Goal: Task Accomplishment & Management: Complete application form

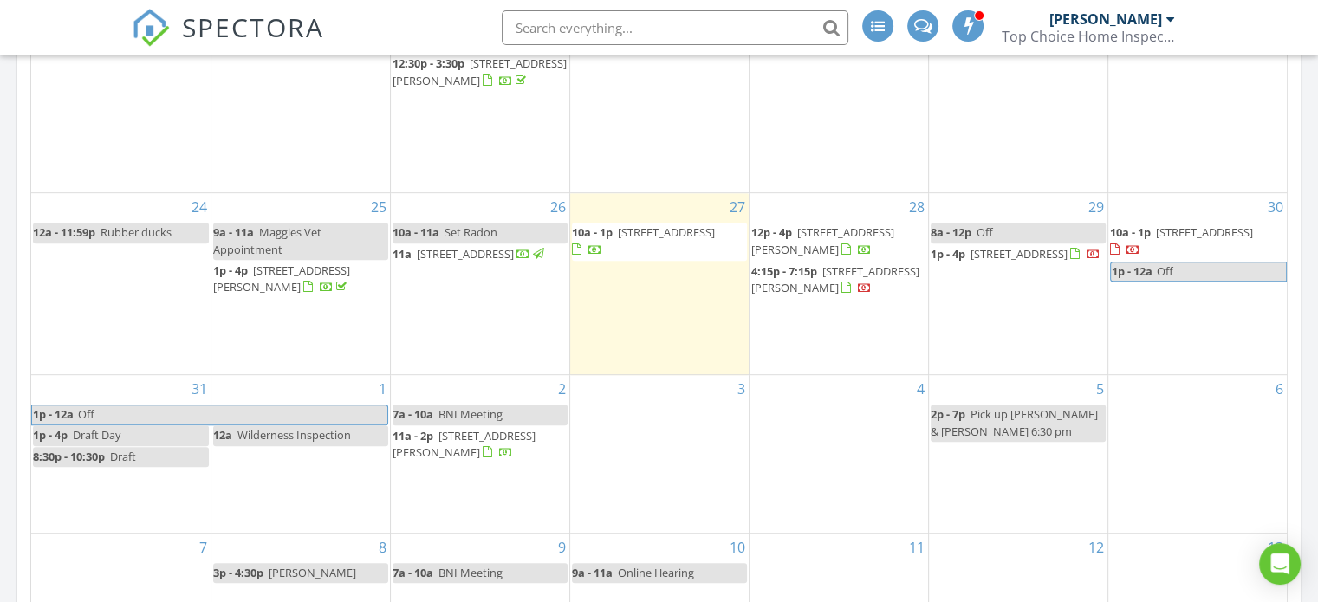
scroll to position [780, 0]
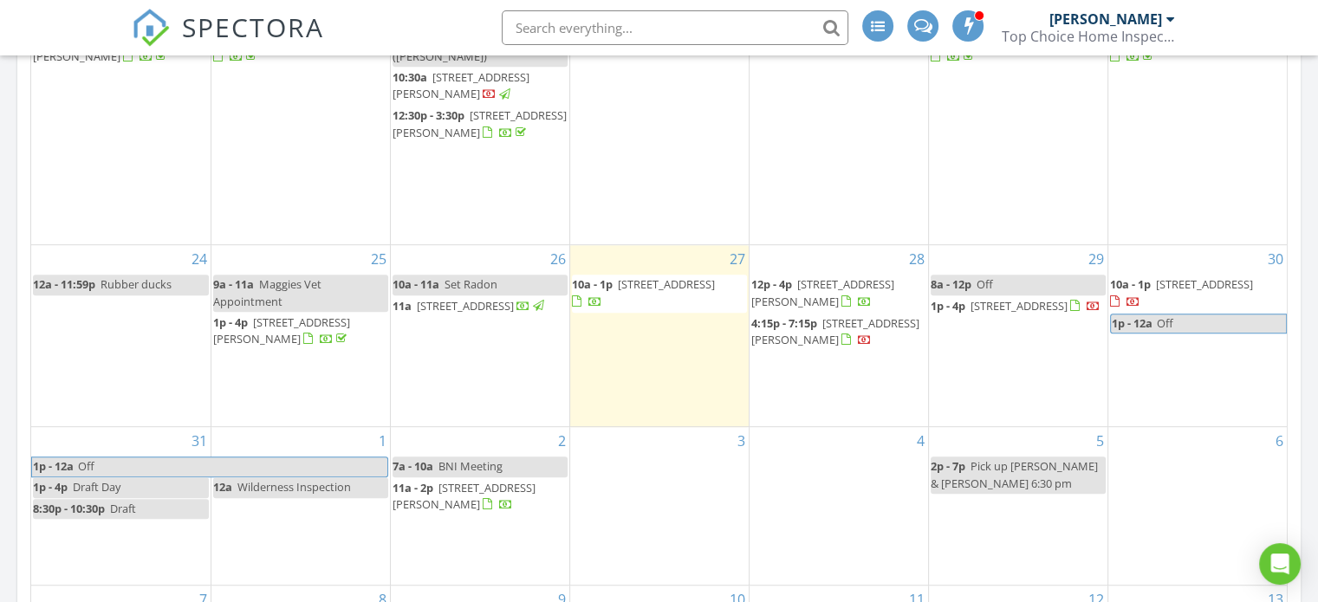
click at [668, 484] on div "3" at bounding box center [659, 505] width 179 height 157
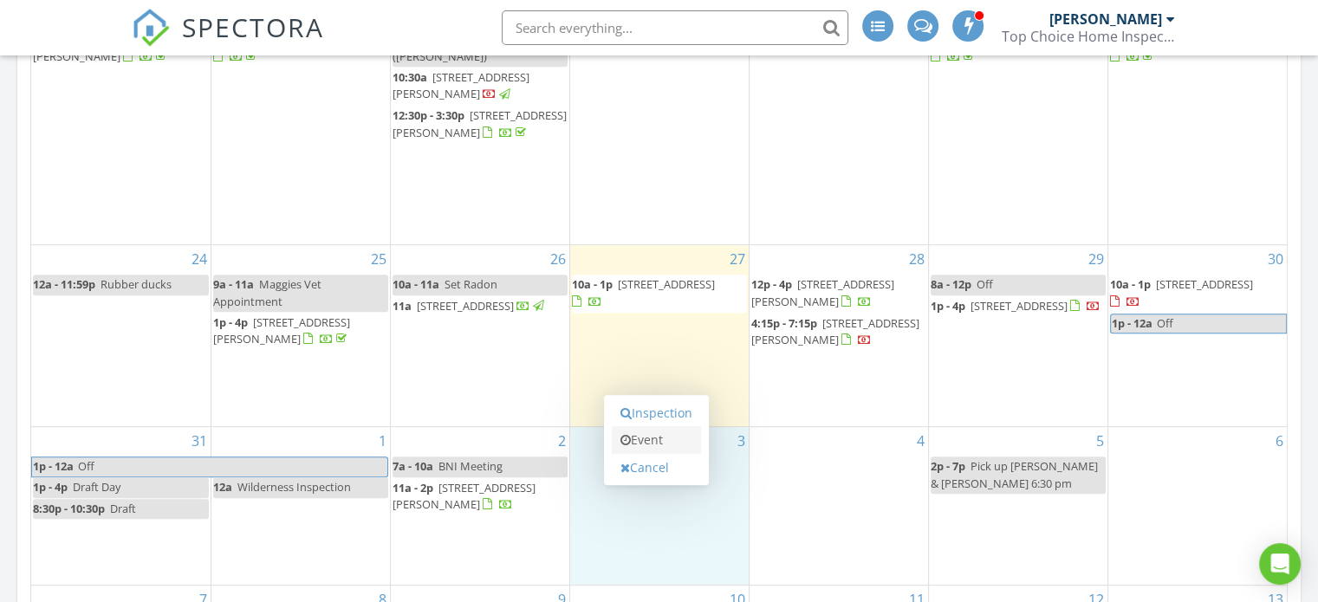
click at [669, 435] on link "Event" at bounding box center [656, 440] width 89 height 28
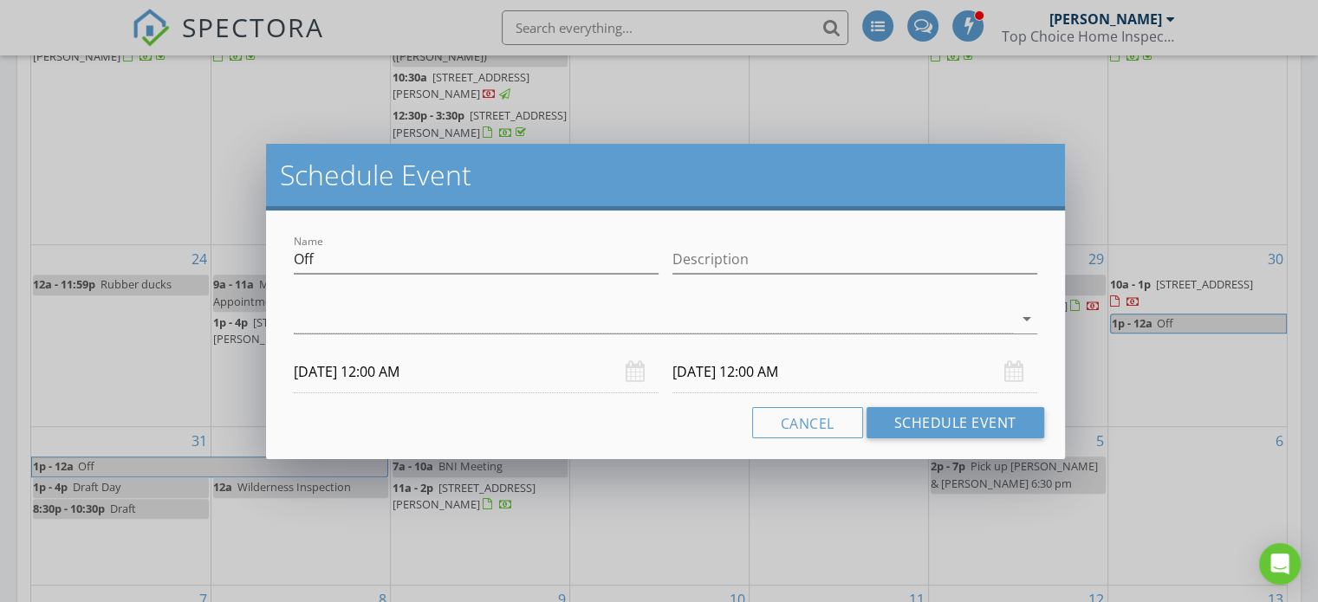
click at [389, 319] on div at bounding box center [653, 319] width 719 height 29
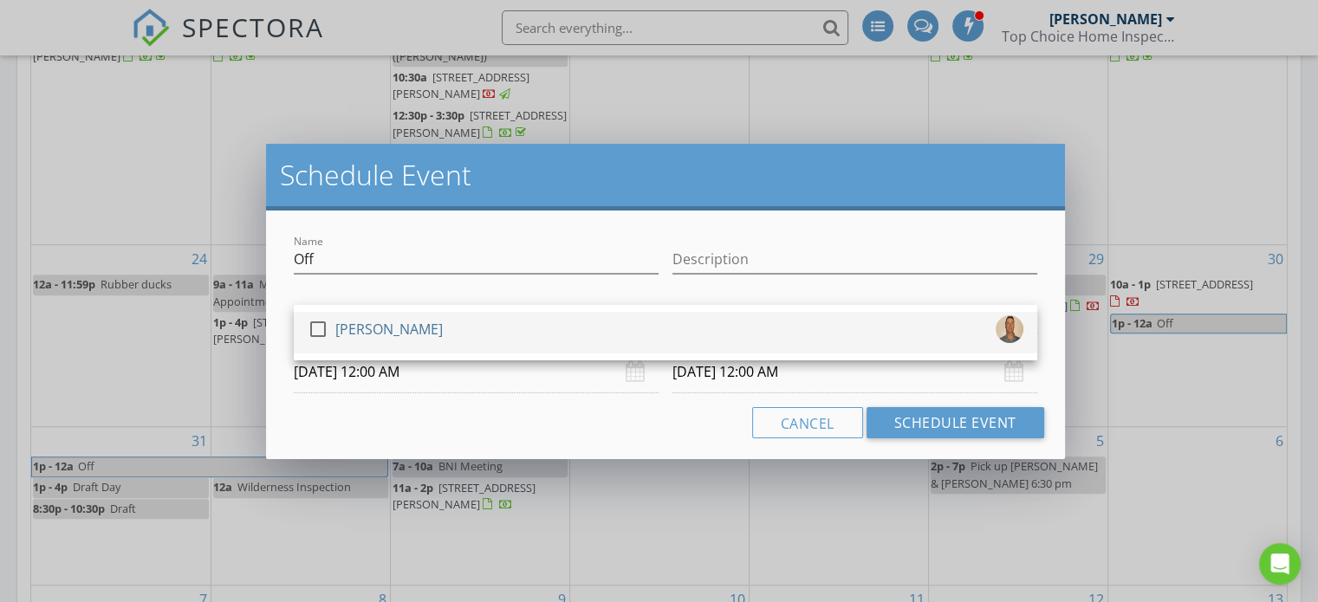
click at [397, 328] on div "[PERSON_NAME]" at bounding box center [388, 329] width 107 height 28
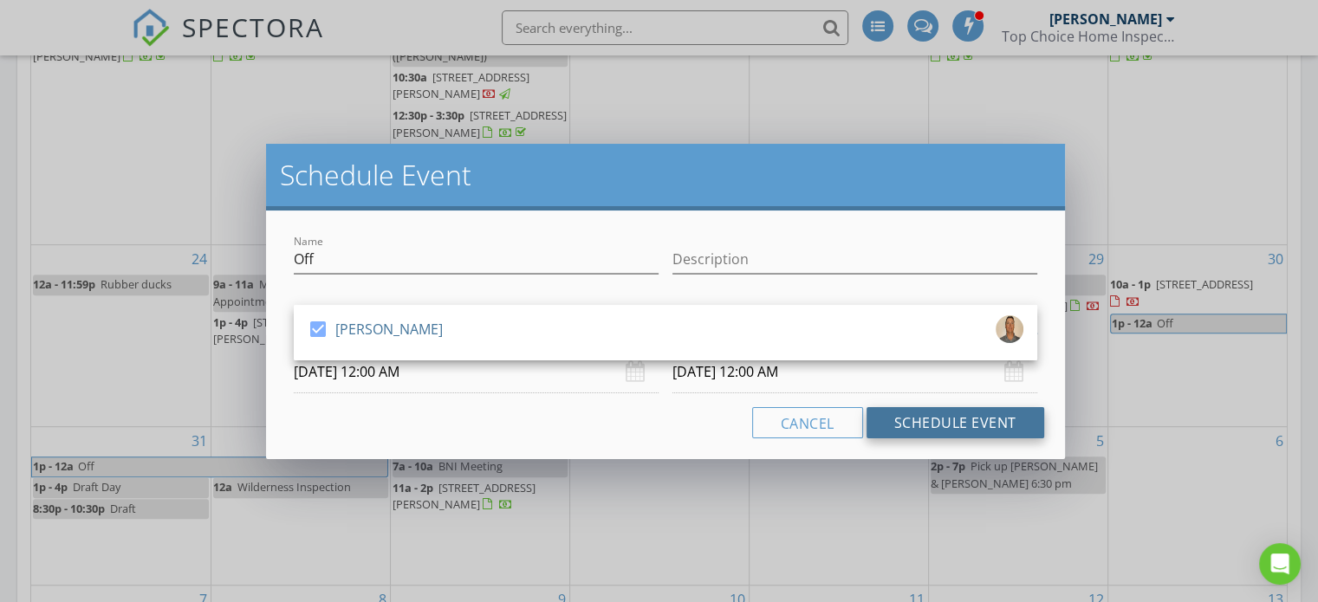
click at [910, 415] on button "Schedule Event" at bounding box center [956, 422] width 178 height 31
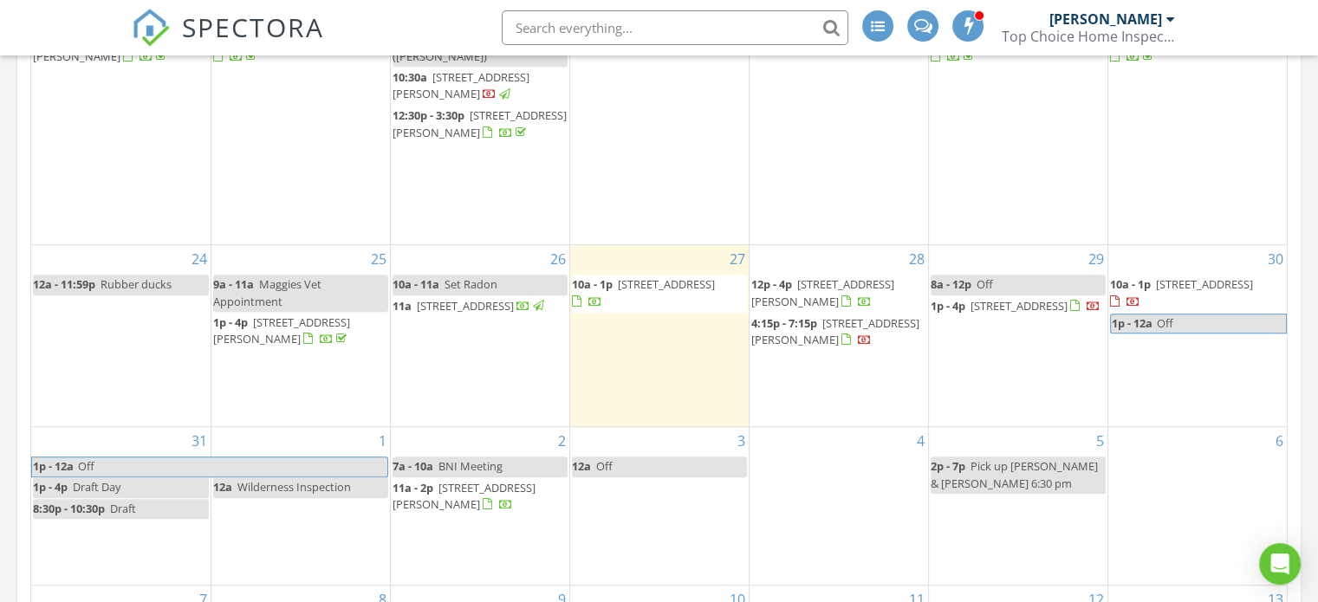
click at [117, 533] on div "31 1p - 12a Off 1p - 4p Draft Day 8:30p - 10:30p Draft" at bounding box center [120, 505] width 179 height 157
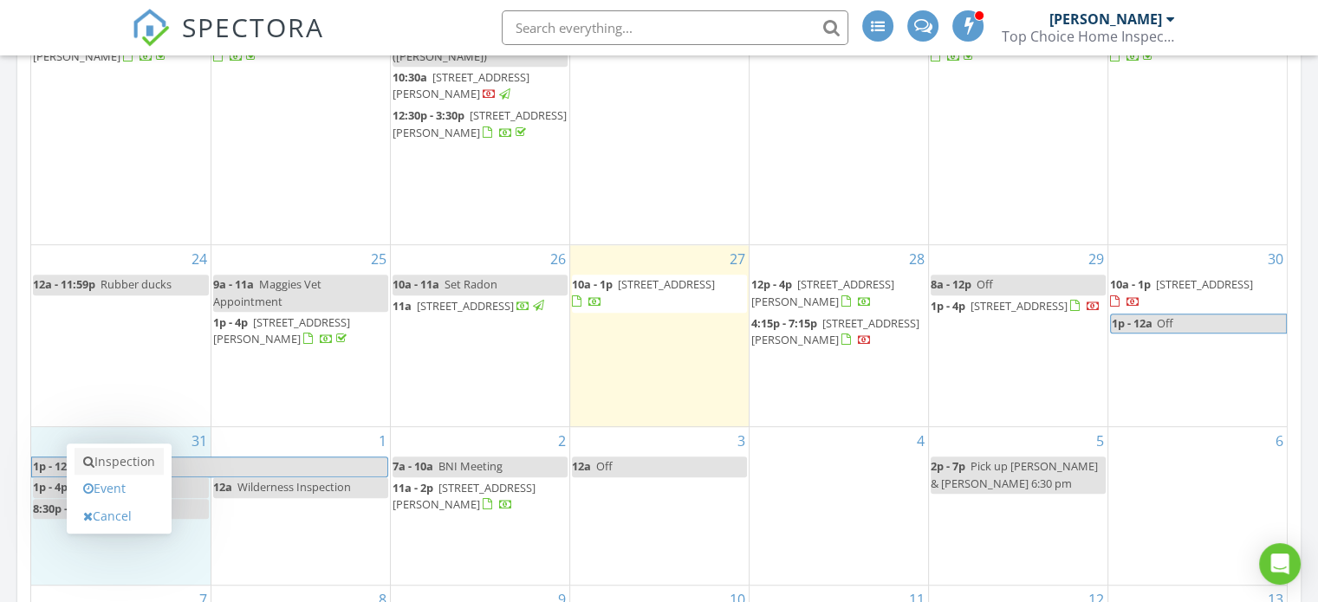
click at [142, 465] on link "Inspection" at bounding box center [119, 462] width 89 height 28
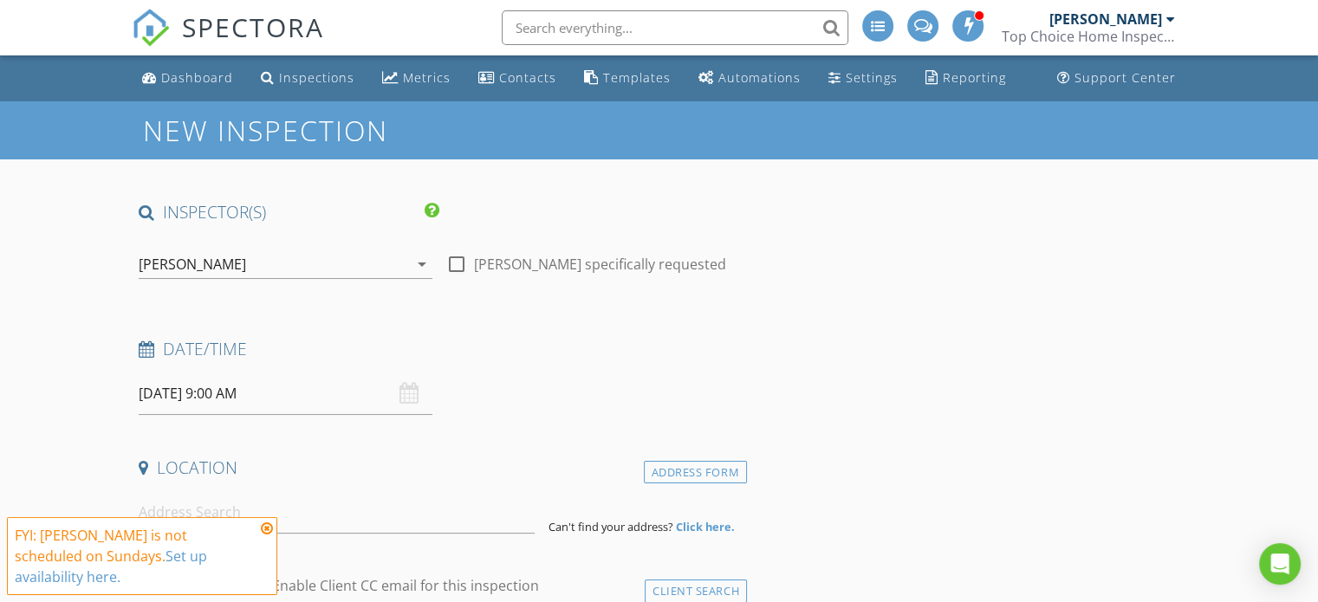
click at [269, 536] on icon at bounding box center [267, 529] width 12 height 14
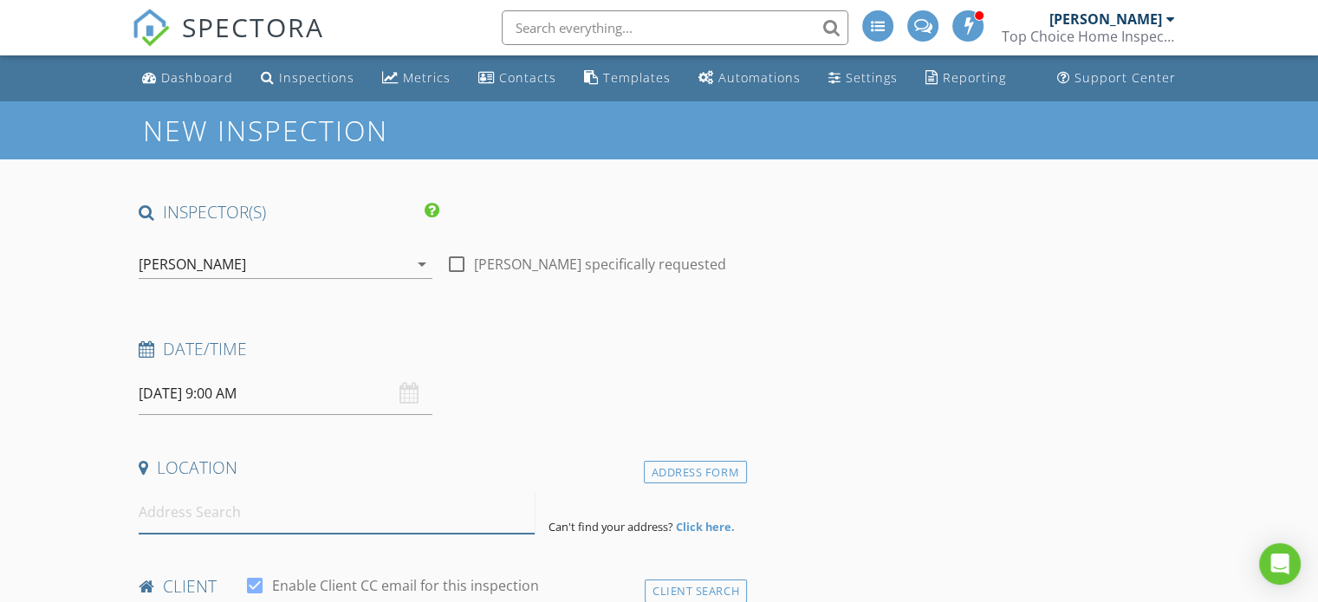
click at [232, 518] on input at bounding box center [337, 512] width 396 height 42
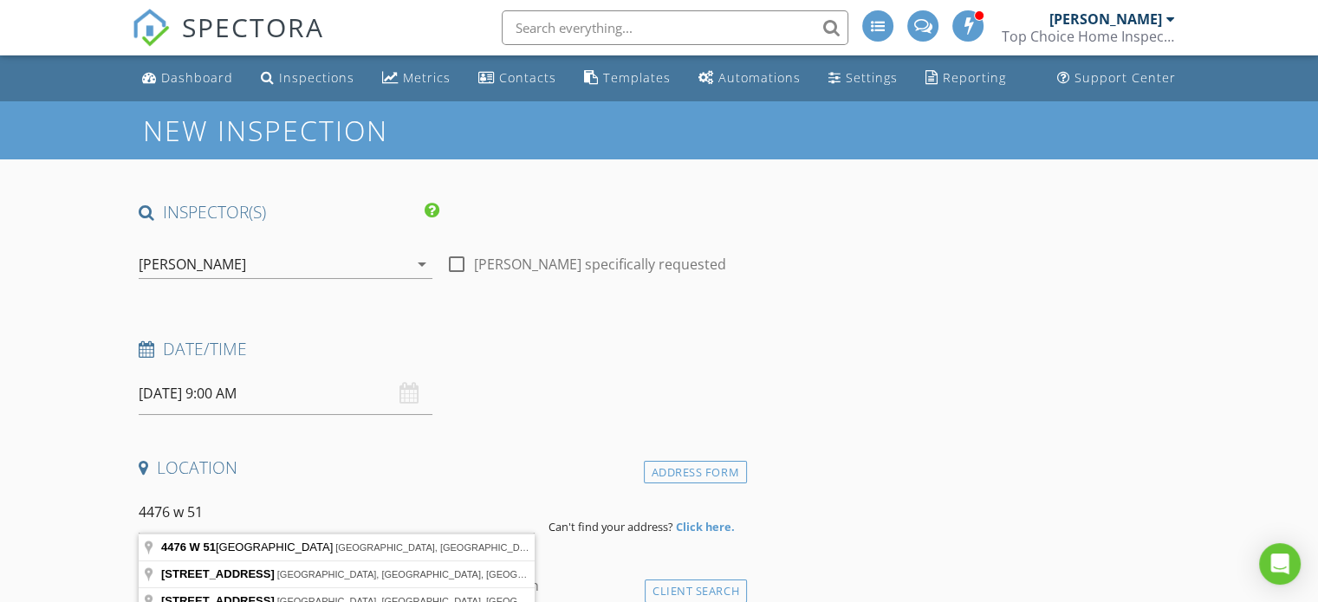
type input "4476 W 51st St, Cleveland, OH, USA"
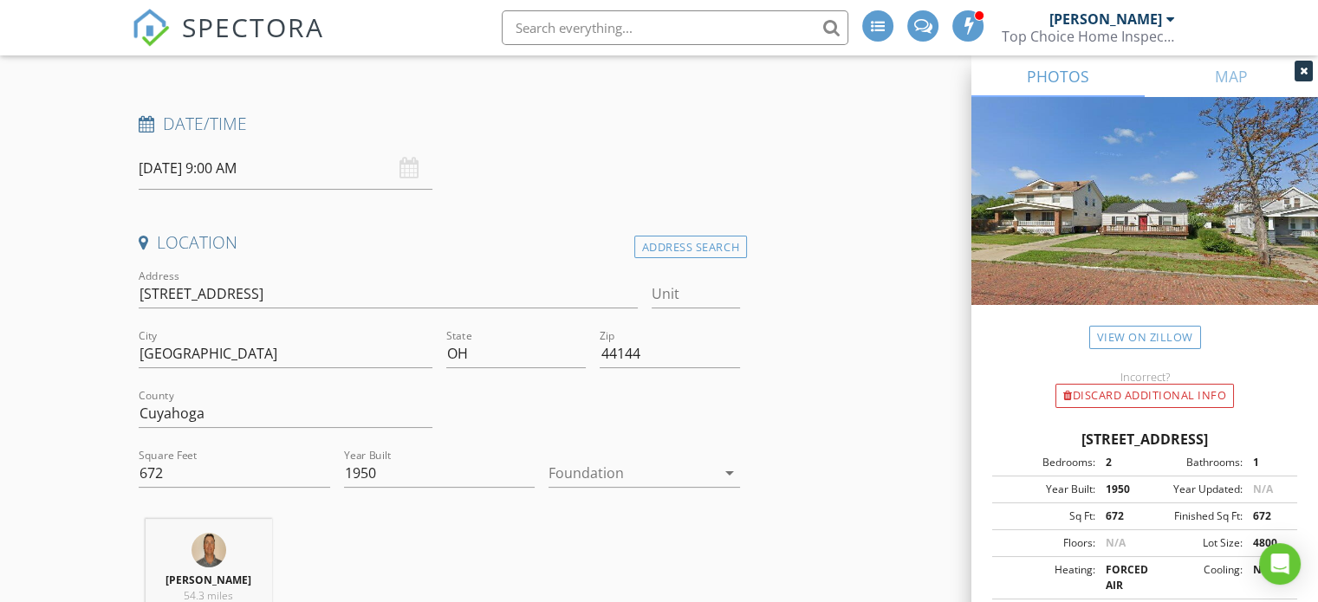
scroll to position [347, 0]
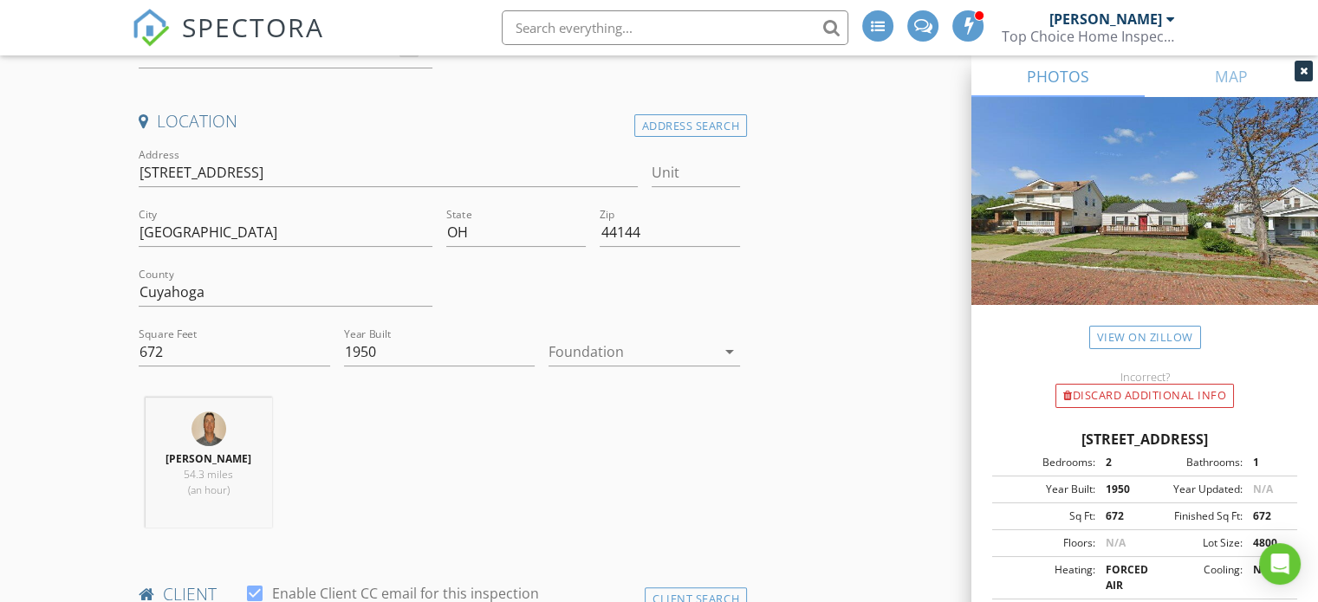
click at [613, 356] on div at bounding box center [632, 352] width 167 height 28
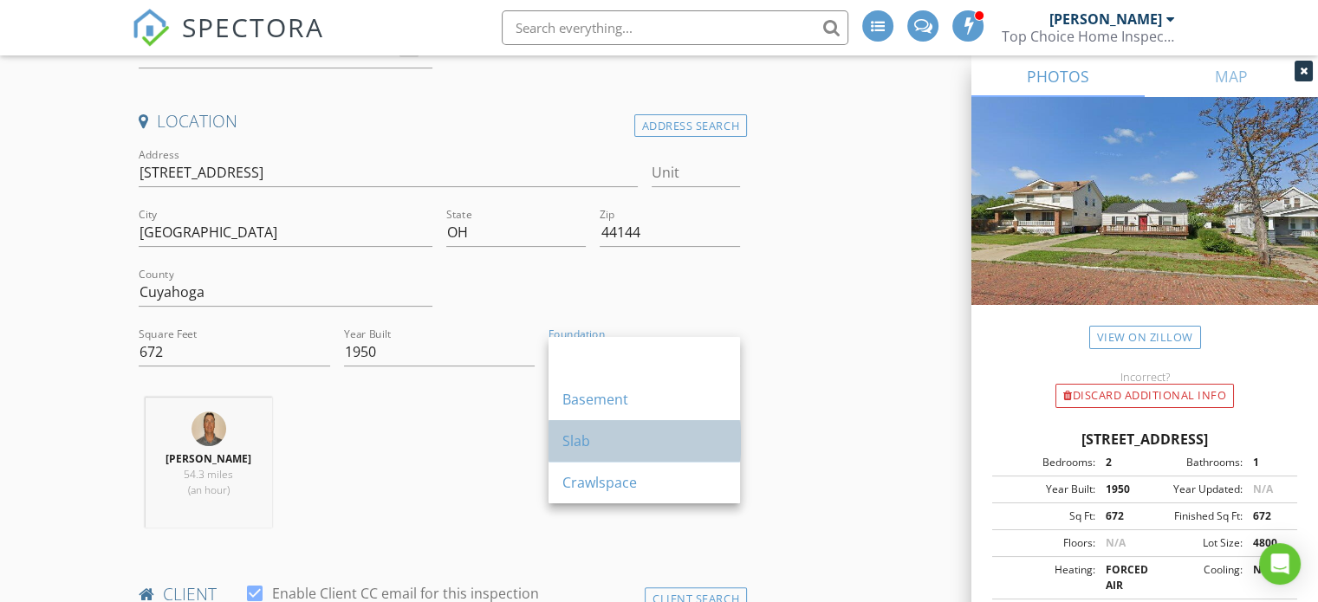
click at [598, 428] on div "Slab" at bounding box center [644, 441] width 164 height 42
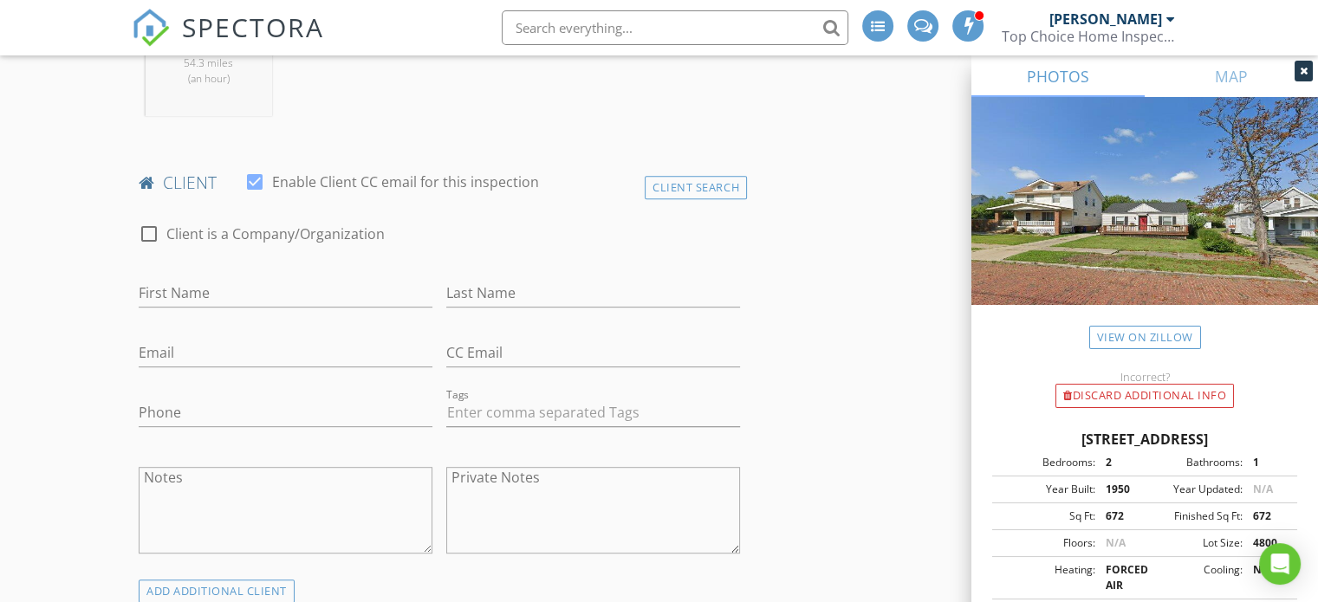
scroll to position [780, 0]
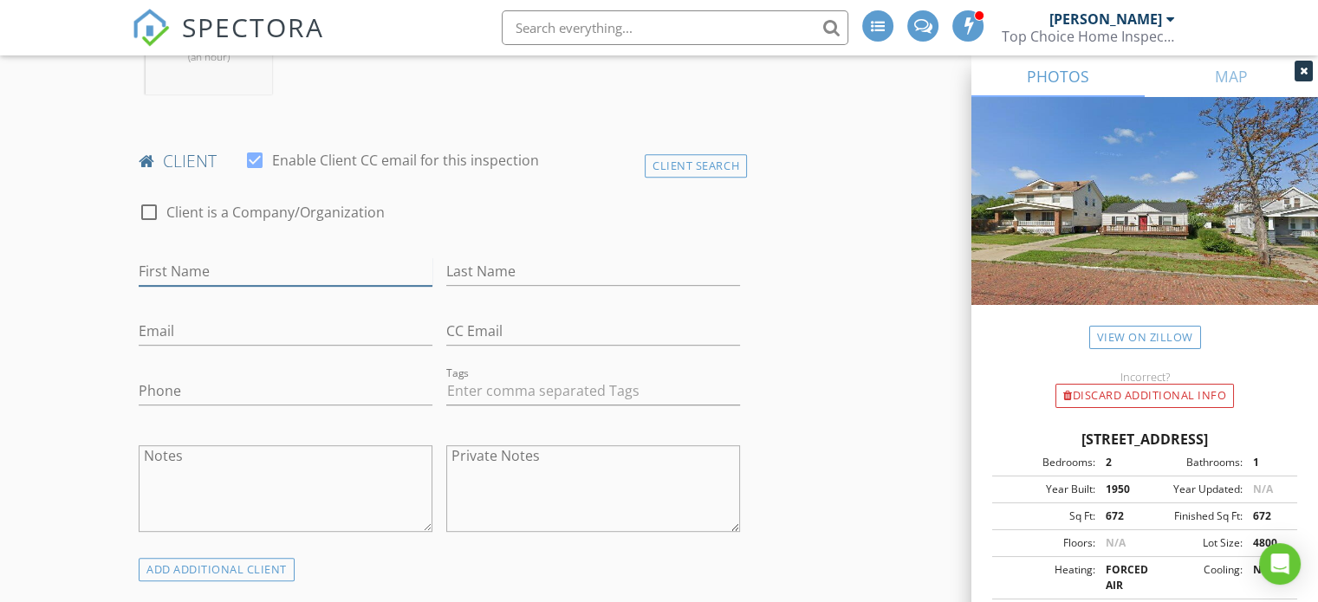
click at [205, 281] on input "First Name" at bounding box center [286, 271] width 294 height 29
type input "Mahdi"
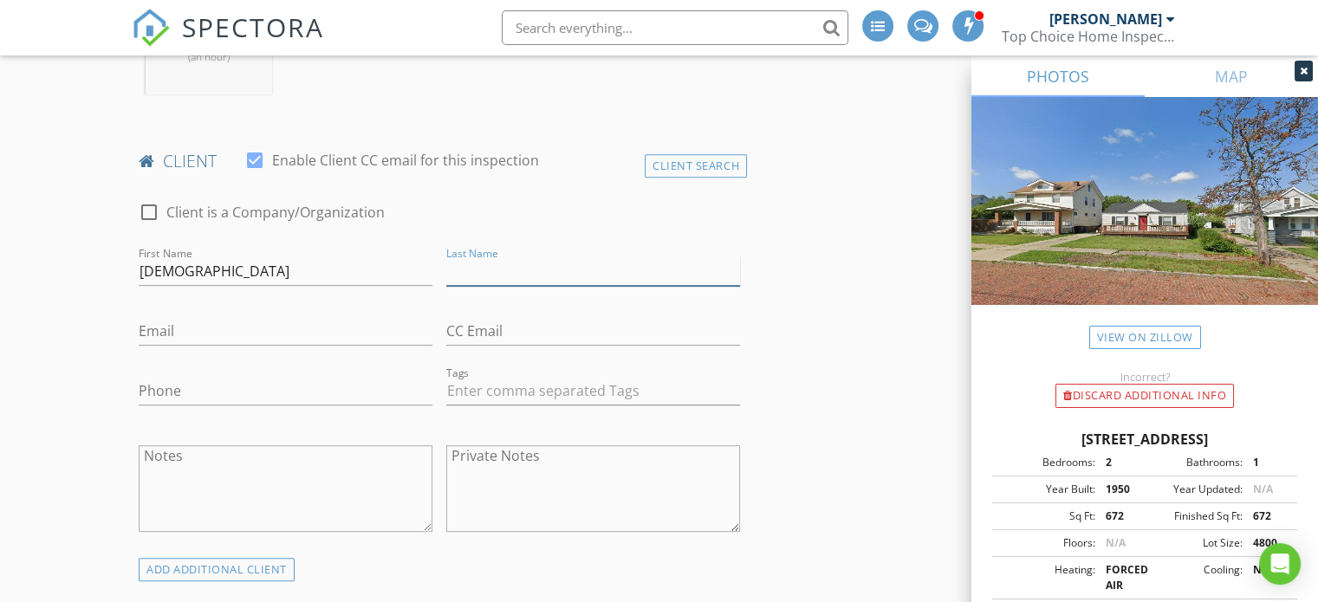
click at [480, 259] on input "Last Name" at bounding box center [593, 271] width 294 height 29
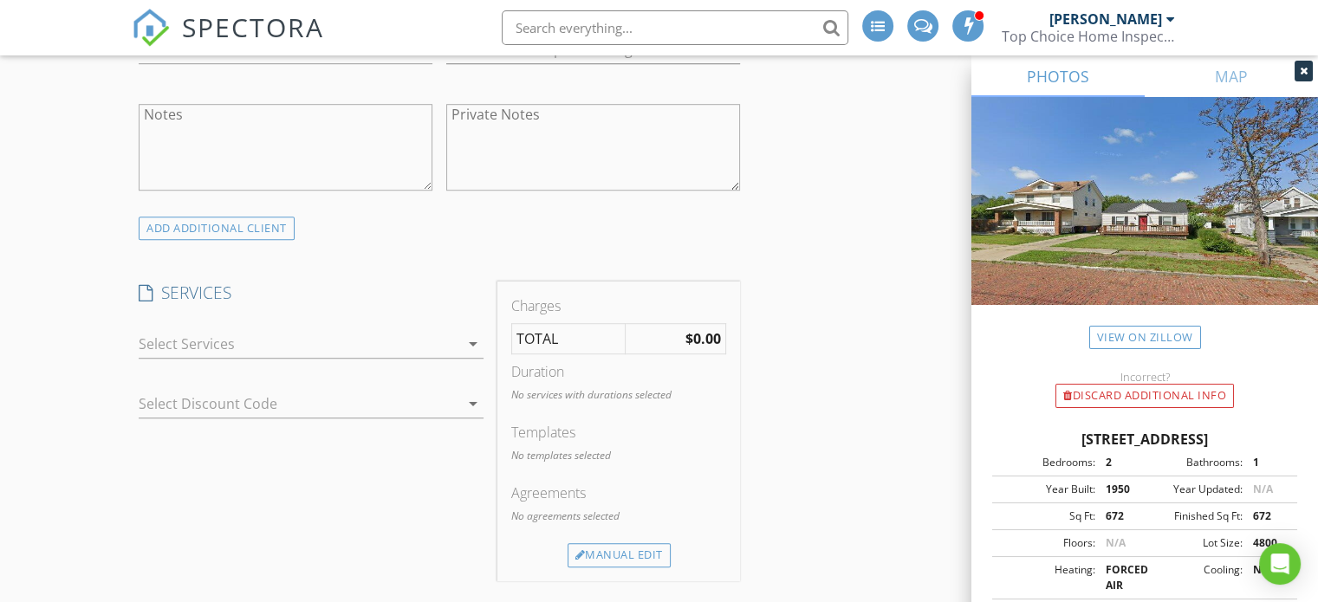
scroll to position [1127, 0]
type input "Slak"
click at [443, 330] on div at bounding box center [299, 339] width 321 height 28
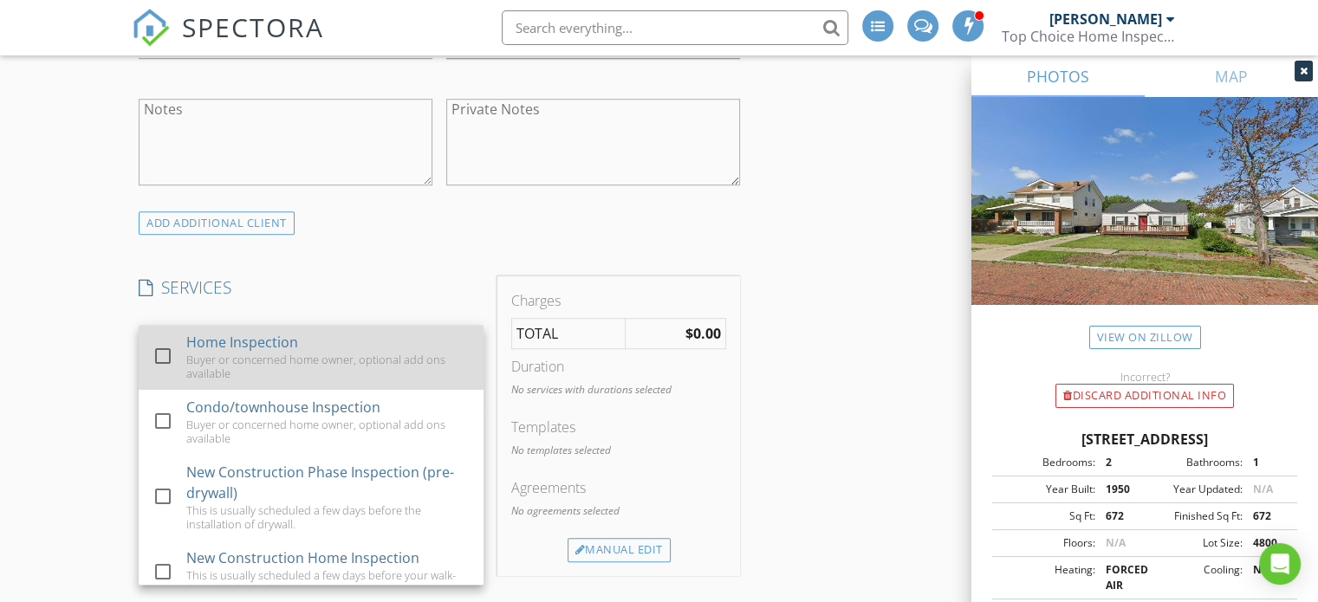
click at [186, 355] on div "Buyer or concerned home owner, optional add ons available" at bounding box center [328, 367] width 284 height 28
checkbox input "true"
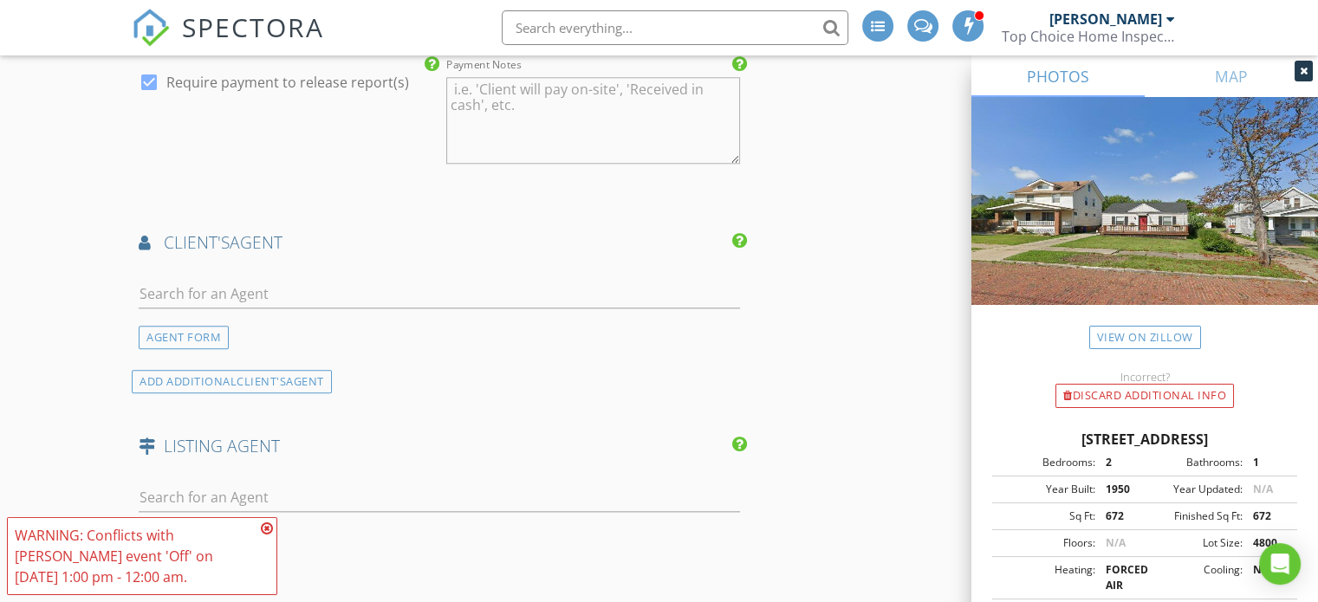
scroll to position [1993, 0]
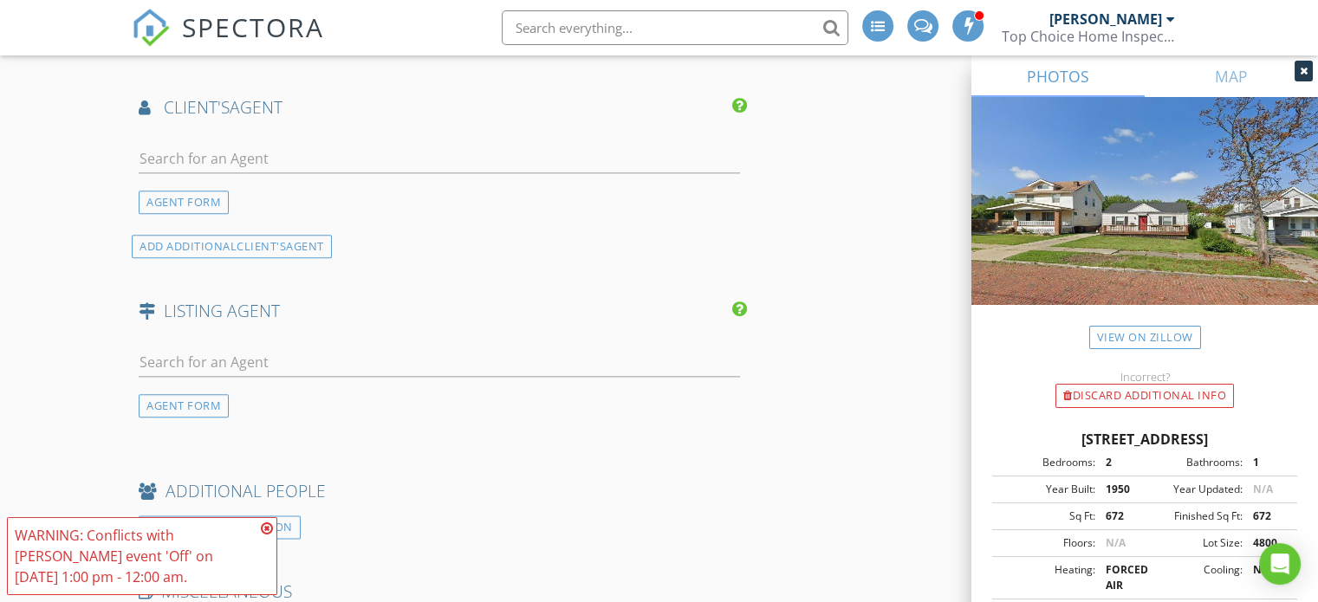
click at [228, 338] on div at bounding box center [439, 366] width 601 height 56
click at [211, 360] on input "text" at bounding box center [439, 362] width 601 height 29
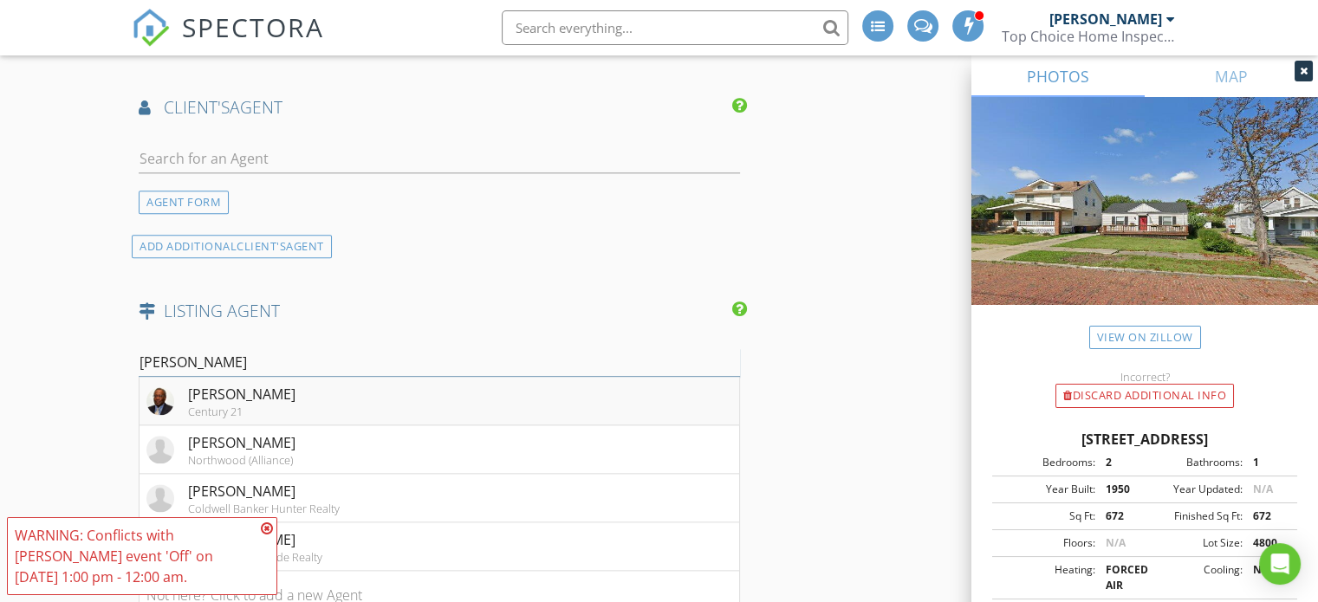
type input "allen"
click at [229, 387] on div "[PERSON_NAME]" at bounding box center [241, 394] width 107 height 21
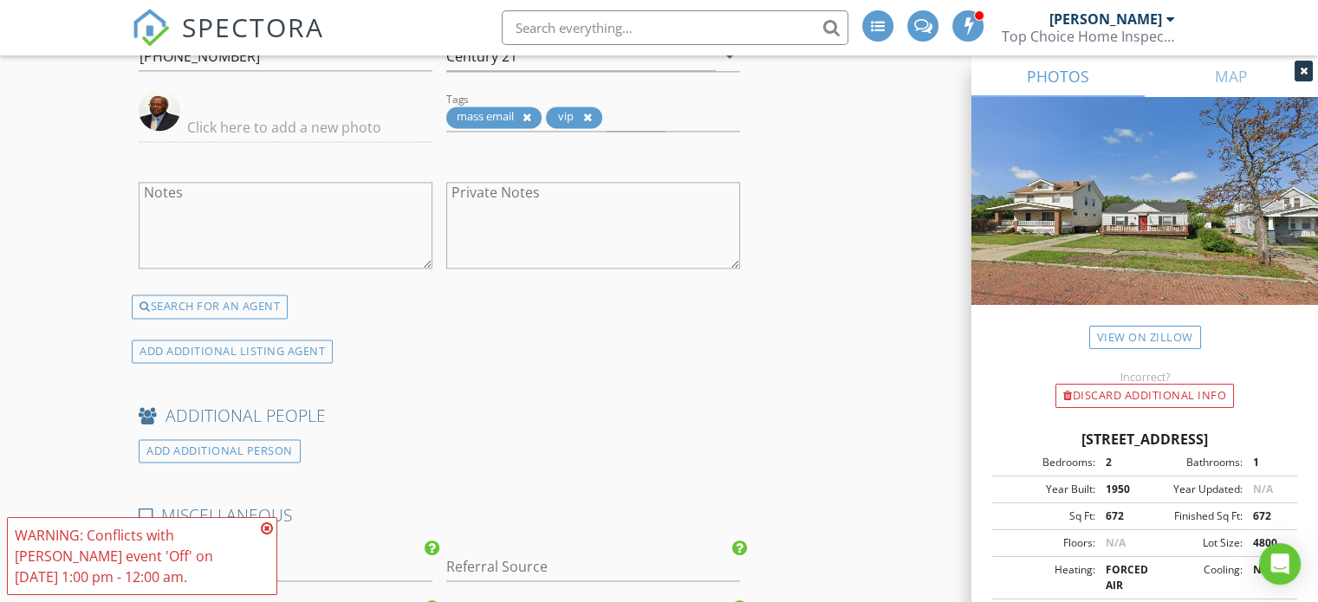
scroll to position [2427, 0]
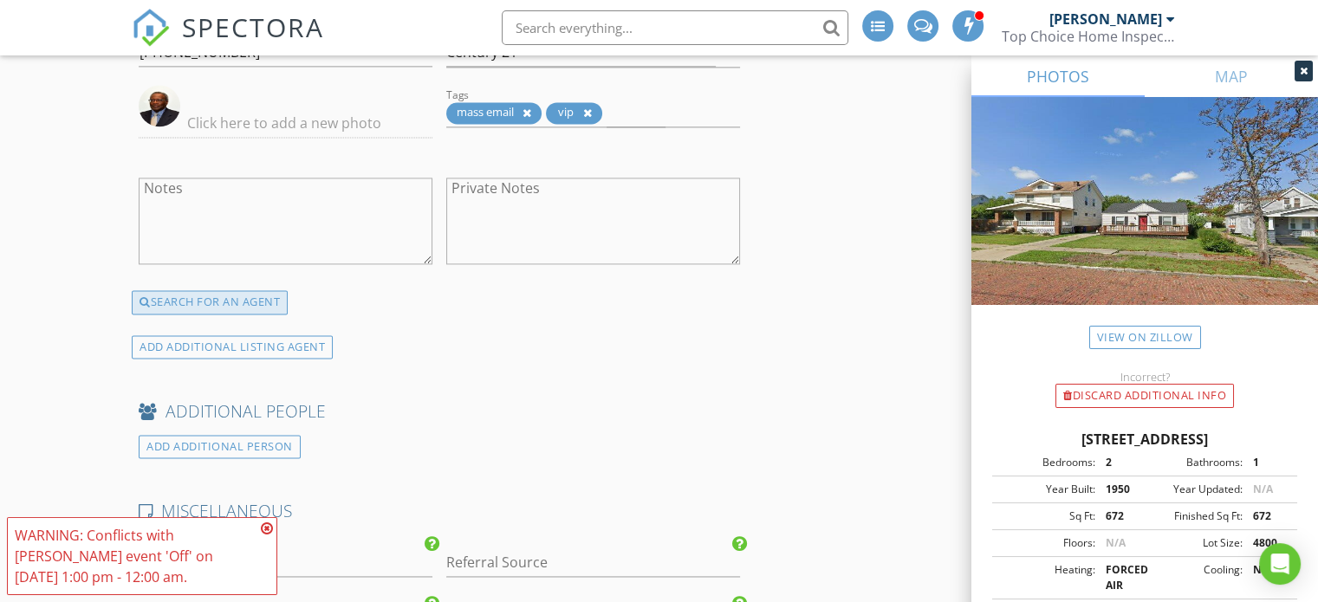
click at [246, 294] on div "SEARCH FOR AN AGENT" at bounding box center [210, 302] width 156 height 24
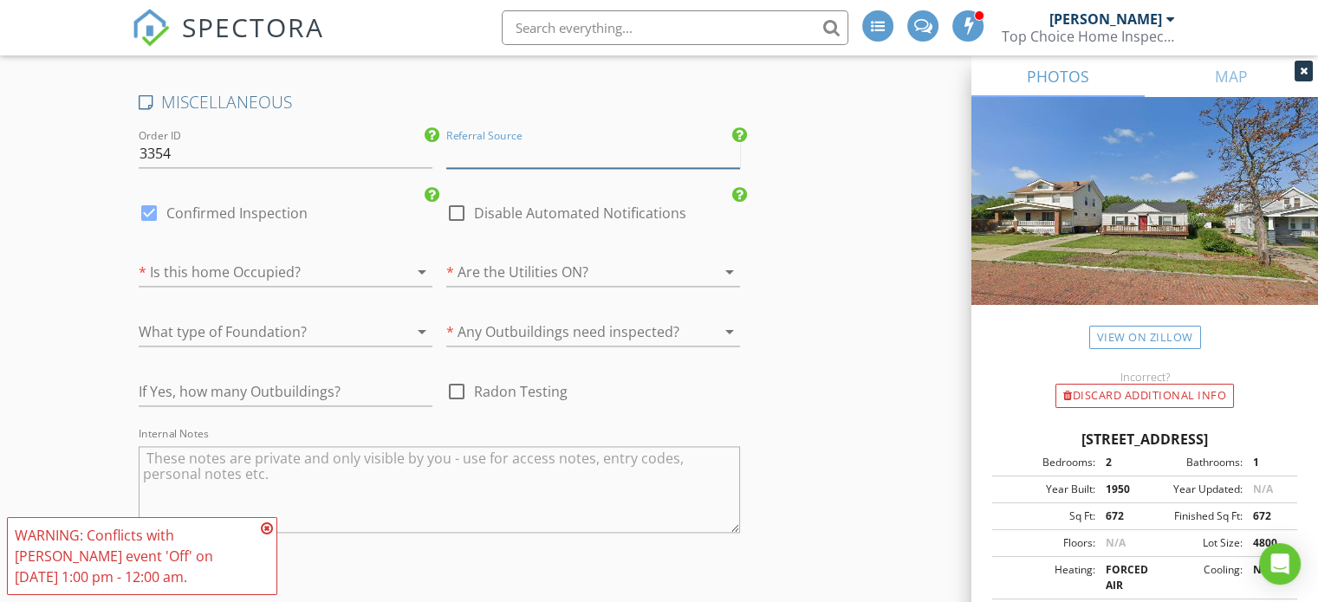
click at [542, 140] on input "Referral Source" at bounding box center [593, 154] width 294 height 29
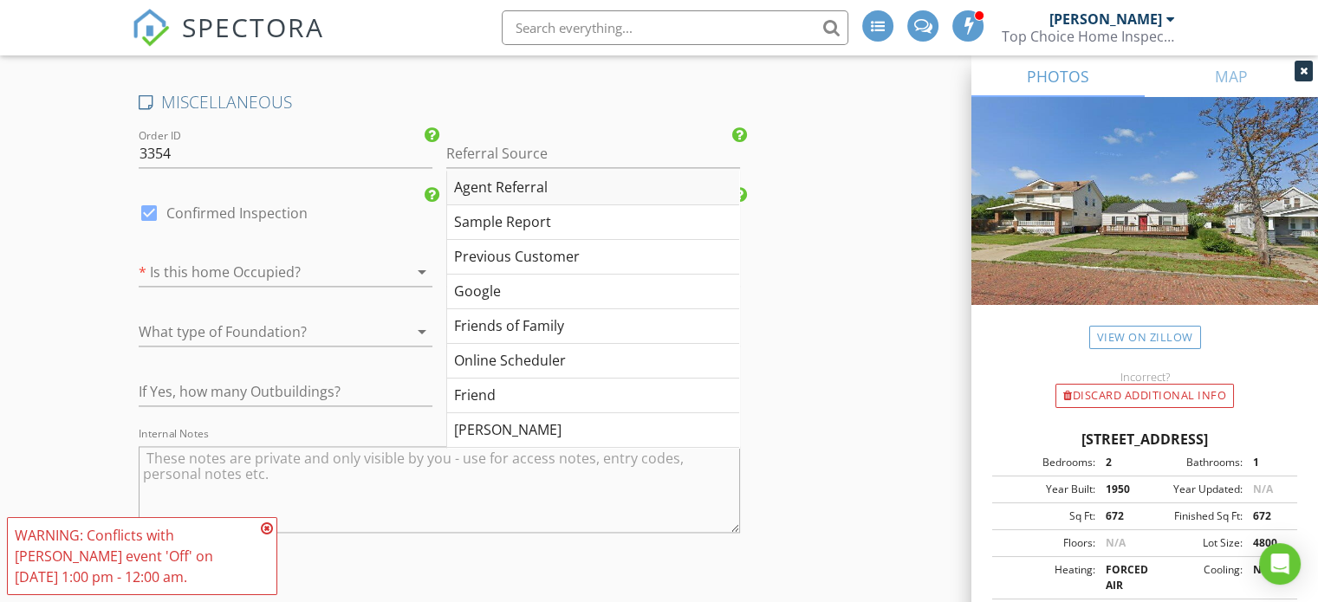
click at [536, 176] on div "Agent Referral" at bounding box center [593, 188] width 292 height 35
type input "Agent Referral"
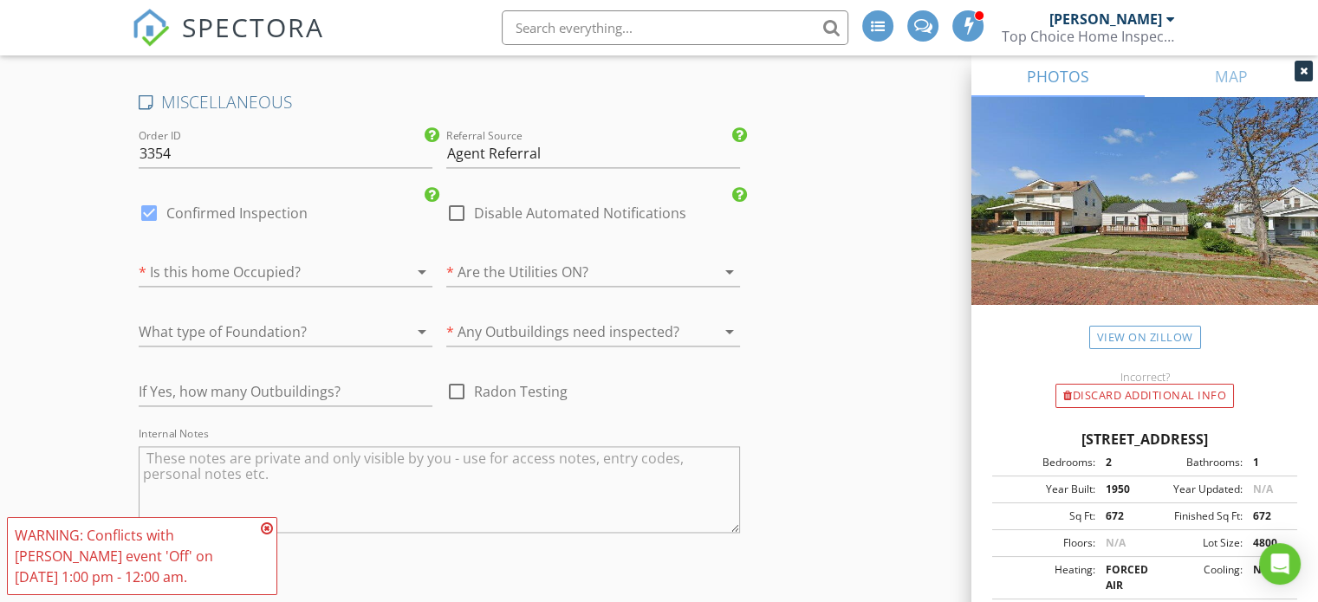
click at [217, 268] on div at bounding box center [261, 272] width 245 height 28
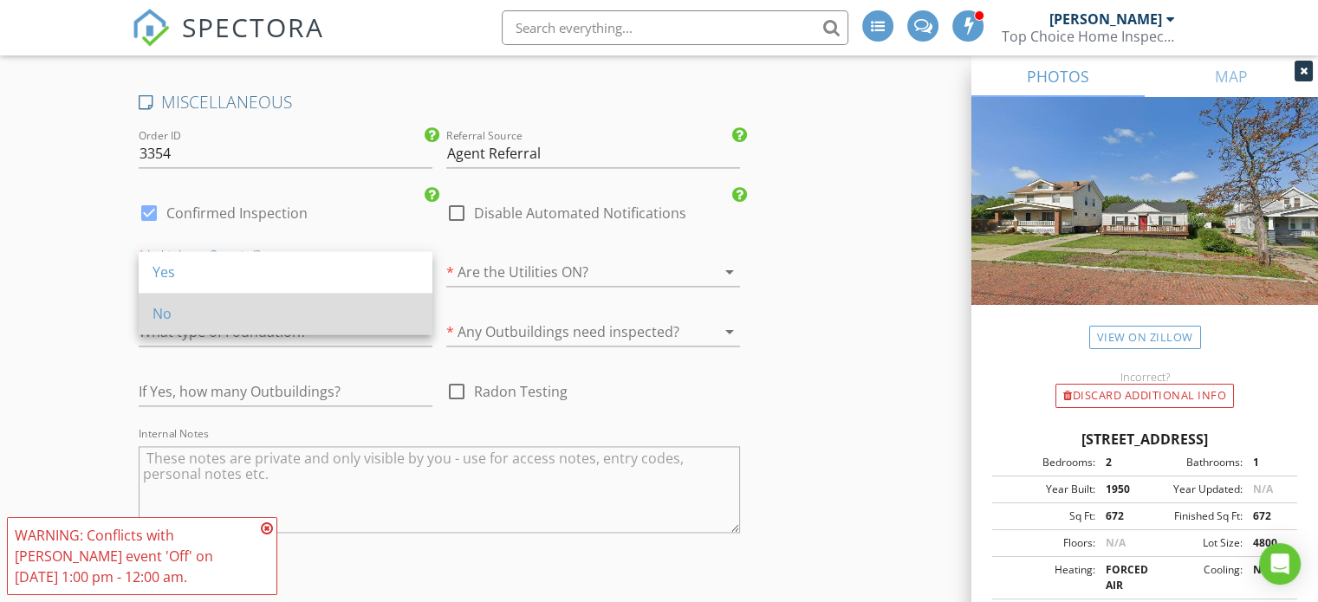
click at [217, 309] on div "No" at bounding box center [286, 313] width 266 height 21
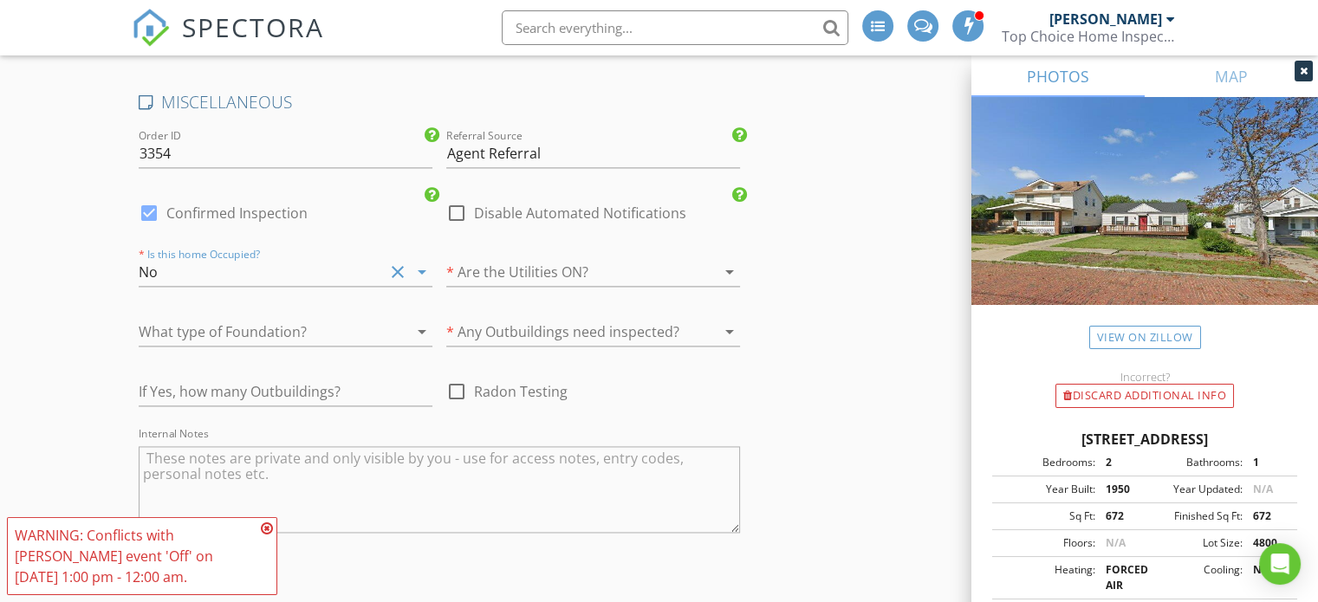
click at [491, 261] on div at bounding box center [568, 272] width 245 height 28
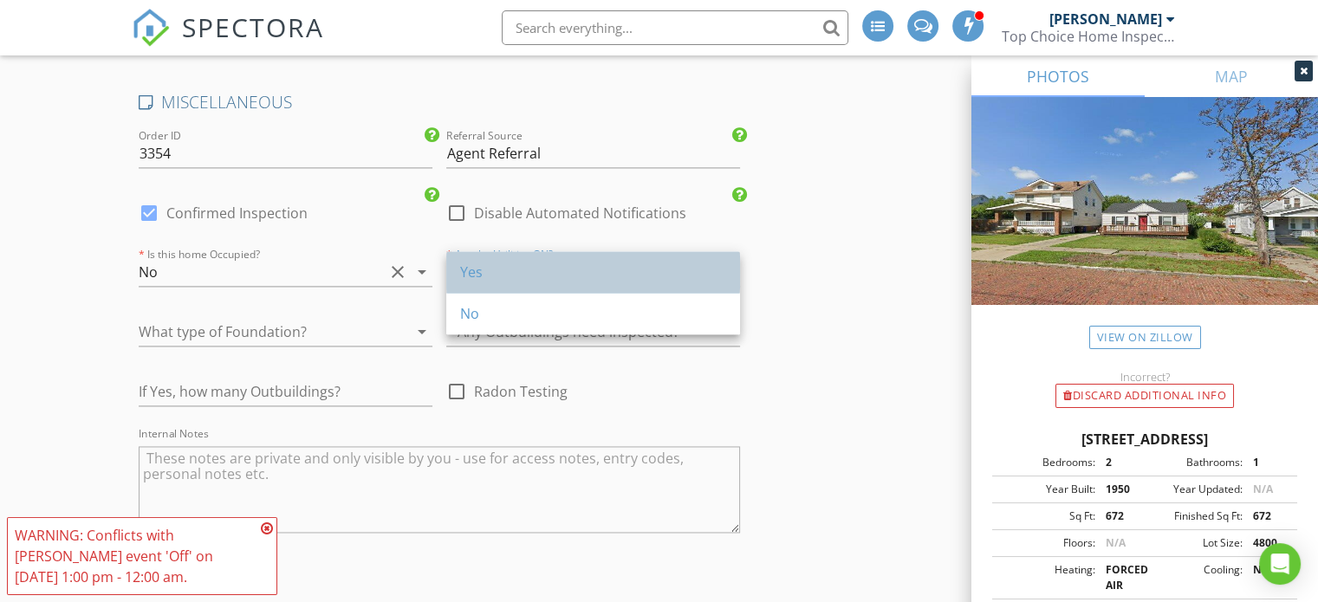
click at [494, 270] on div "Yes" at bounding box center [593, 272] width 266 height 21
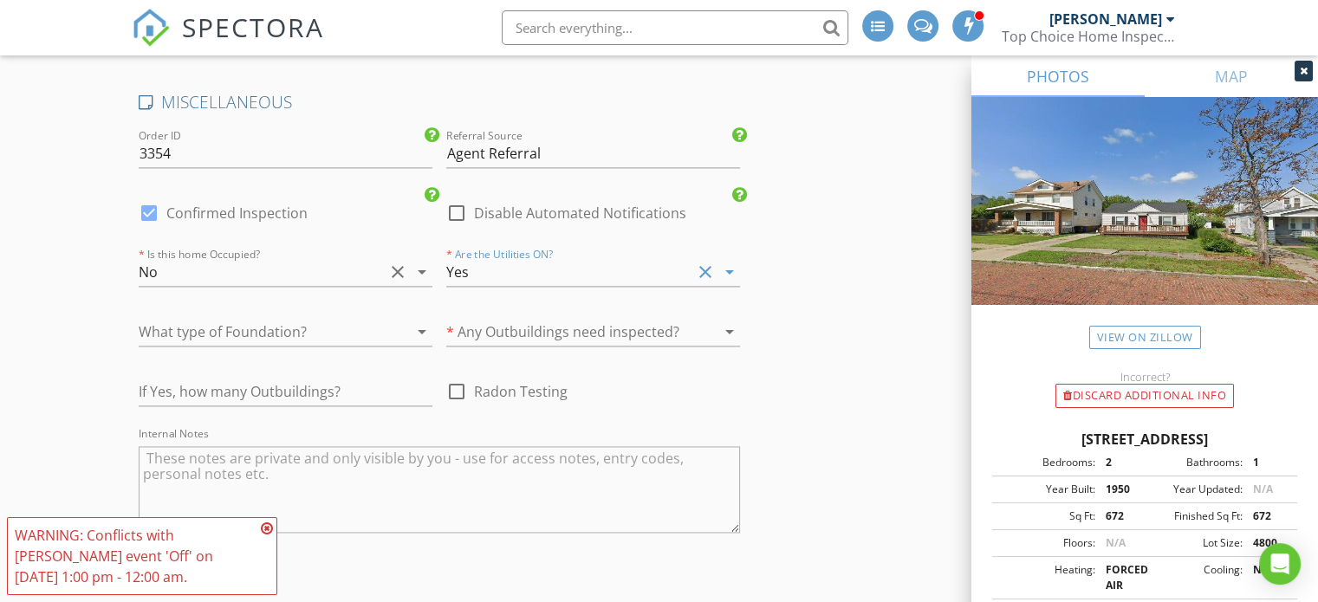
click at [302, 318] on div at bounding box center [261, 332] width 245 height 28
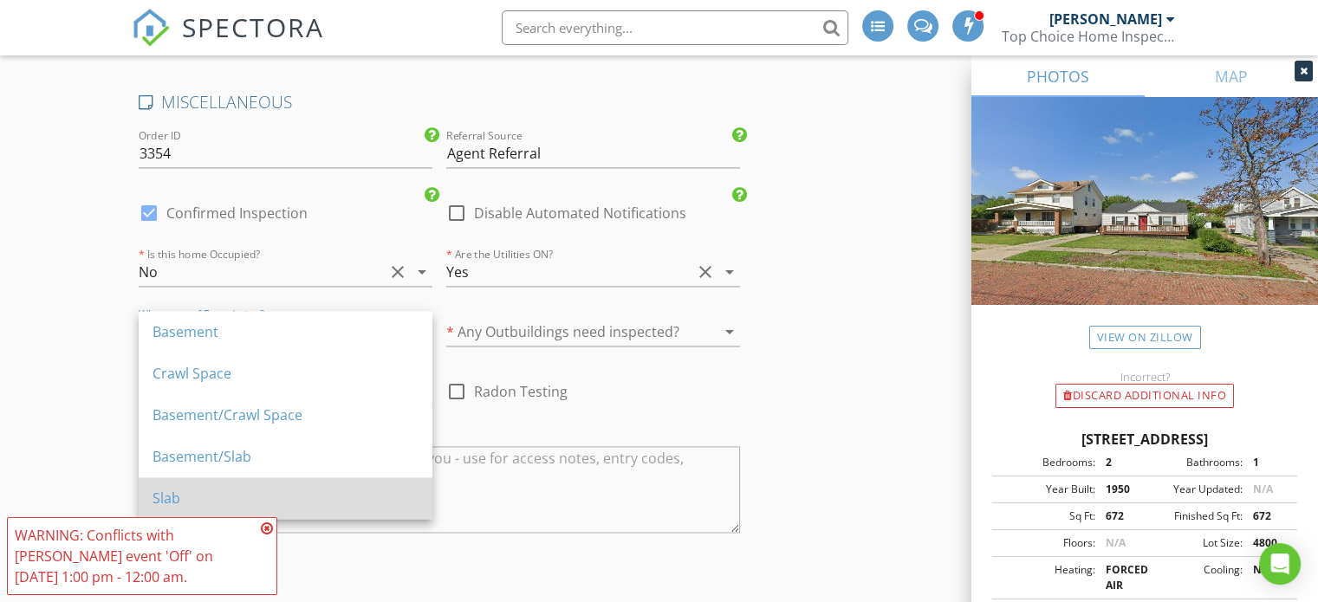
click at [236, 488] on div "Slab" at bounding box center [286, 498] width 266 height 21
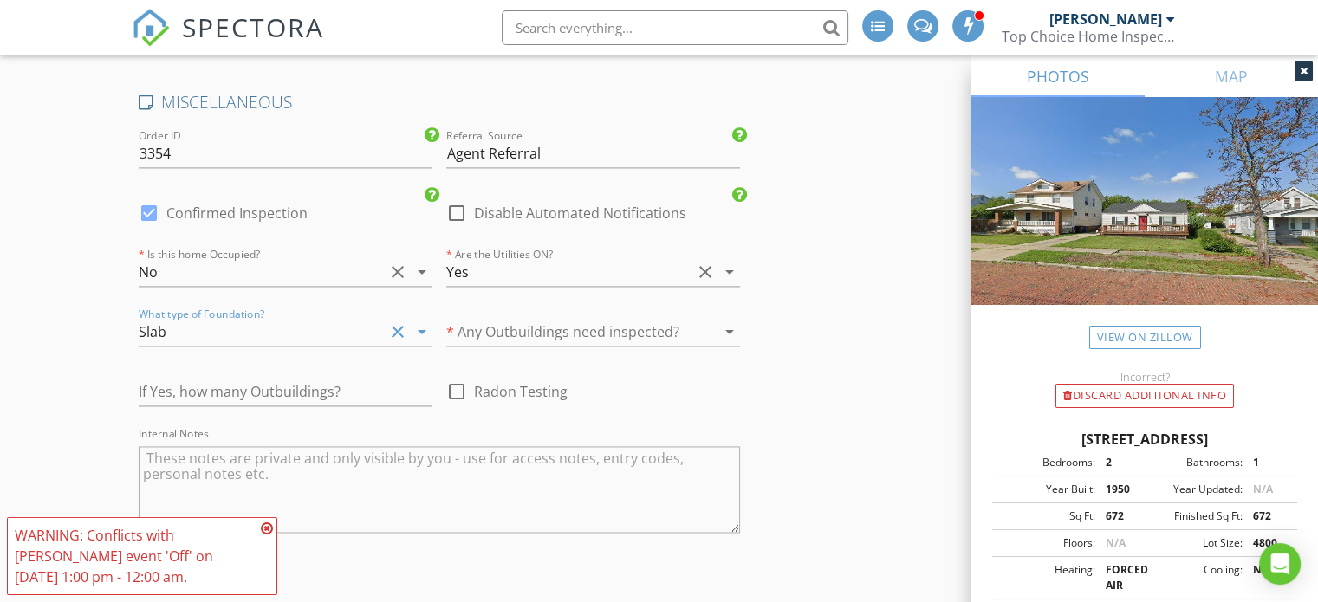
click at [530, 318] on div at bounding box center [568, 332] width 245 height 28
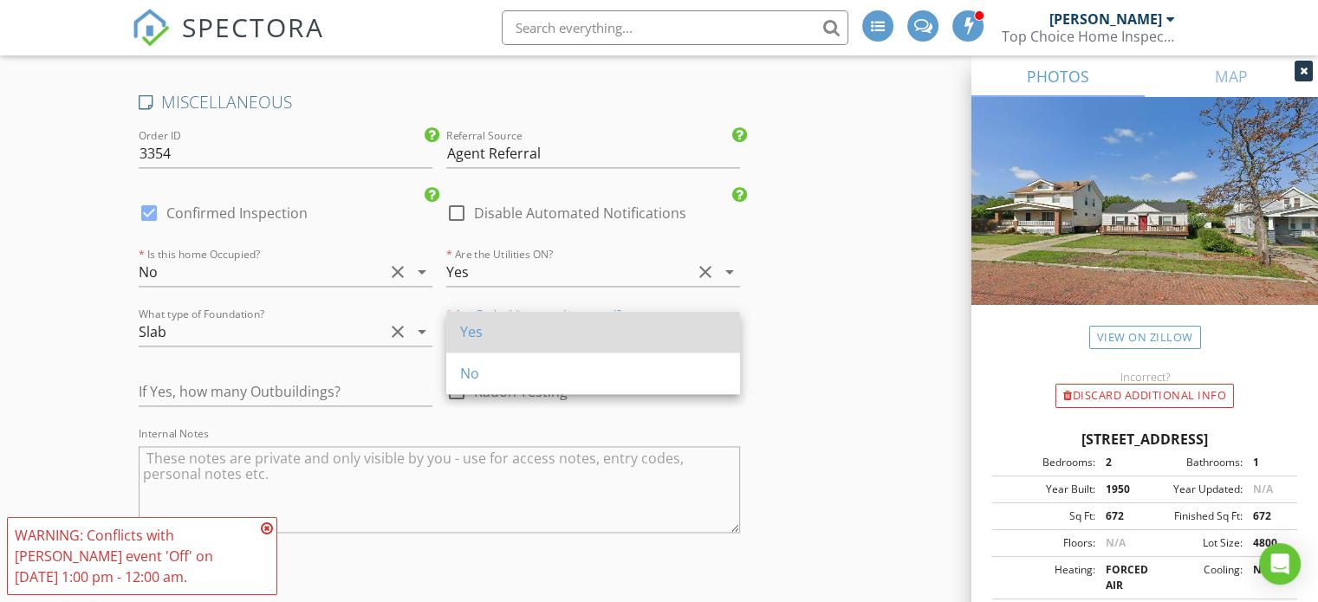
click at [514, 339] on div "Yes" at bounding box center [593, 332] width 266 height 21
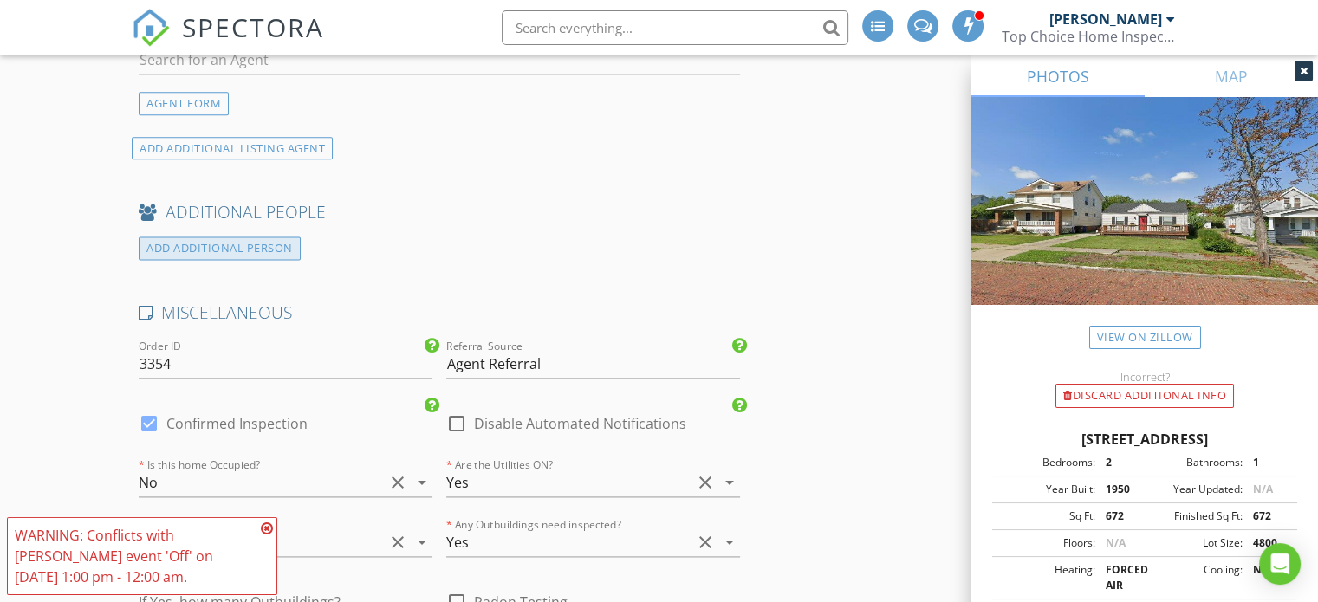
scroll to position [2246, 0]
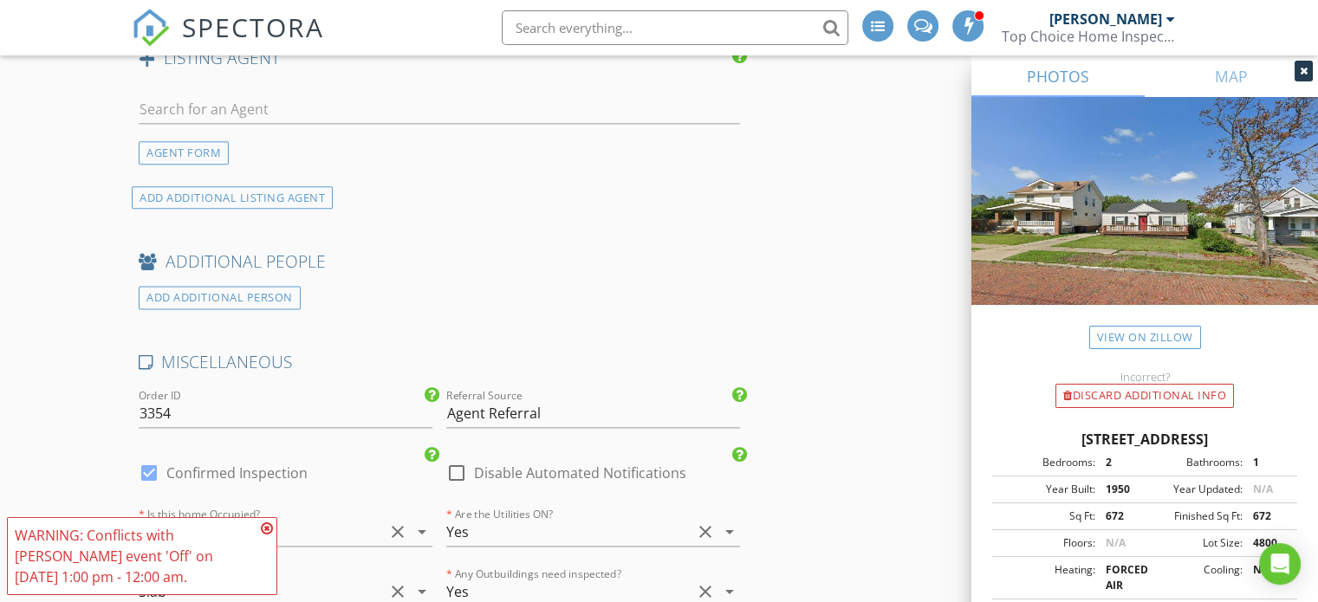
click at [155, 464] on div at bounding box center [148, 472] width 29 height 29
checkbox input "false"
checkbox input "true"
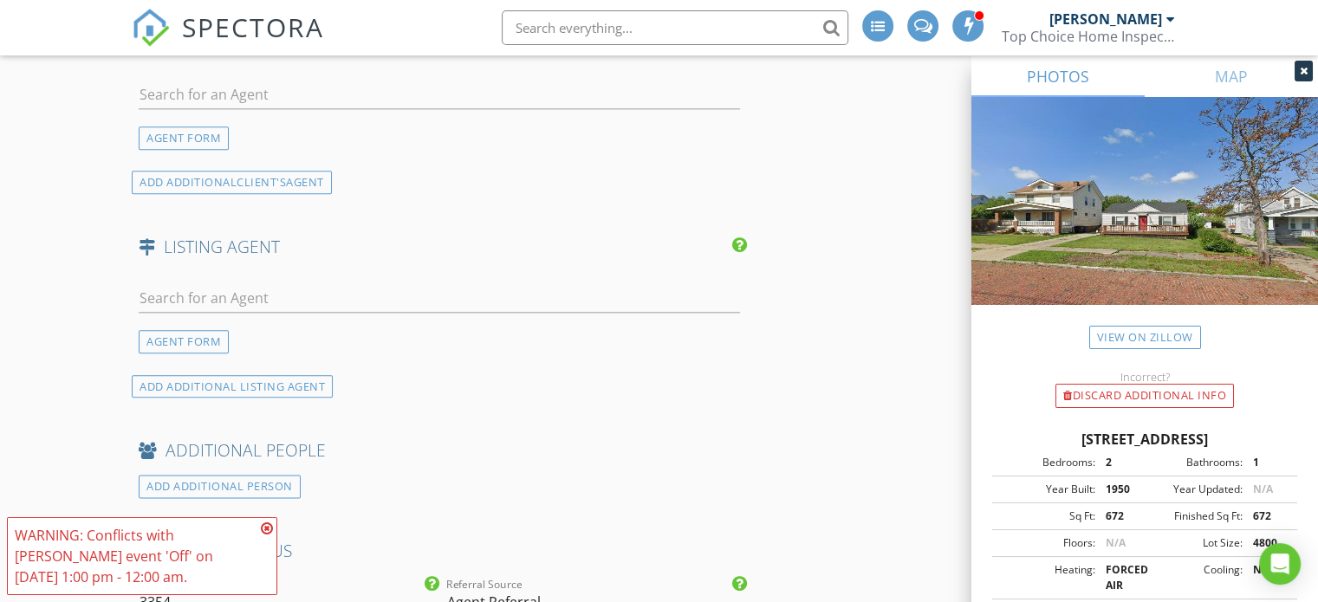
scroll to position [2073, 0]
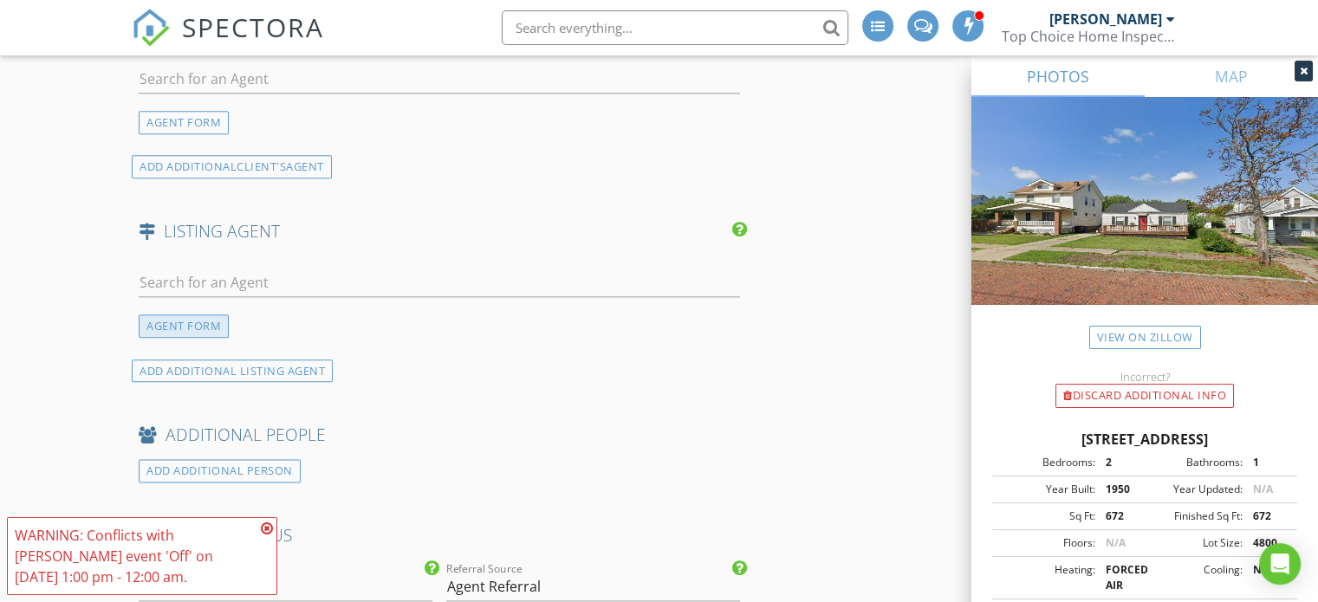
click at [172, 325] on div "AGENT FORM" at bounding box center [184, 326] width 90 height 23
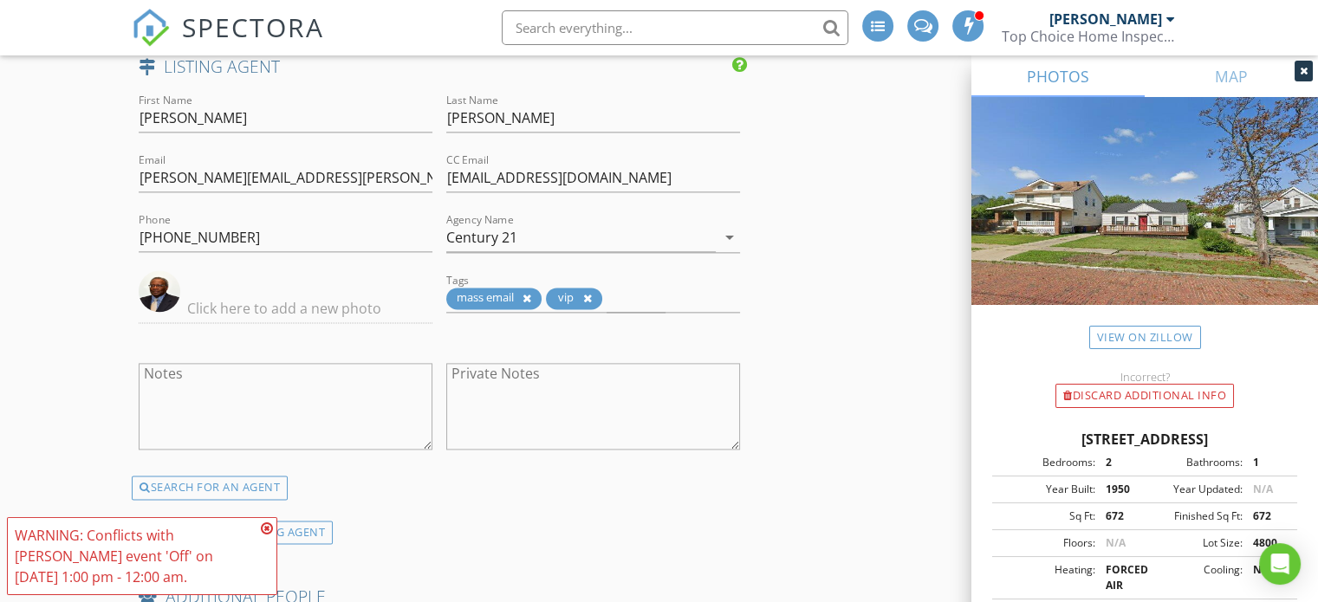
scroll to position [2246, 0]
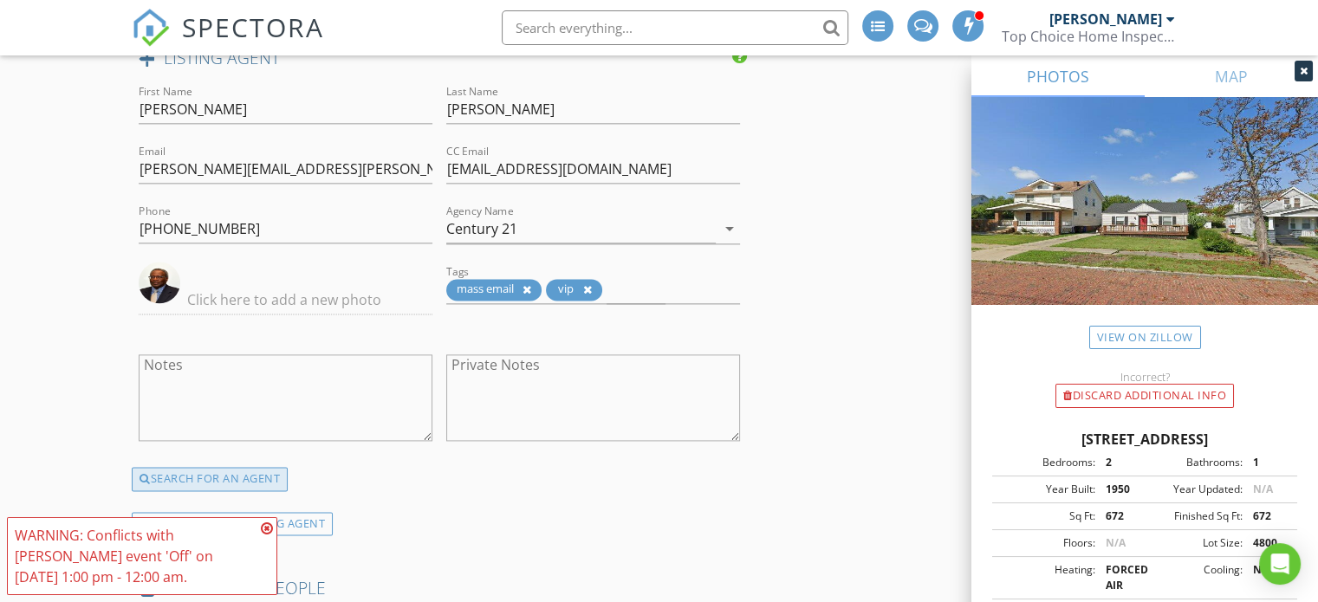
click at [231, 470] on div "SEARCH FOR AN AGENT" at bounding box center [210, 479] width 156 height 24
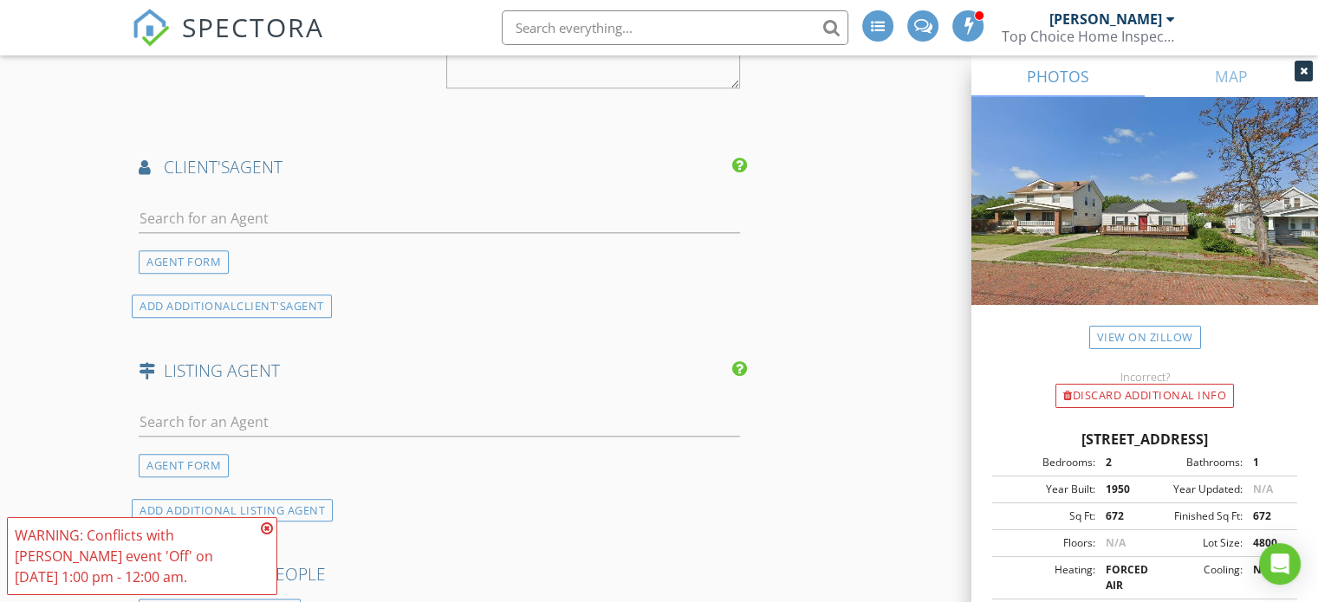
scroll to position [1813, 0]
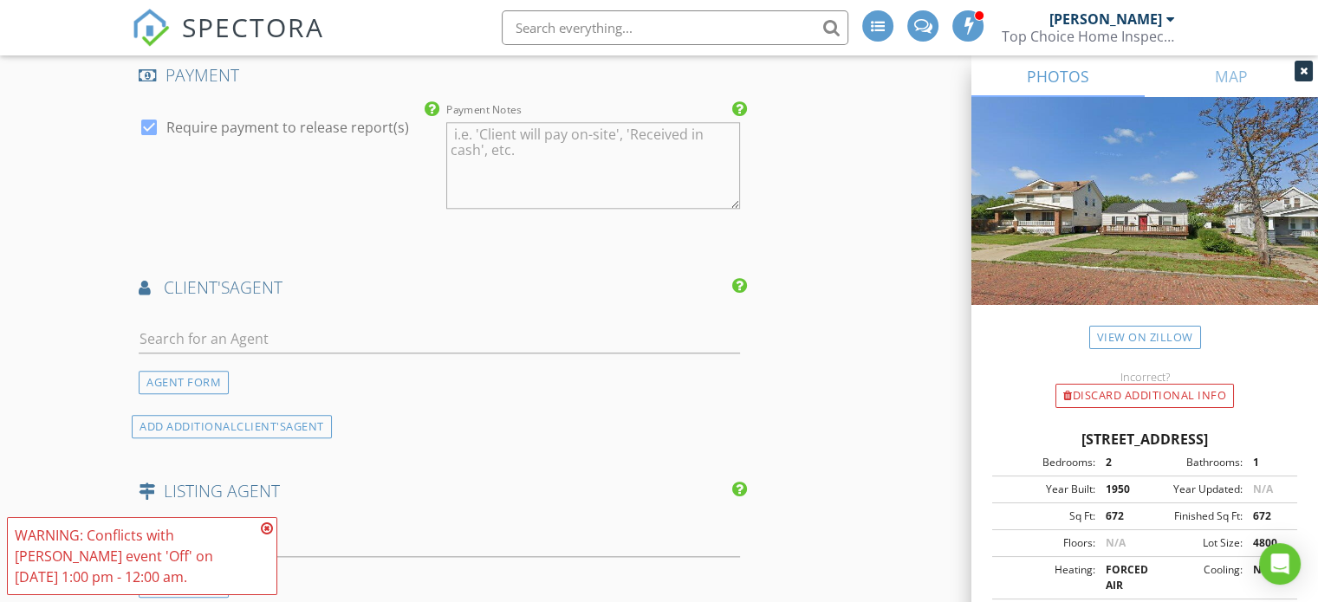
click at [167, 380] on div "AGENT FORM" at bounding box center [184, 382] width 90 height 23
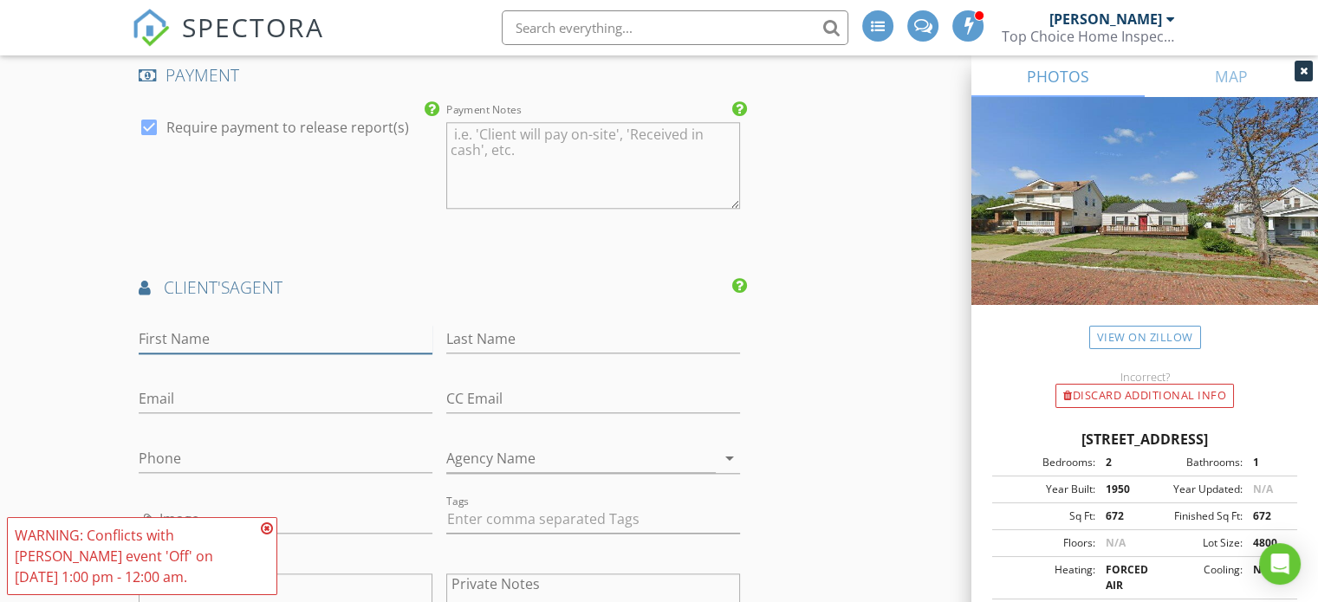
click at [184, 332] on input "First Name" at bounding box center [286, 339] width 294 height 29
paste input "Nebal"
type input "Nebal"
click at [184, 446] on input "Phone" at bounding box center [286, 459] width 294 height 29
paste input "330-503-4595"
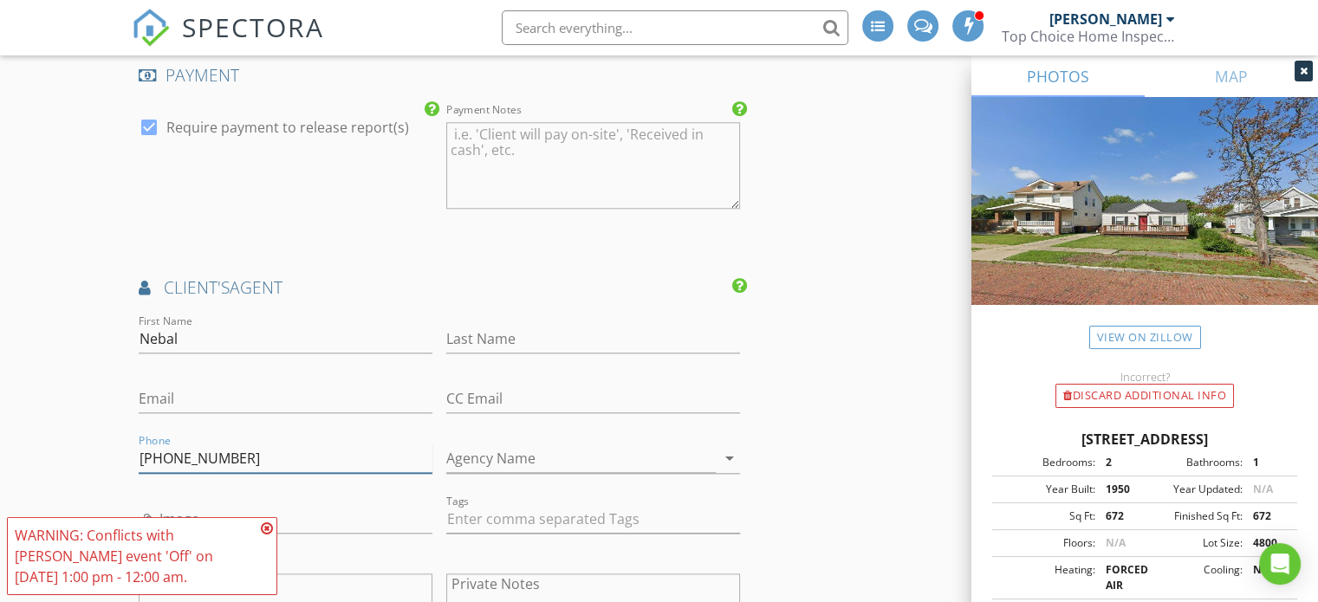
type input "330-503-4595"
click at [484, 454] on input "Agency Name" at bounding box center [581, 459] width 270 height 29
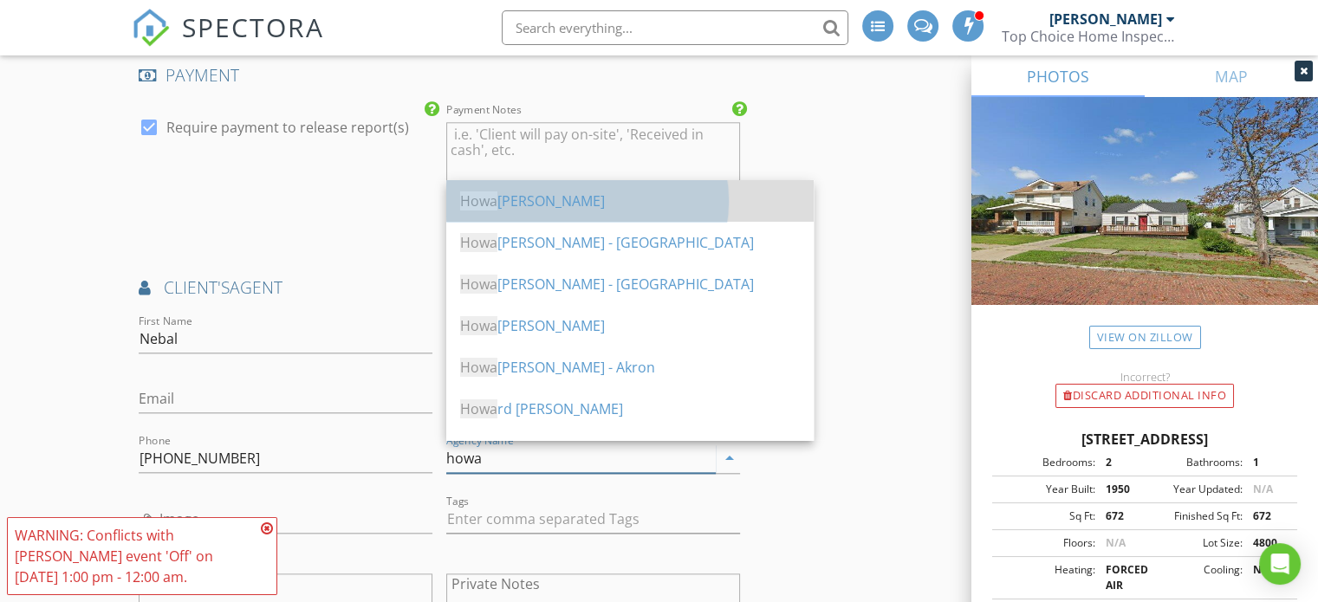
click at [559, 201] on div "Howa rd Hanna" at bounding box center [630, 201] width 340 height 21
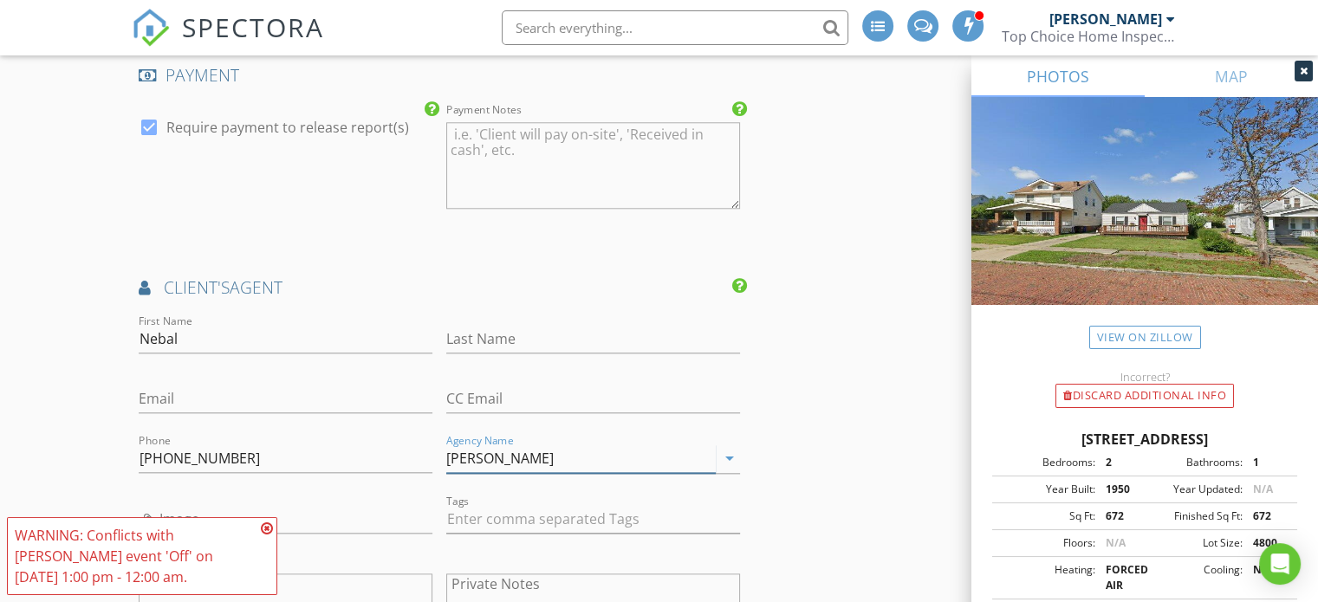
type input "Howard Hanna"
click at [497, 328] on input "Last Name" at bounding box center [593, 339] width 294 height 29
type input "Ali"
click at [191, 393] on input "Email" at bounding box center [286, 399] width 294 height 29
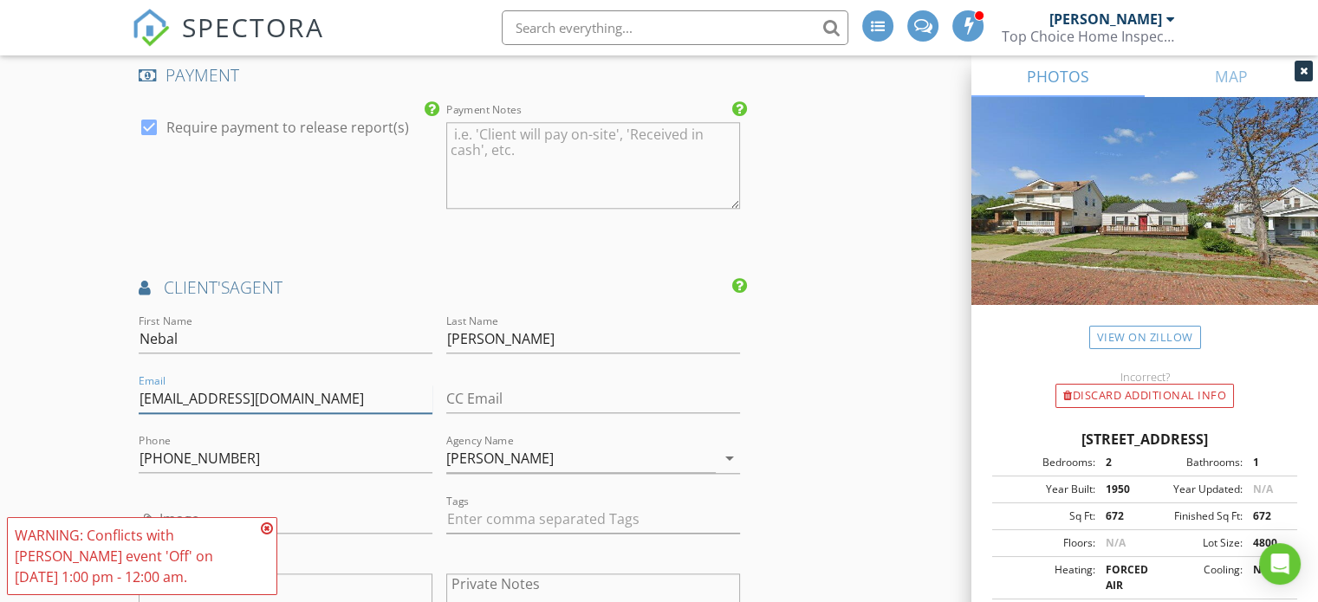
type input "nebalali@howardhanna.com"
click at [32, 382] on div "New Inspection INSPECTOR(S) check_box Todd Hoffmeyer PRIMARY Todd Hoffmeyer arr…" at bounding box center [659, 202] width 1318 height 3829
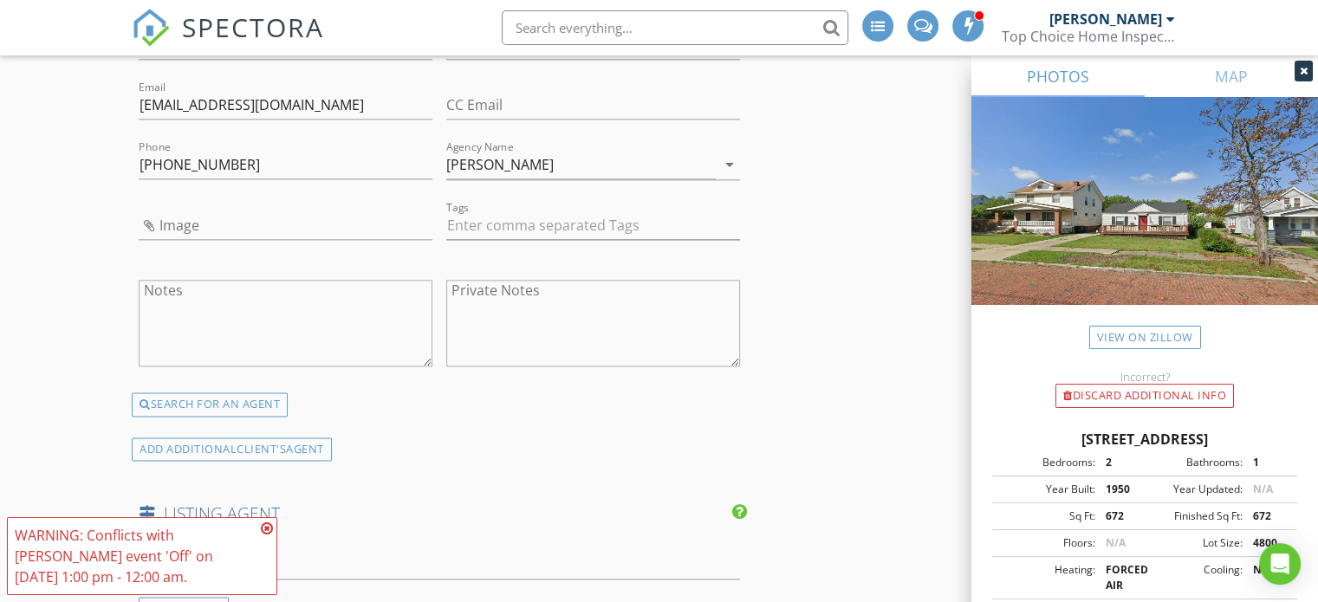
scroll to position [2073, 0]
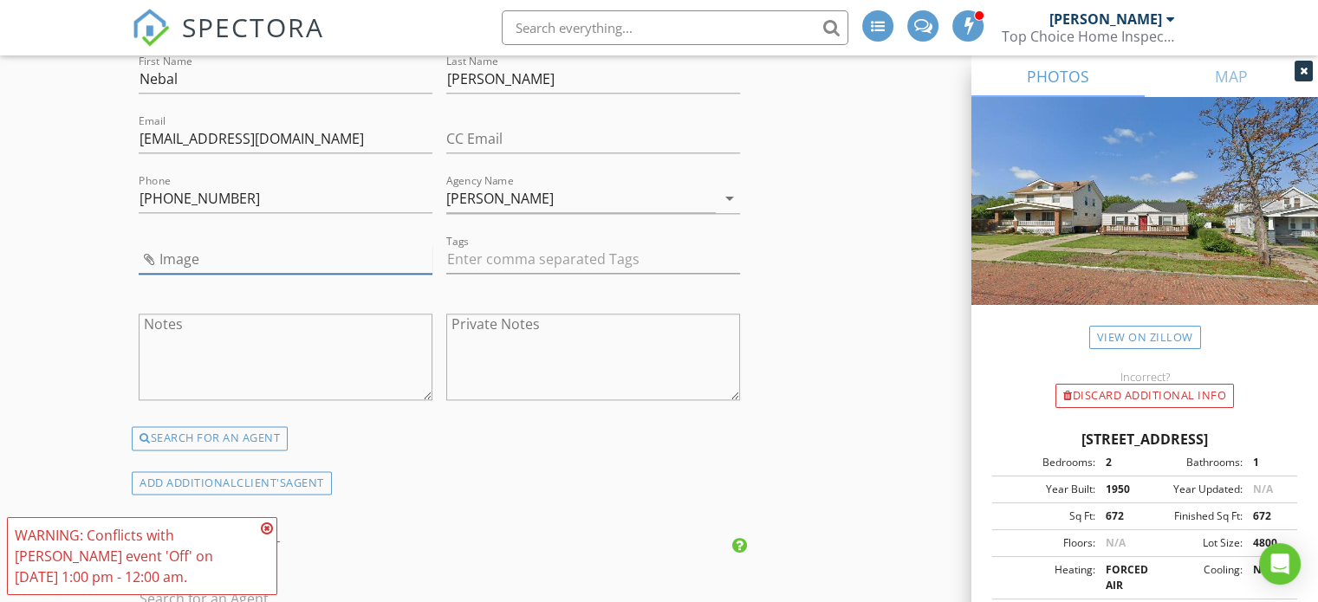
click at [172, 249] on input "Image" at bounding box center [286, 259] width 294 height 29
type input "308509727_523125786484593_6431386072700112543_n.jpg"
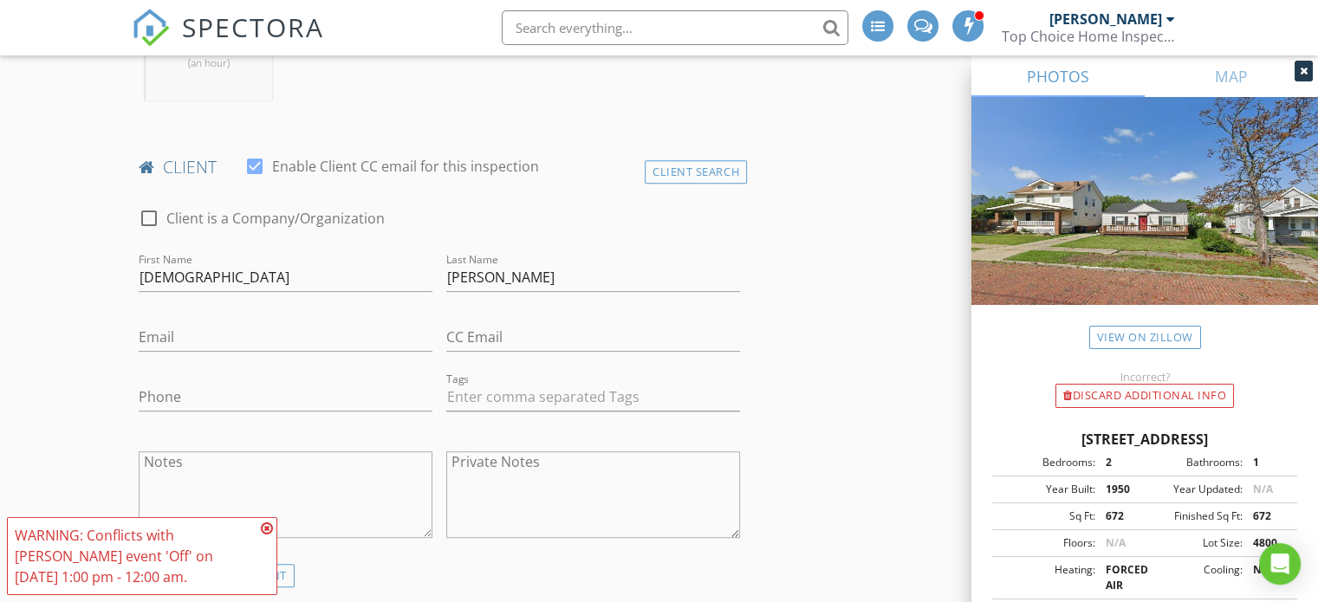
scroll to position [780, 0]
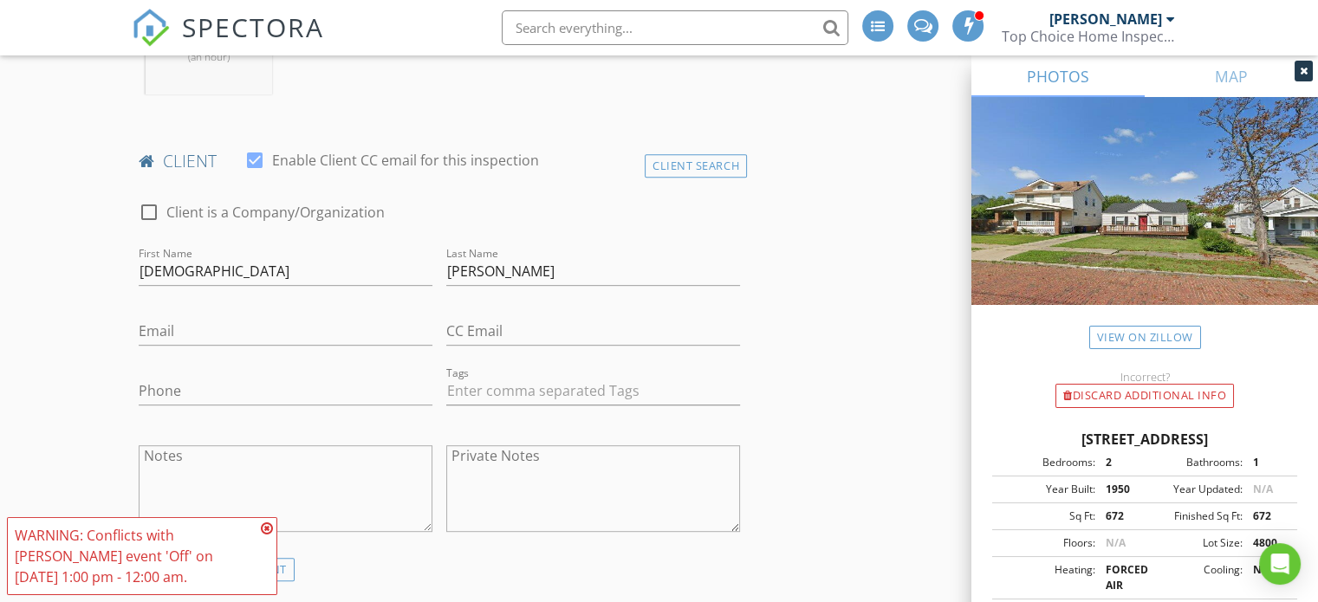
click at [268, 525] on icon at bounding box center [267, 529] width 12 height 14
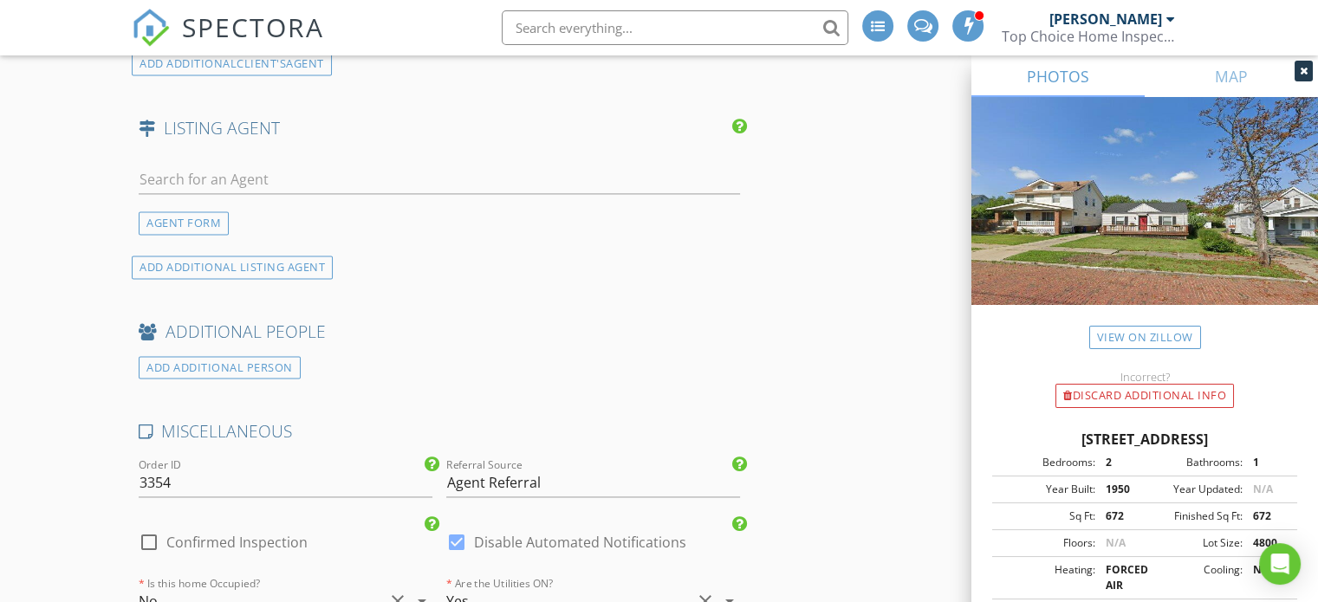
scroll to position [2513, 0]
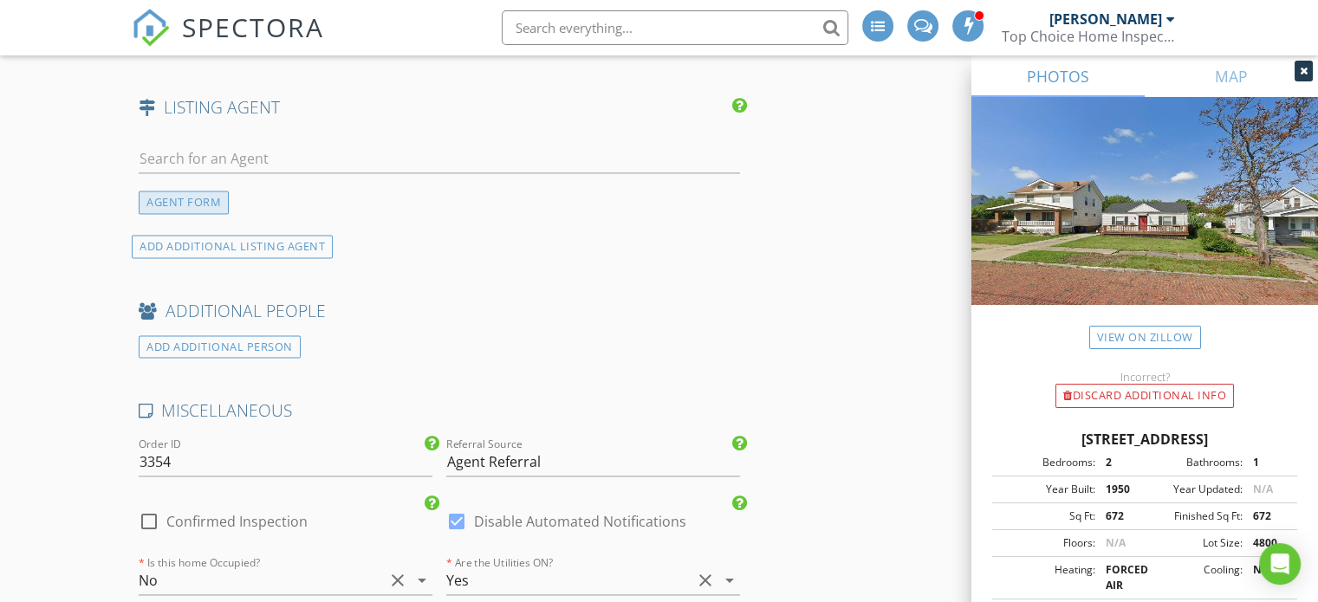
click at [202, 193] on div "AGENT FORM" at bounding box center [184, 202] width 90 height 23
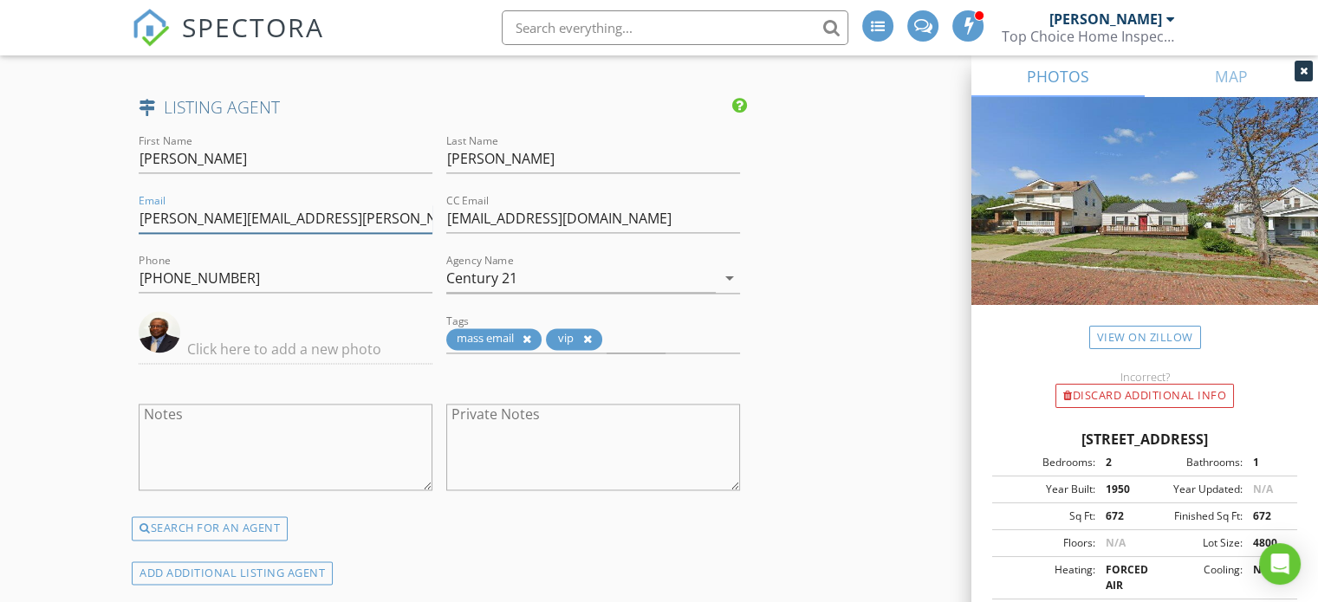
drag, startPoint x: 298, startPoint y: 211, endPoint x: 94, endPoint y: 211, distance: 204.5
drag, startPoint x: 238, startPoint y: 216, endPoint x: 668, endPoint y: 196, distance: 430.3
click at [668, 196] on div "CC Email taylor8221@sbcglobal.net" at bounding box center [593, 222] width 294 height 56
drag, startPoint x: 448, startPoint y: 208, endPoint x: 637, endPoint y: 208, distance: 188.9
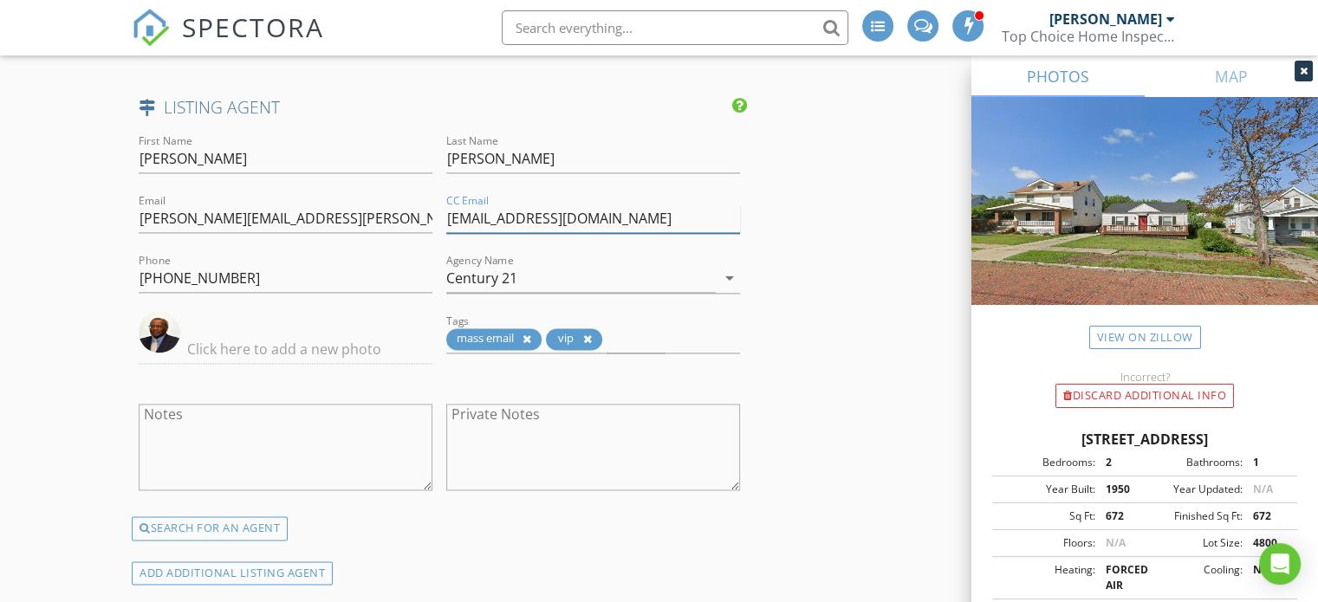
click at [637, 208] on input "taylor8221@sbcglobal.net" at bounding box center [593, 219] width 294 height 29
paste input "ppoffice.admin@century21.com"
type input "ppoffice.admin@century21.com"
drag, startPoint x: 342, startPoint y: 212, endPoint x: 99, endPoint y: 212, distance: 243.5
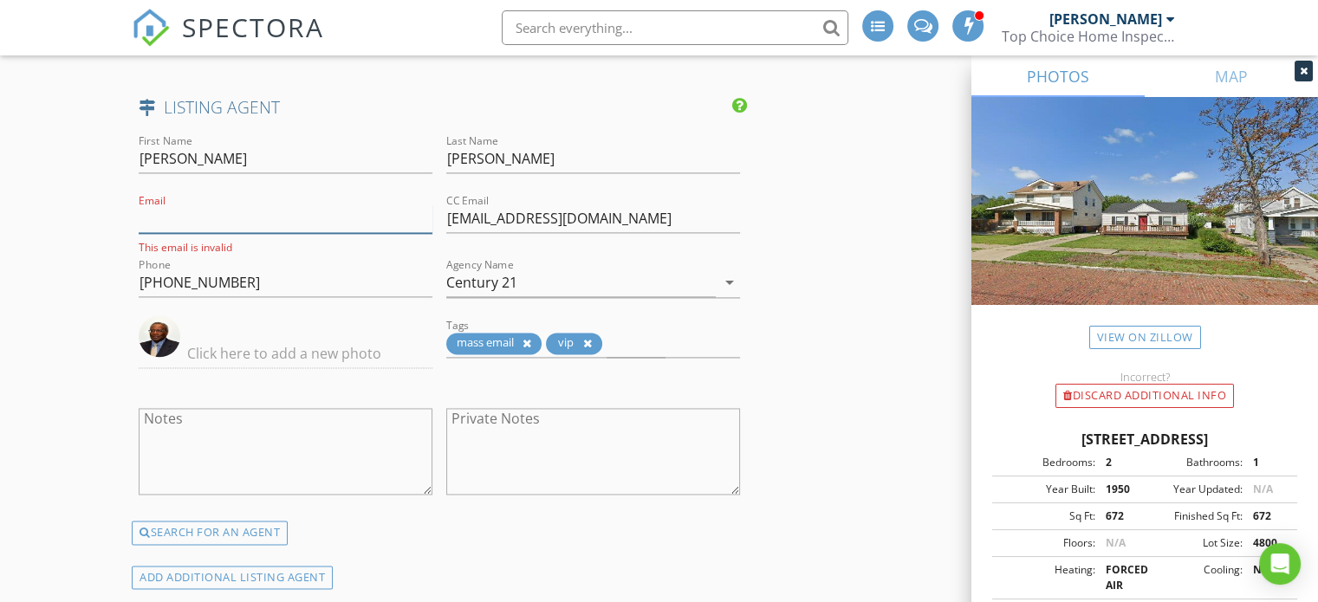
click at [214, 216] on input "Email" at bounding box center [286, 219] width 294 height 29
paste input "ppoffice.admin@century21.com"
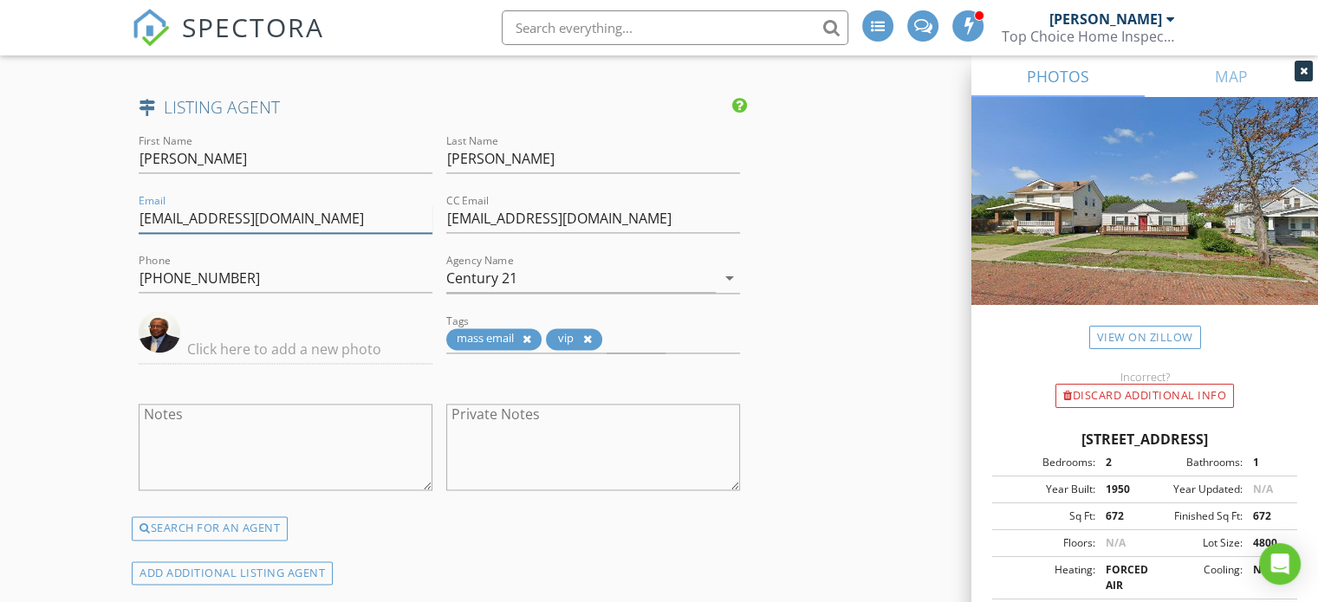
type input "ppoffice.admin@century21.com"
drag, startPoint x: 444, startPoint y: 211, endPoint x: 679, endPoint y: 223, distance: 236.0
click at [679, 223] on div "CC Email ppoffice.admin@century21.com" at bounding box center [593, 221] width 308 height 60
drag, startPoint x: 674, startPoint y: 218, endPoint x: 432, endPoint y: 220, distance: 241.8
click at [432, 220] on div "First Name Allen Last Name Taylor Email ppoffice.admin@century21.com CC Email p…" at bounding box center [439, 324] width 615 height 386
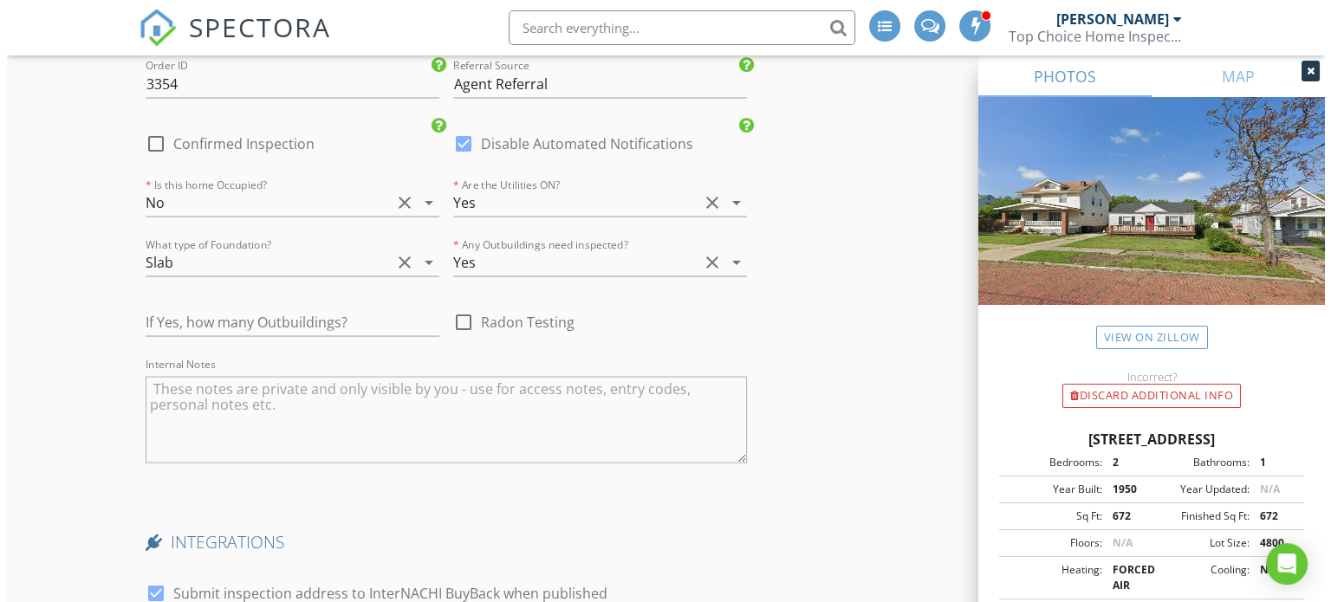
scroll to position [3643, 0]
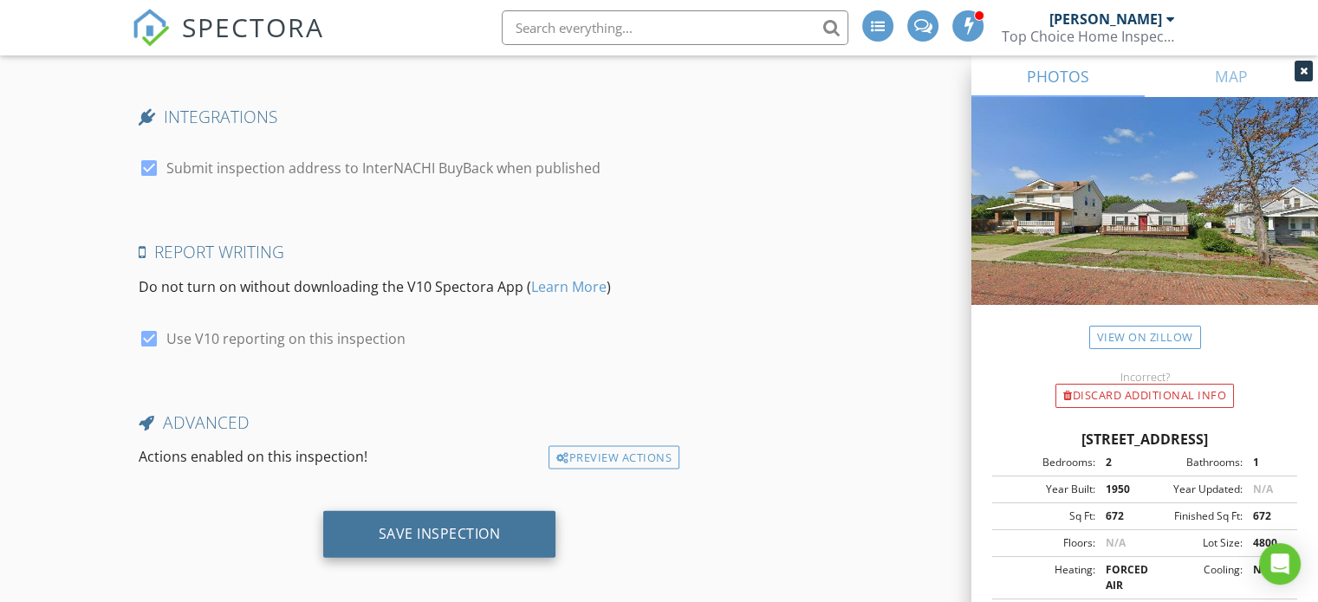
click at [430, 525] on div "Save Inspection" at bounding box center [440, 533] width 122 height 17
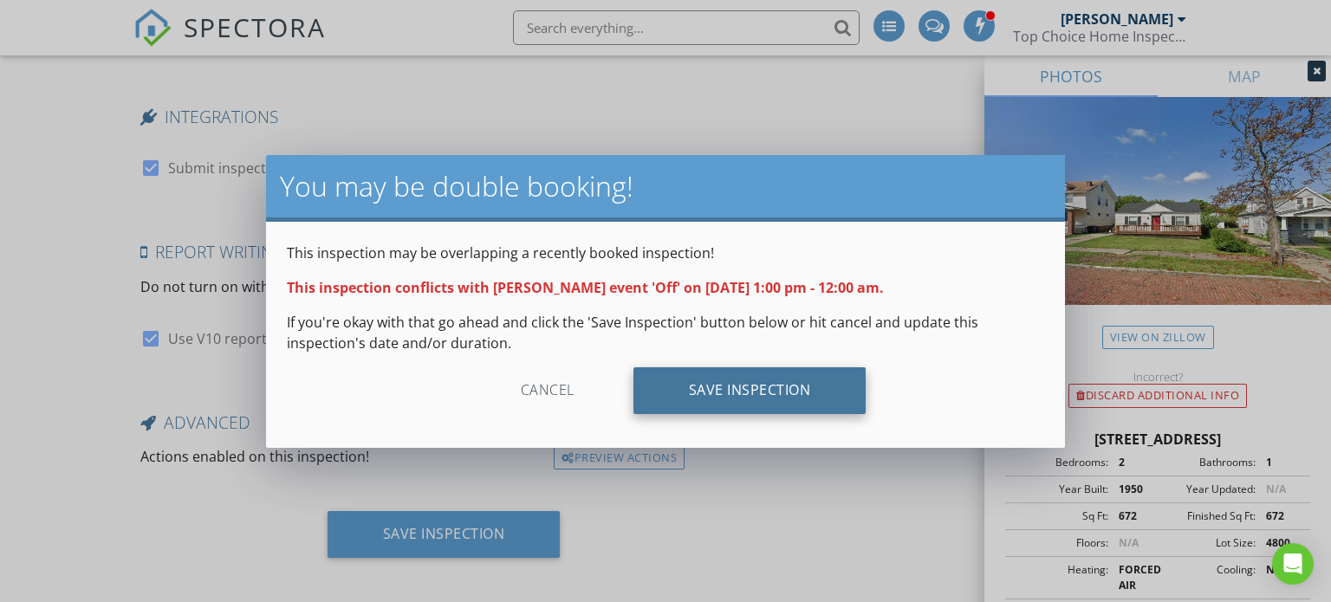
click at [707, 405] on div "Save Inspection" at bounding box center [750, 390] width 233 height 47
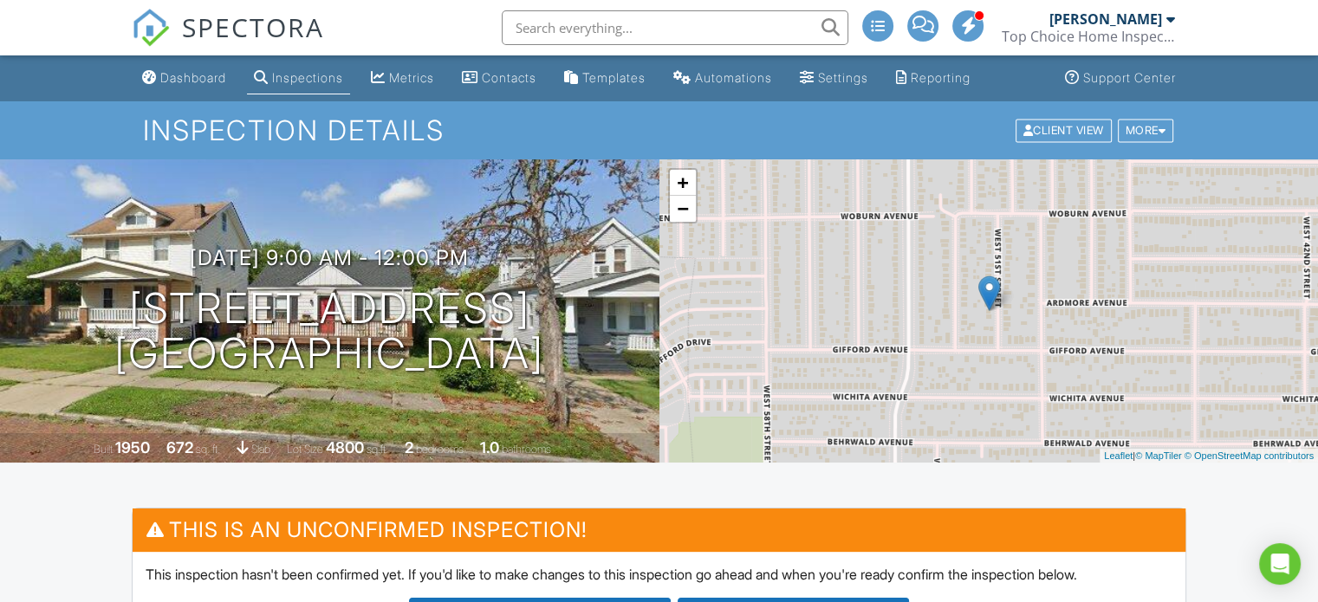
click at [190, 83] on div "Dashboard" at bounding box center [193, 77] width 66 height 15
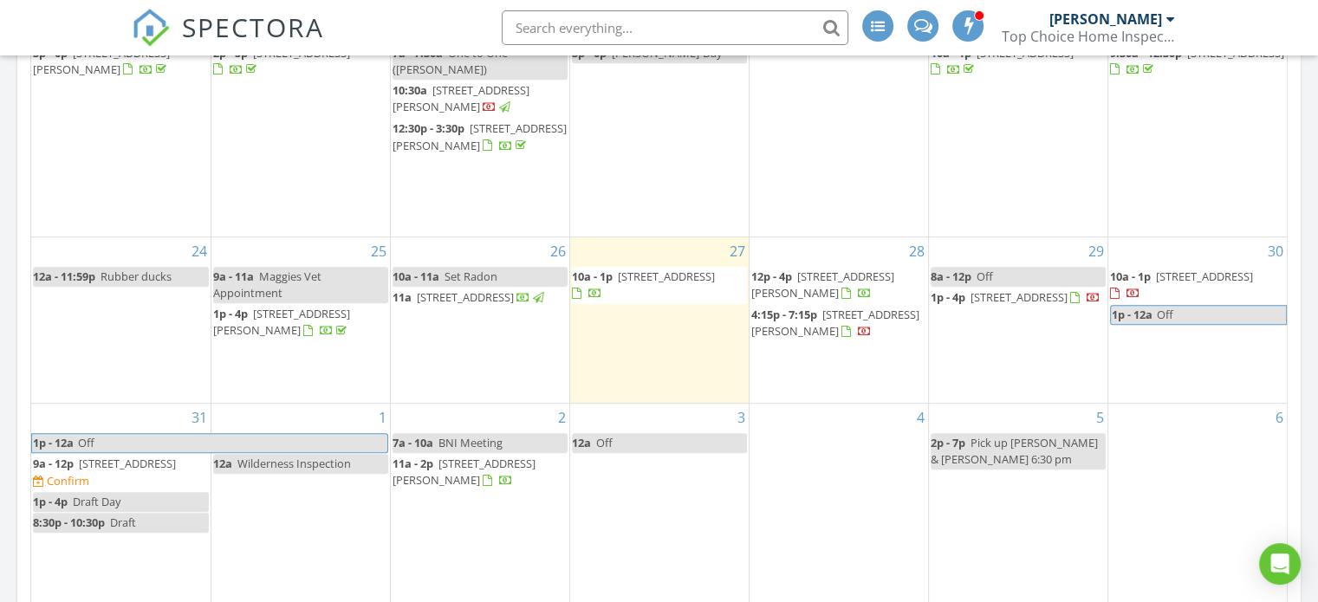
scroll to position [780, 0]
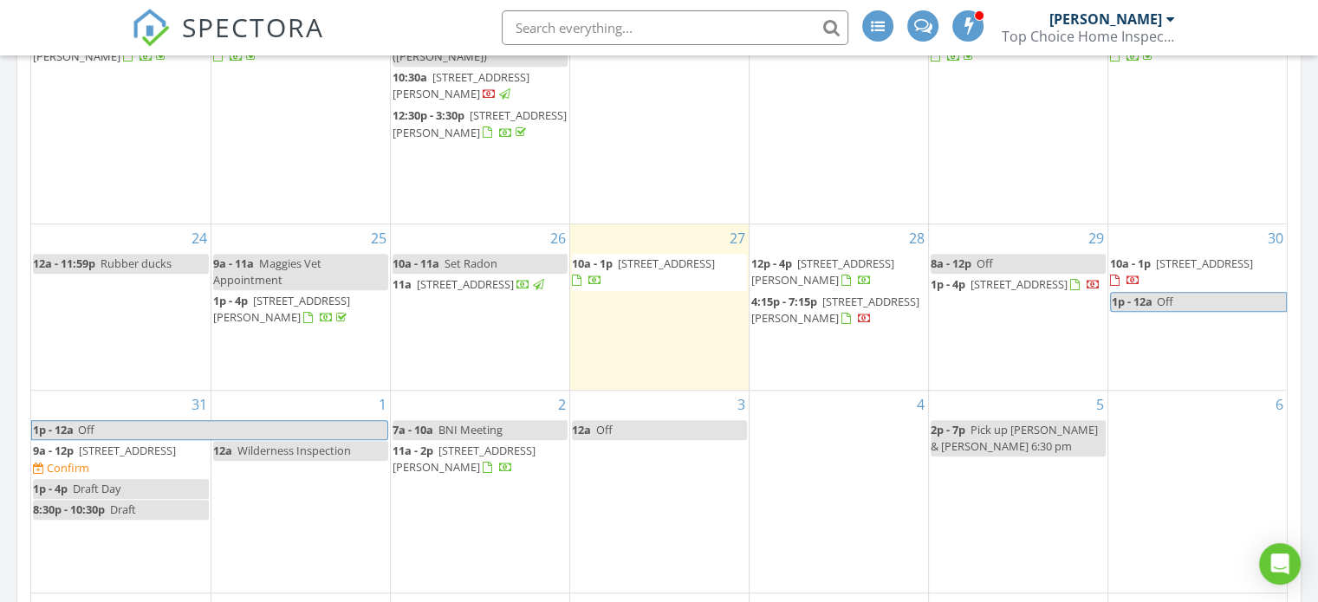
click at [615, 461] on div "3 12a Off" at bounding box center [659, 492] width 179 height 203
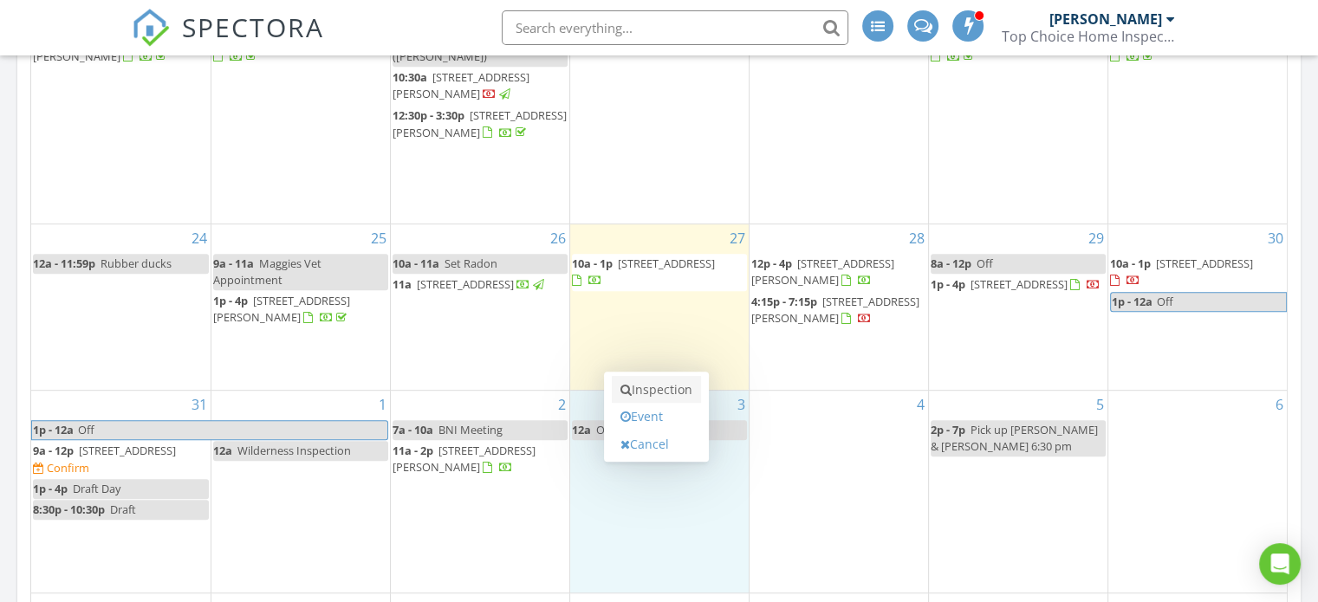
click at [636, 391] on link "Inspection" at bounding box center [656, 390] width 89 height 28
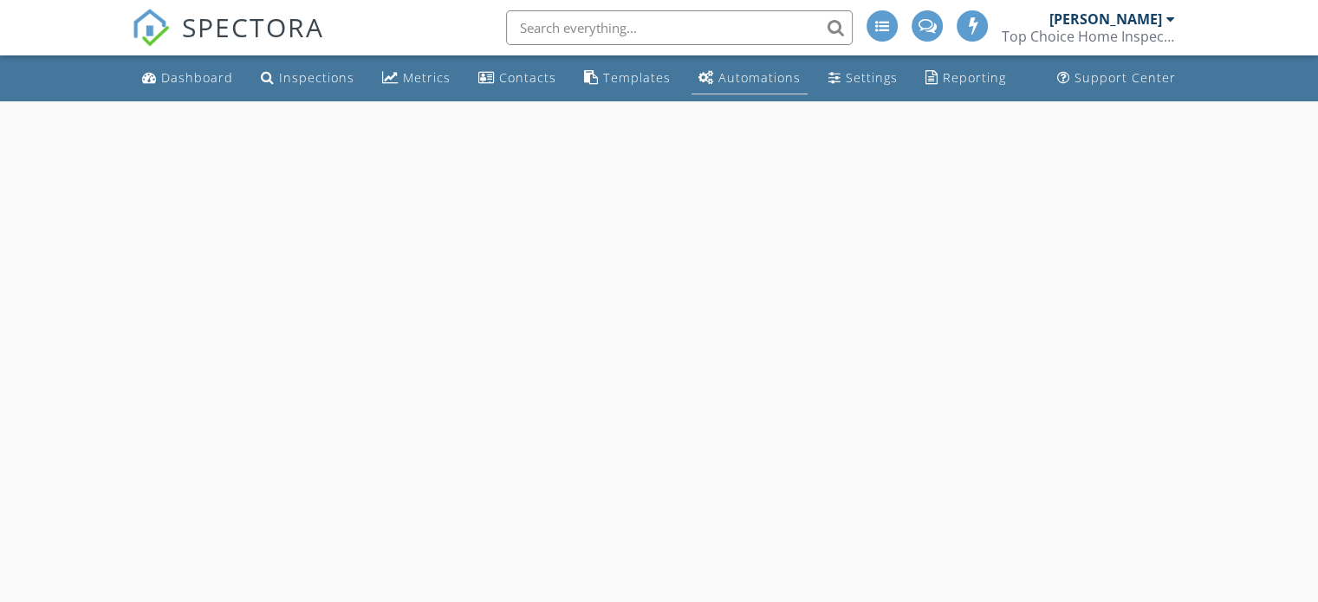
select select "8"
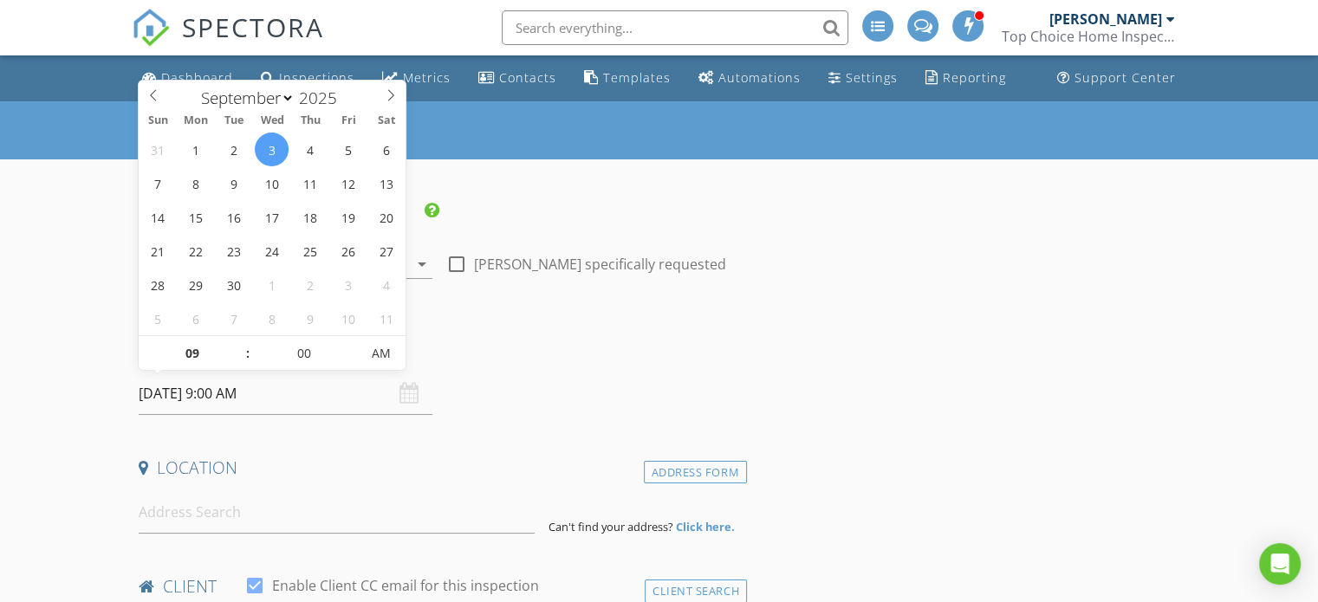
click at [222, 388] on input "[DATE] 9:00 AM" at bounding box center [286, 394] width 294 height 42
type input "10"
type input "[DATE] 10:00 AM"
click at [237, 348] on span at bounding box center [239, 344] width 12 height 17
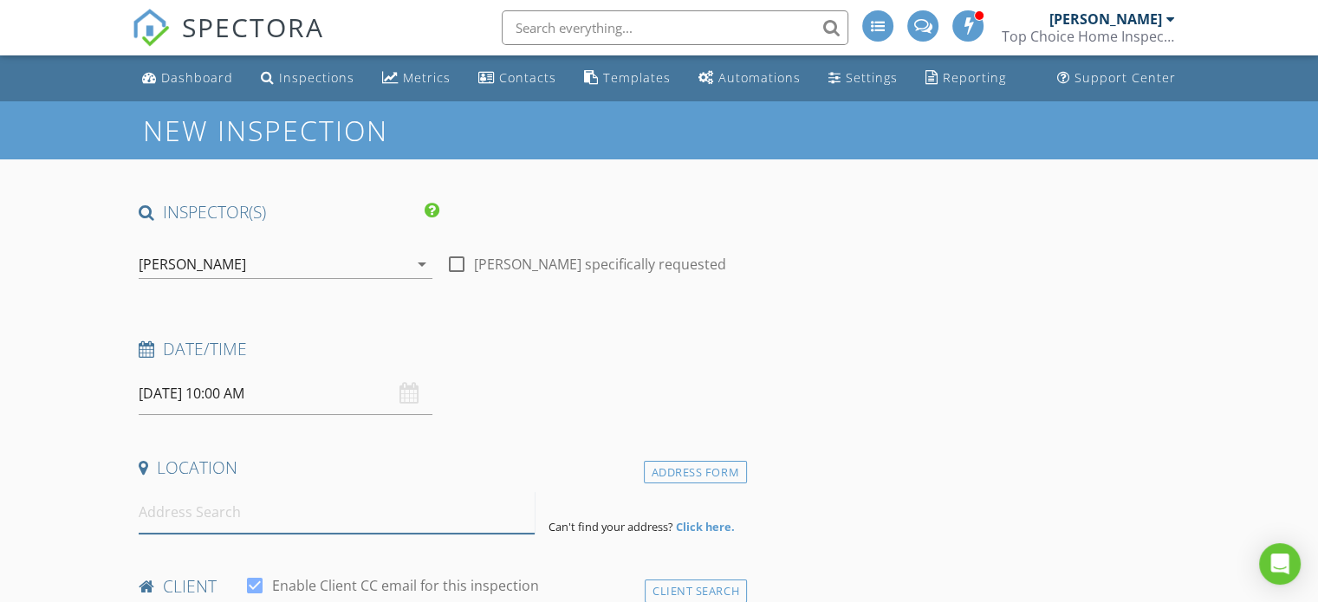
click at [188, 517] on input at bounding box center [337, 512] width 396 height 42
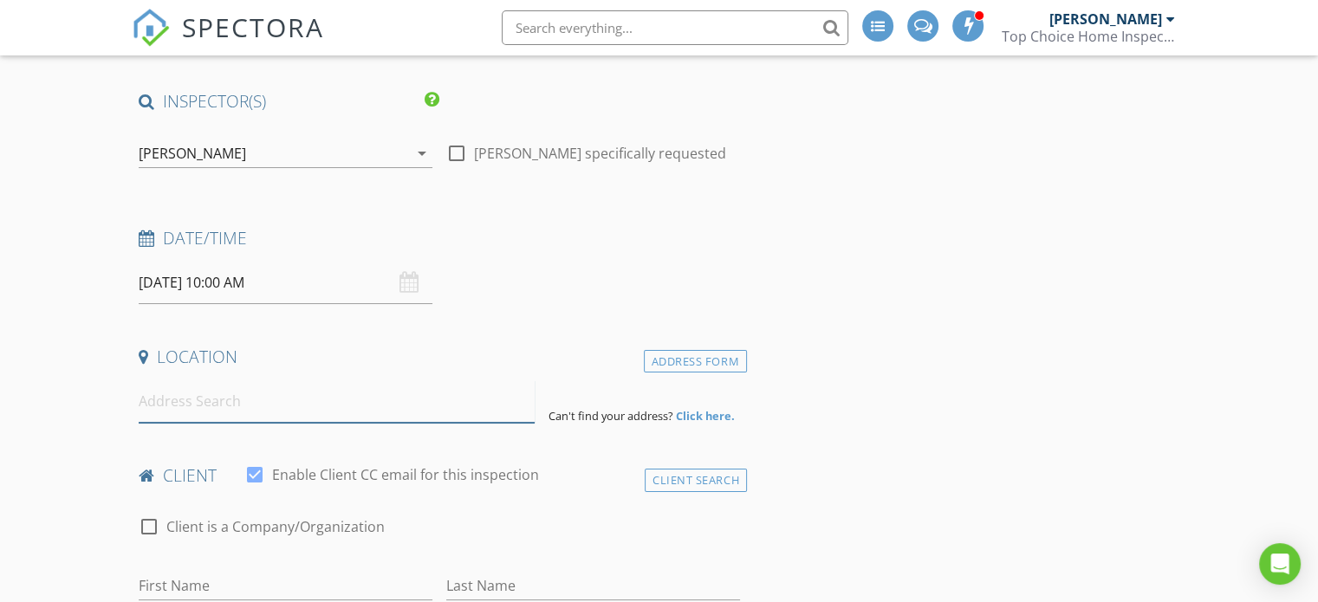
scroll to position [173, 0]
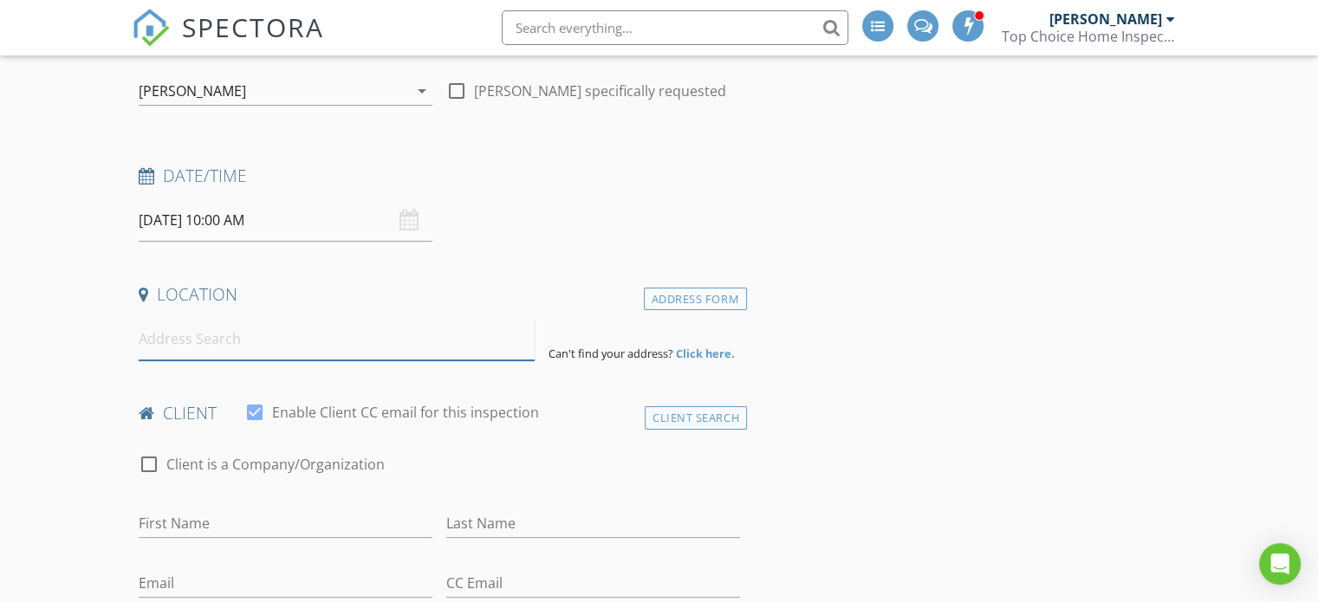
click at [179, 348] on input at bounding box center [337, 339] width 396 height 42
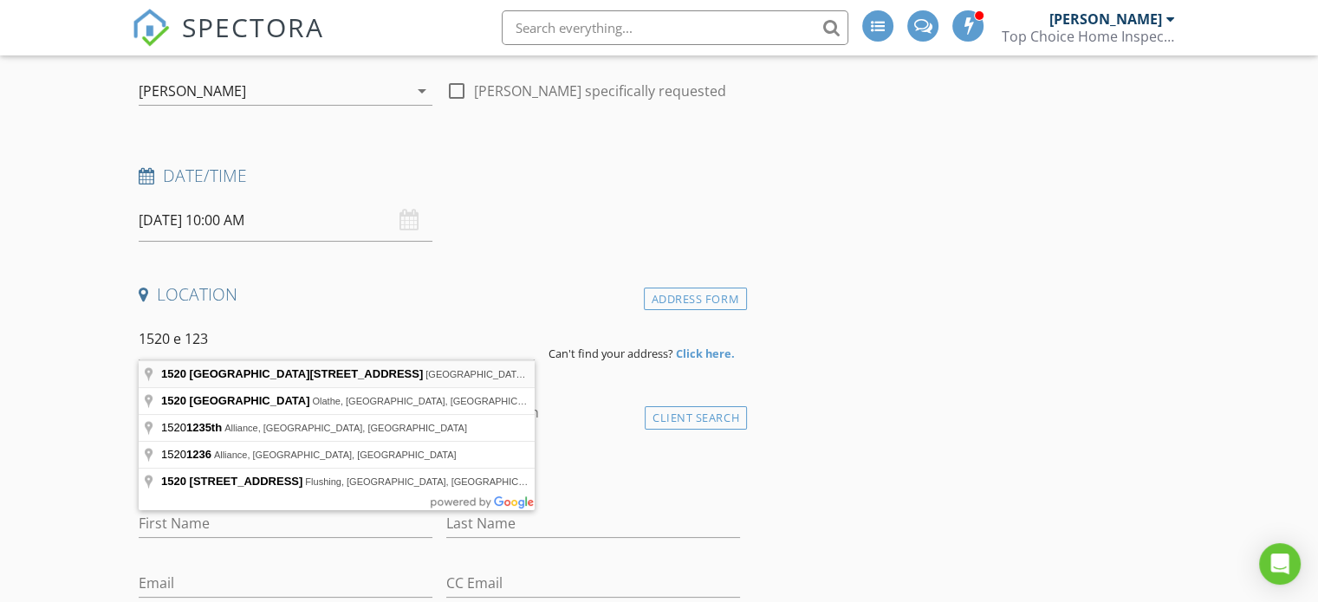
type input "1520 East 123rd Street, Cleveland, OH, USA"
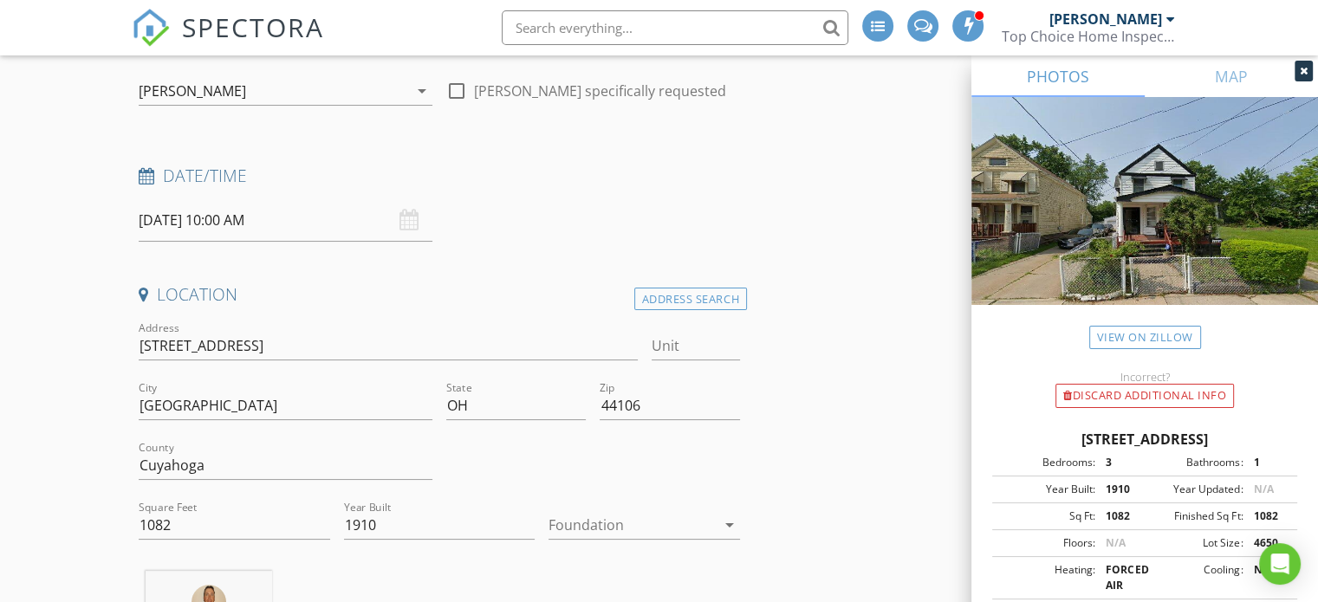
drag, startPoint x: 1293, startPoint y: 436, endPoint x: 1012, endPoint y: 437, distance: 280.8
click at [1012, 437] on div "1520 E 123rd St, Cleveland OH 44106" at bounding box center [1144, 439] width 305 height 21
click at [608, 534] on div at bounding box center [632, 525] width 167 height 28
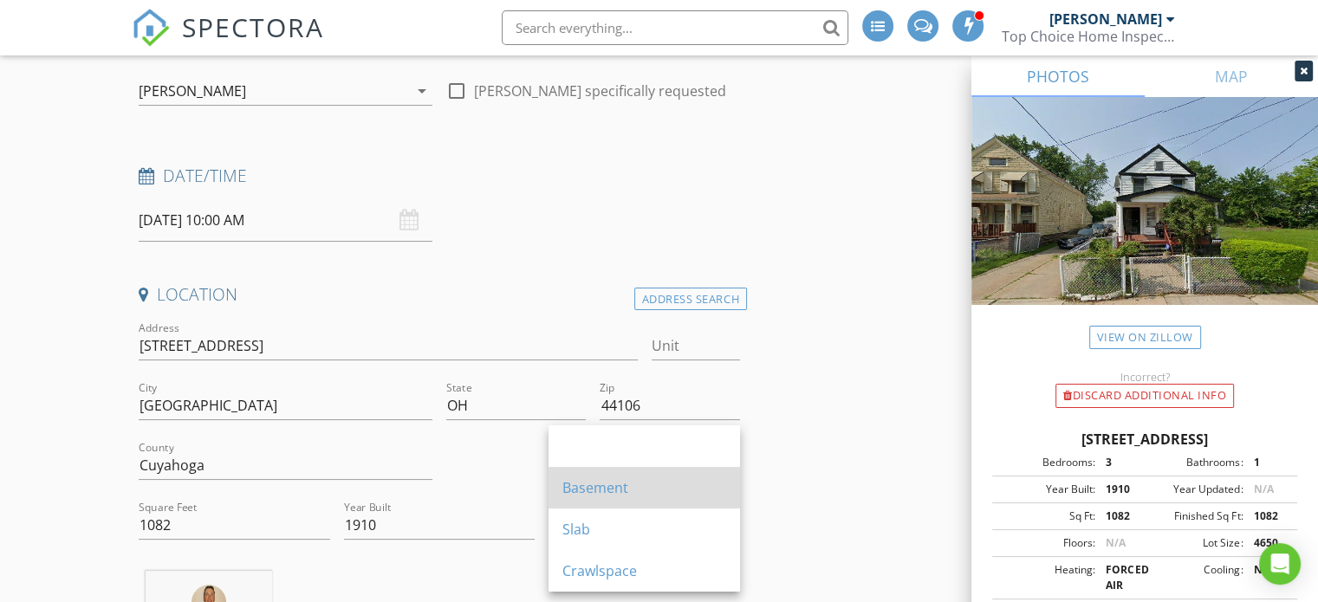
click at [621, 499] on div "Basement" at bounding box center [644, 488] width 164 height 42
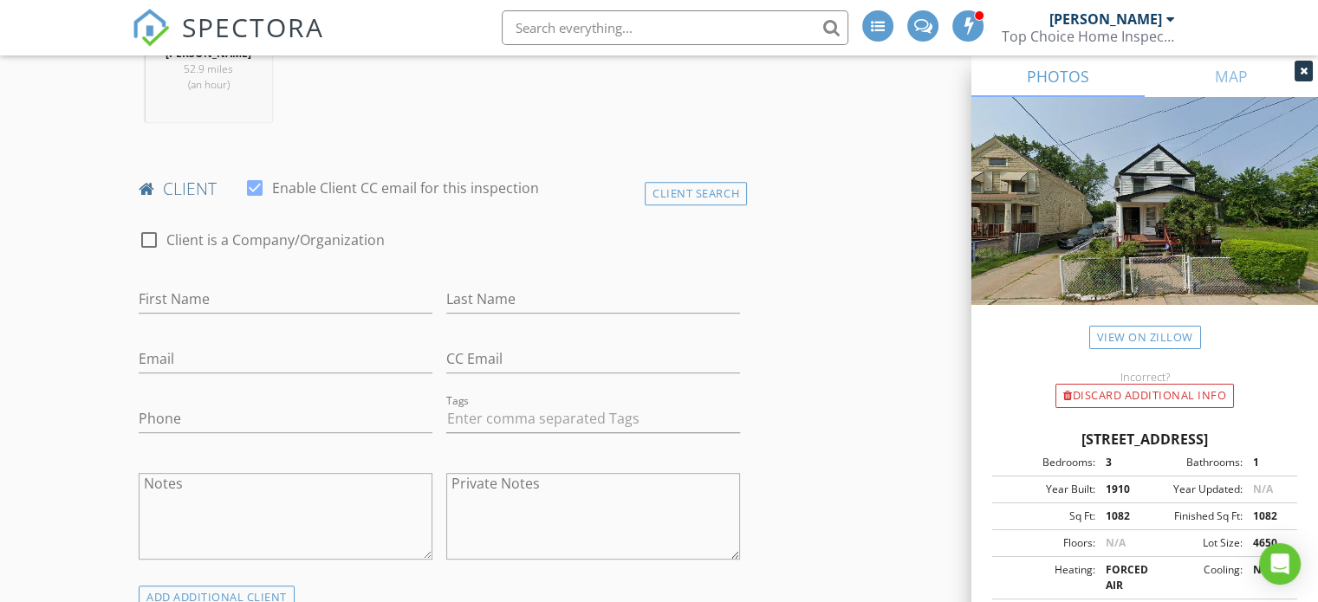
scroll to position [780, 0]
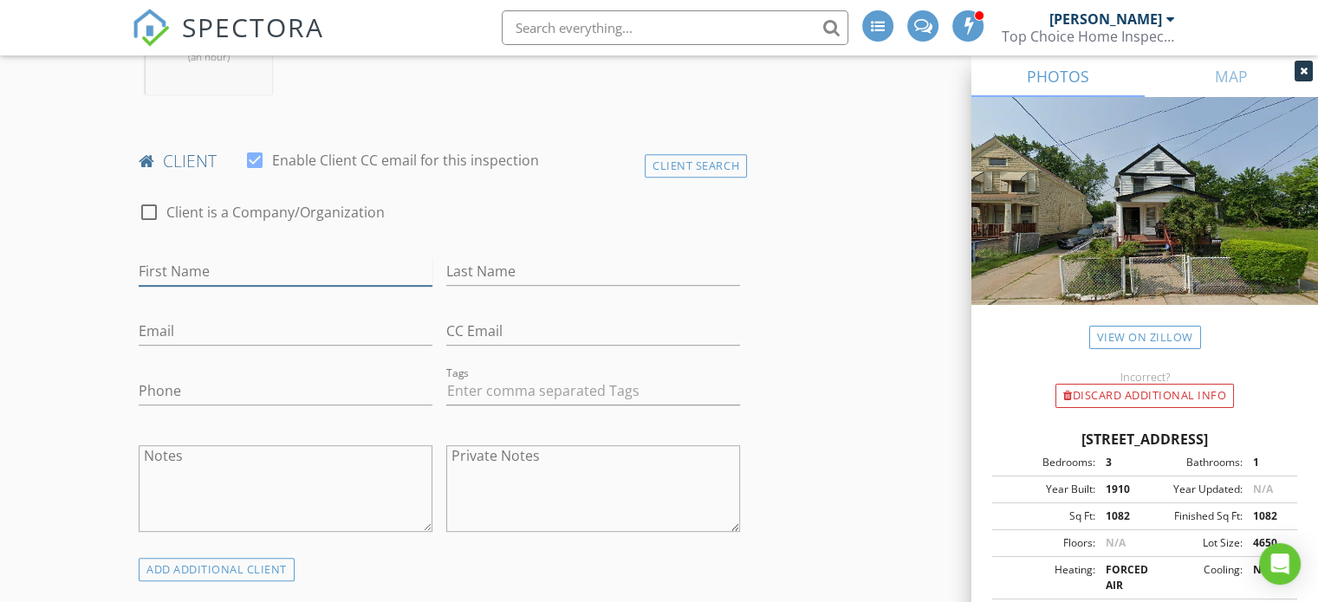
click at [205, 283] on input "First Name" at bounding box center [286, 271] width 294 height 29
drag, startPoint x: 296, startPoint y: 267, endPoint x: 213, endPoint y: 274, distance: 83.5
click at [213, 274] on input "Gwendolyn & Joshua" at bounding box center [286, 271] width 294 height 29
click at [279, 270] on input "Gwendolyn" at bounding box center [286, 271] width 294 height 29
click at [281, 273] on input "Gwendolyn" at bounding box center [286, 271] width 294 height 29
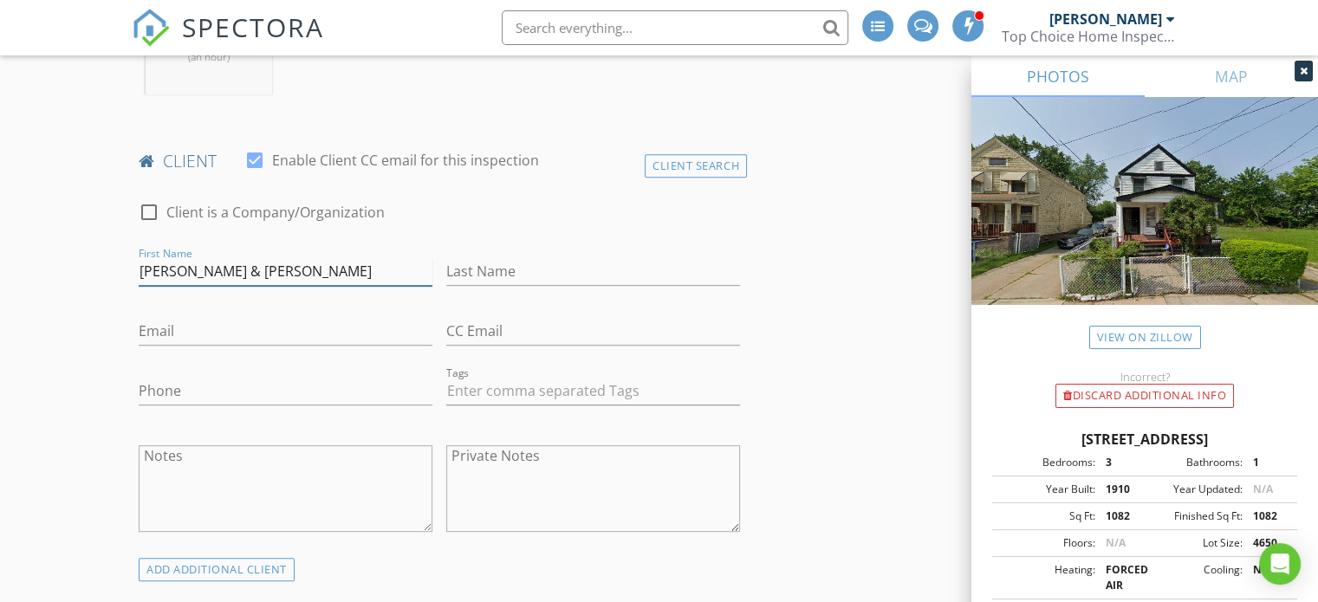
click at [274, 270] on input "Gwendolyn & Joshua" at bounding box center [286, 271] width 294 height 29
click at [283, 273] on input "Gwendolyn & Joshua" at bounding box center [286, 271] width 294 height 29
type input "Gwendolyn"
click at [523, 265] on input "Last Name" at bounding box center [593, 271] width 294 height 29
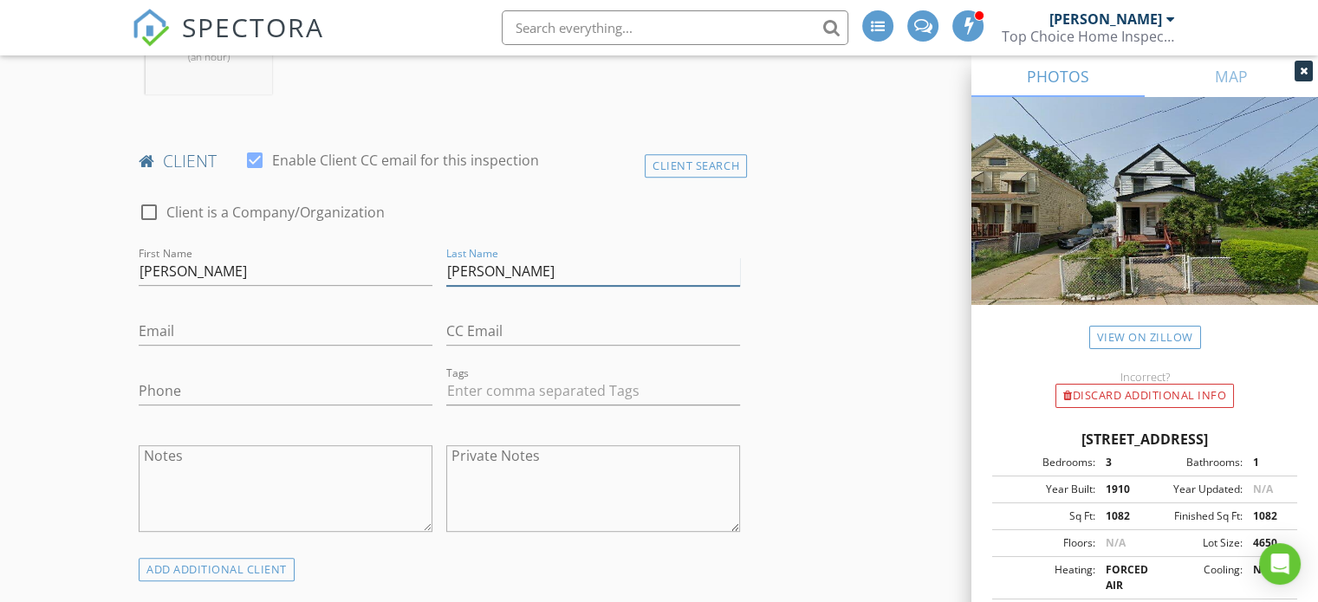
type input "Weatherspoon"
click at [262, 333] on input "Email" at bounding box center [286, 331] width 294 height 29
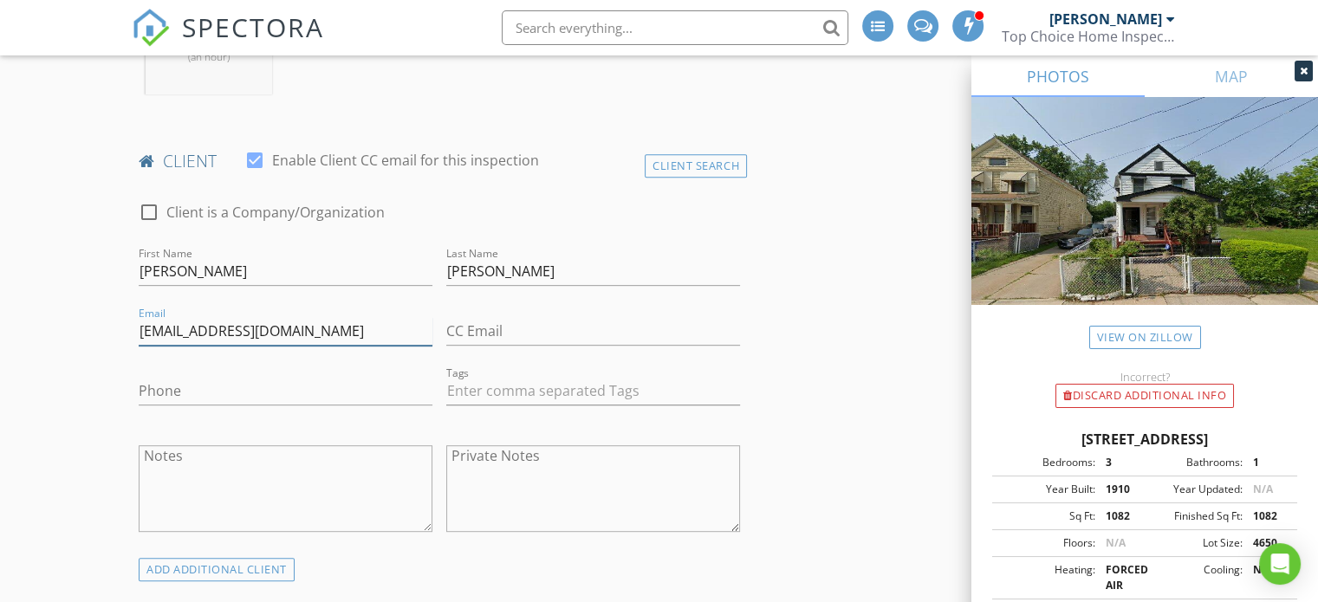
type input "gspoon627@icloud.com"
click at [243, 388] on input "Phone" at bounding box center [286, 391] width 294 height 29
type input "216-233-9925"
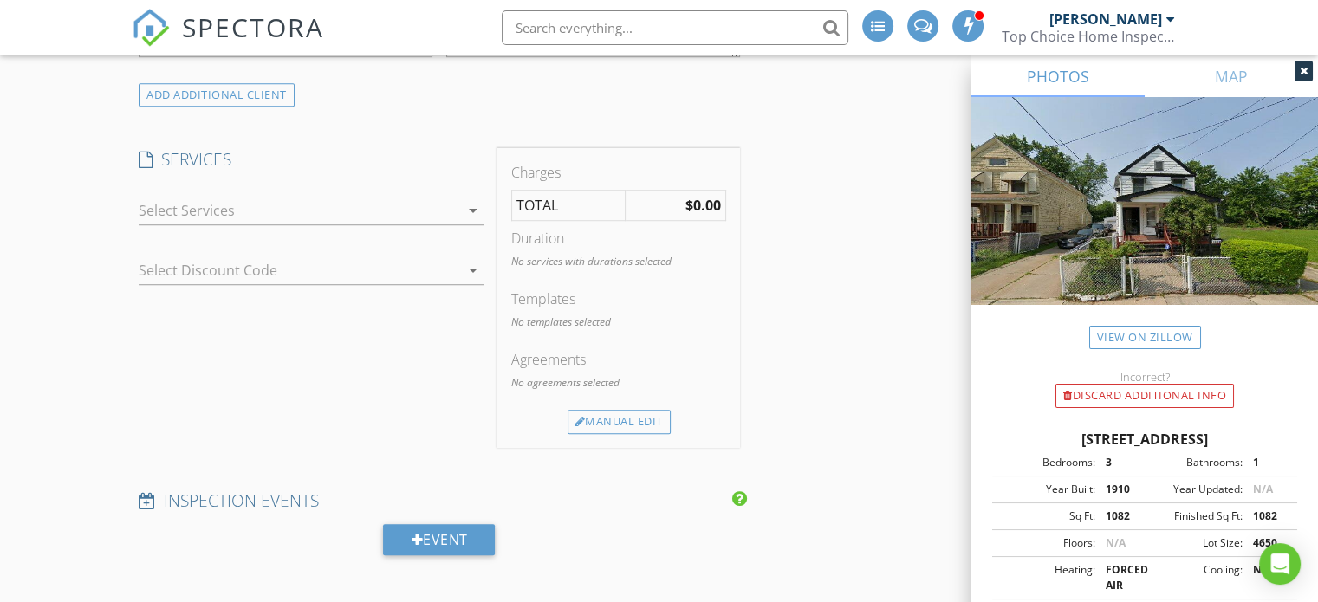
scroll to position [1300, 0]
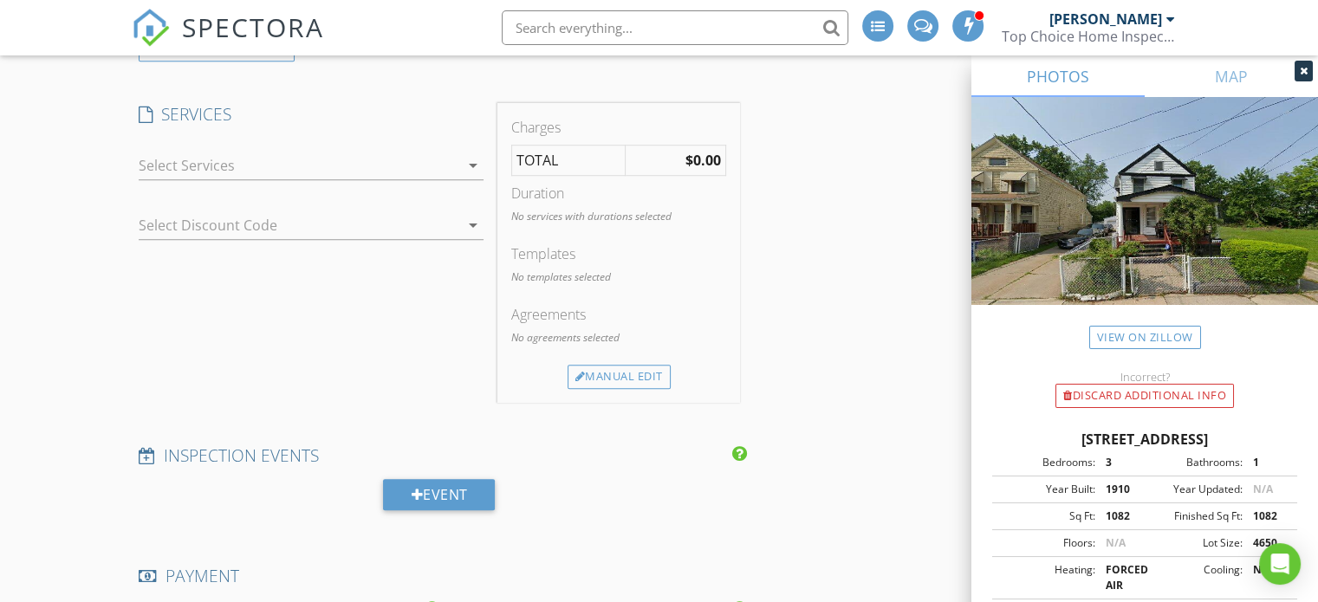
click at [387, 170] on div at bounding box center [299, 166] width 321 height 28
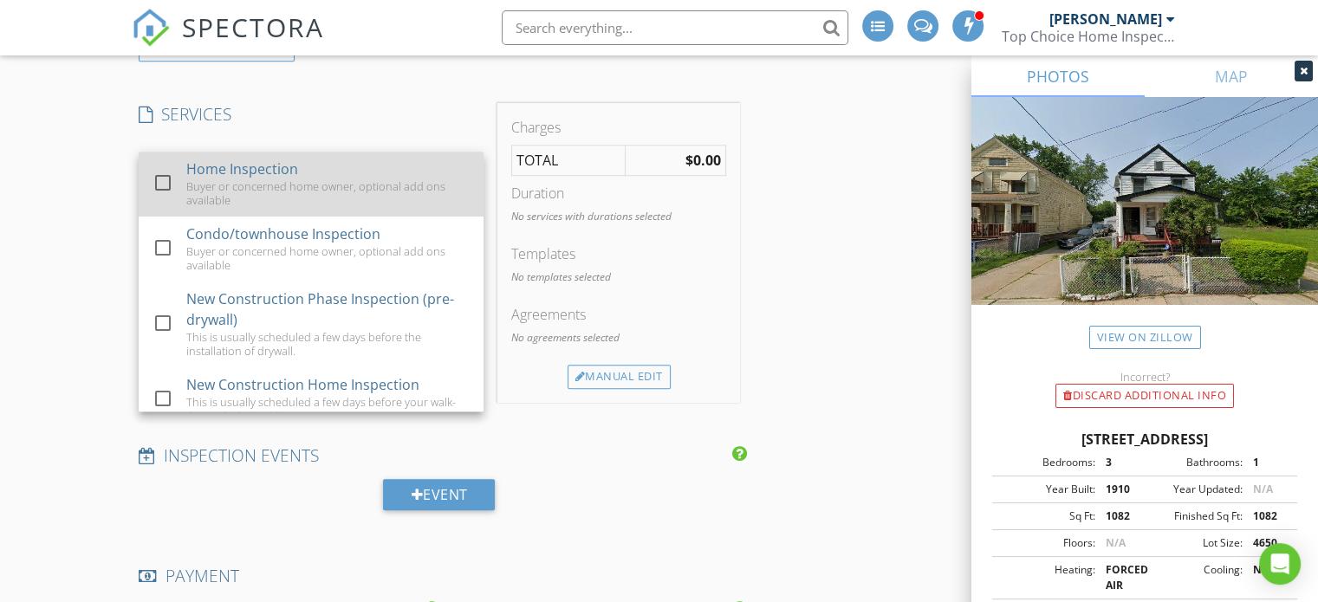
click at [164, 176] on div at bounding box center [162, 182] width 29 height 29
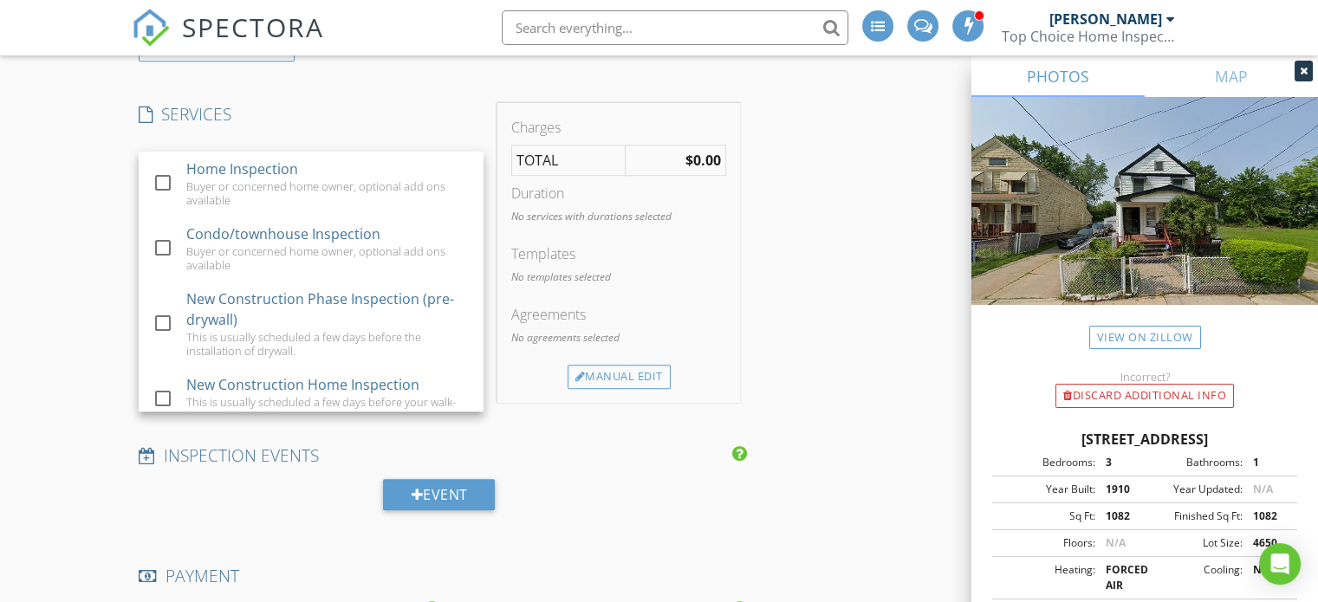
checkbox input "true"
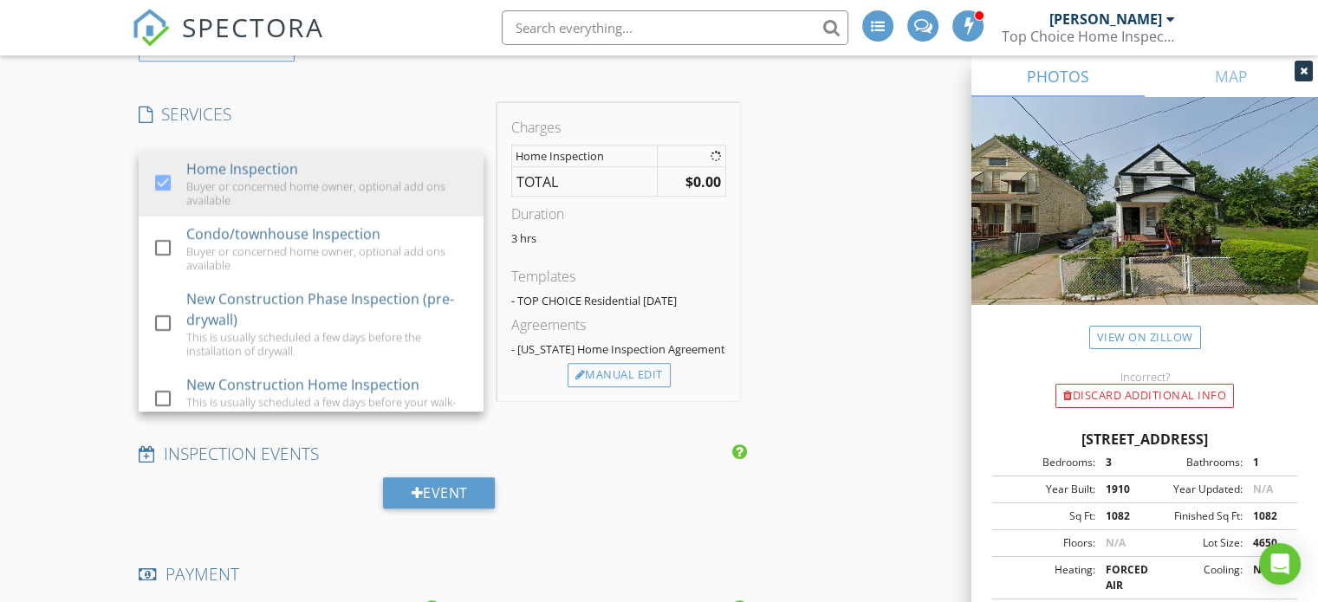
click at [67, 189] on div "New Inspection INSPECTOR(S) check_box Todd Hoffmeyer PRIMARY Todd Hoffmeyer arr…" at bounding box center [659, 538] width 1318 height 3475
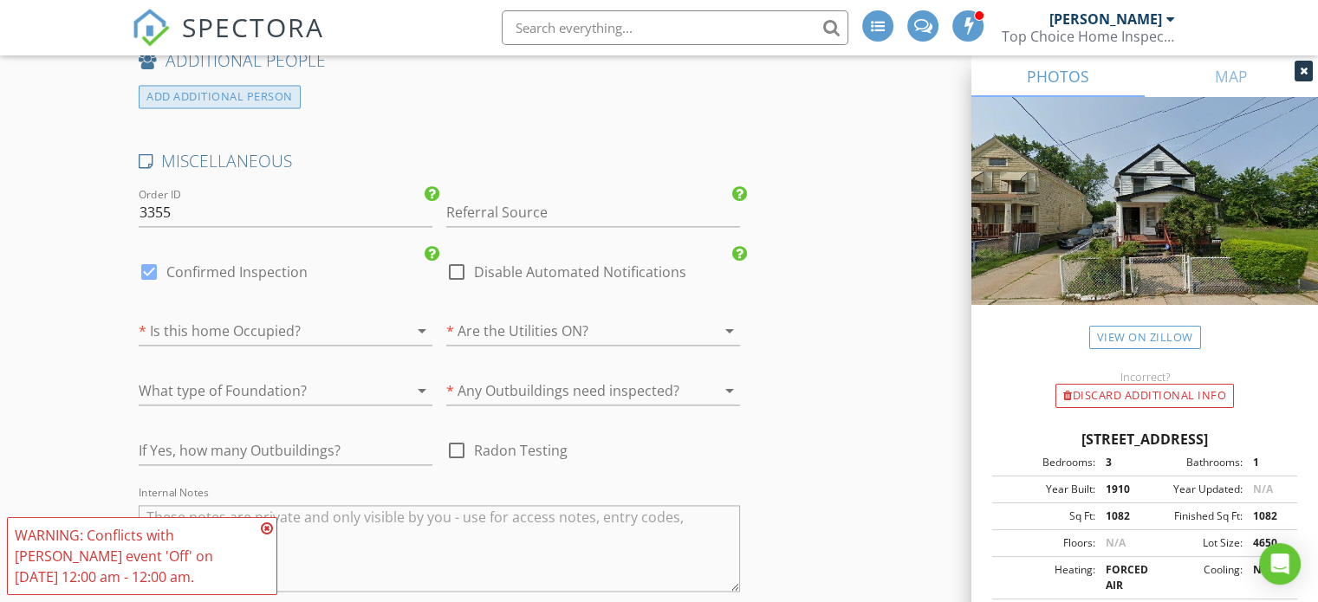
scroll to position [2427, 0]
click at [534, 201] on input "Referral Source" at bounding box center [593, 210] width 294 height 29
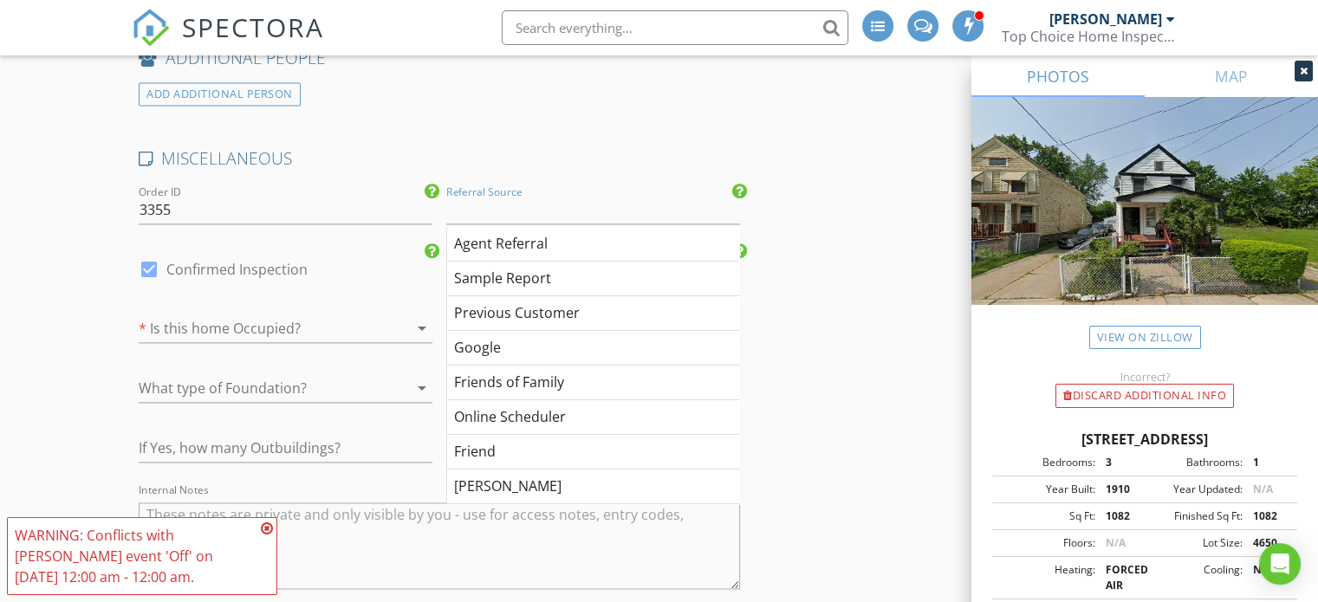
click at [523, 309] on div "Previous Customer" at bounding box center [593, 313] width 292 height 35
type input "Previous Customer"
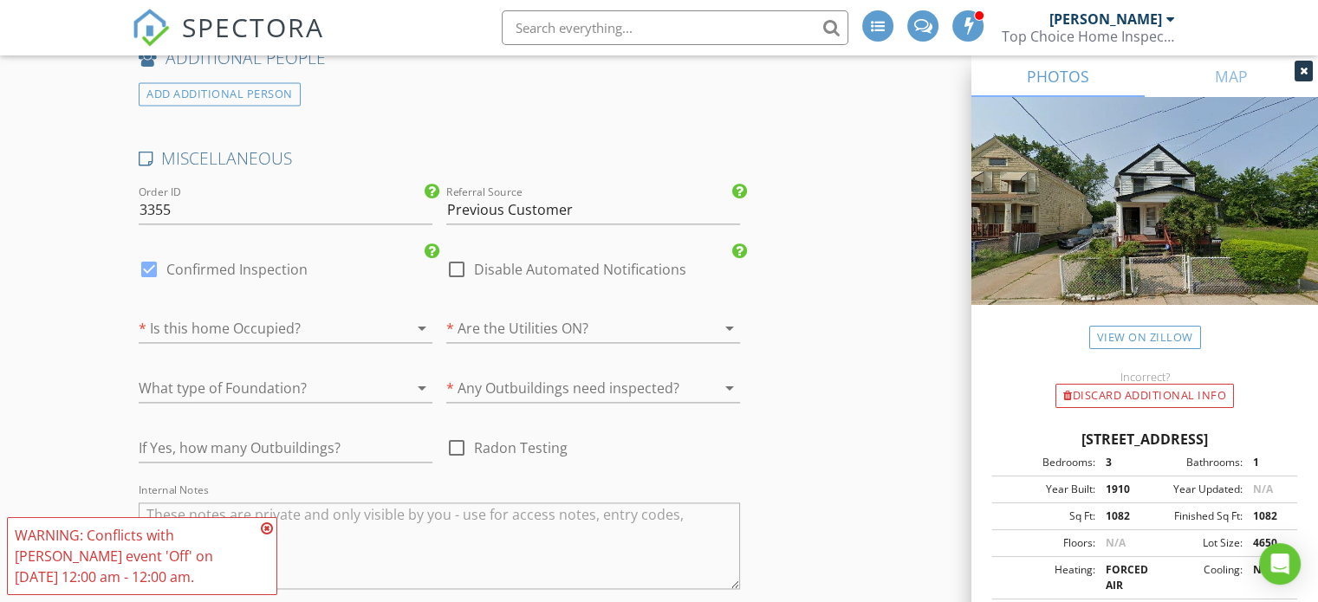
click at [222, 315] on div at bounding box center [261, 329] width 245 height 28
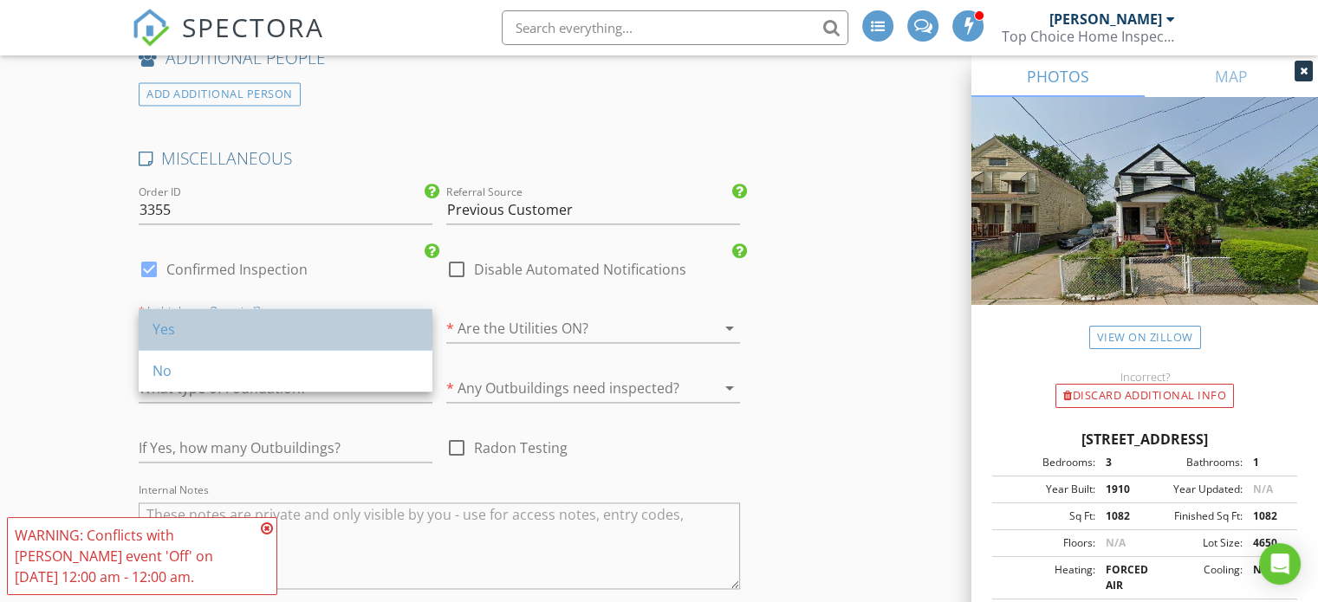
click at [222, 320] on div "Yes" at bounding box center [286, 329] width 266 height 21
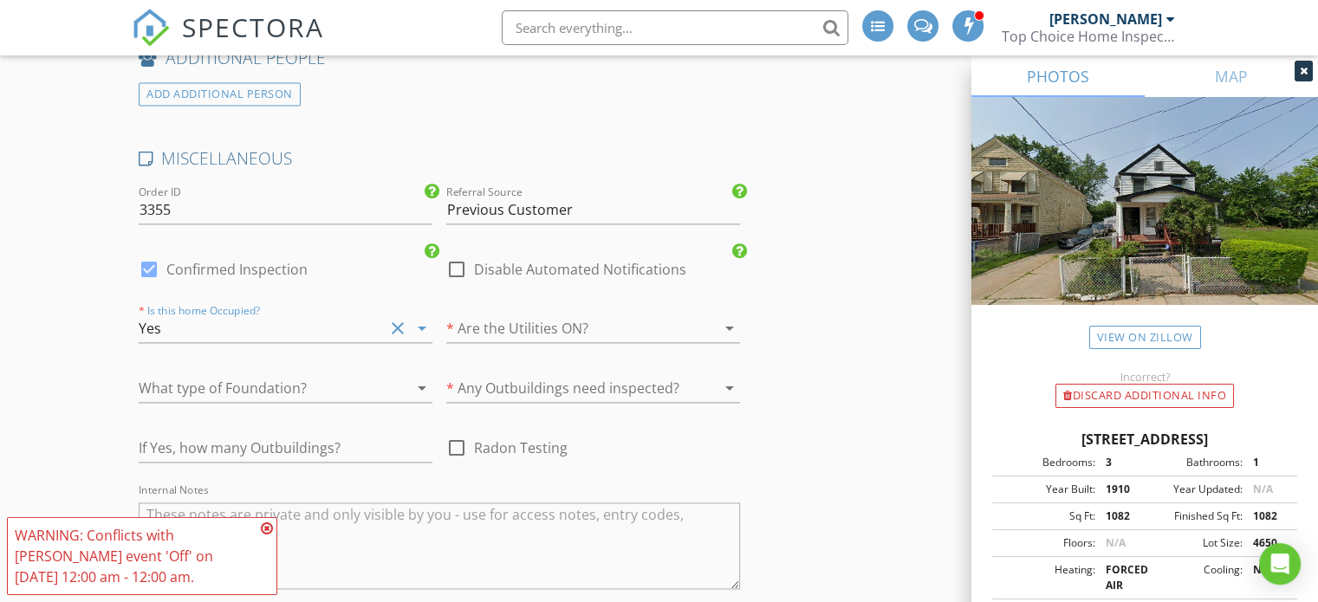
click at [503, 331] on div at bounding box center [568, 329] width 245 height 28
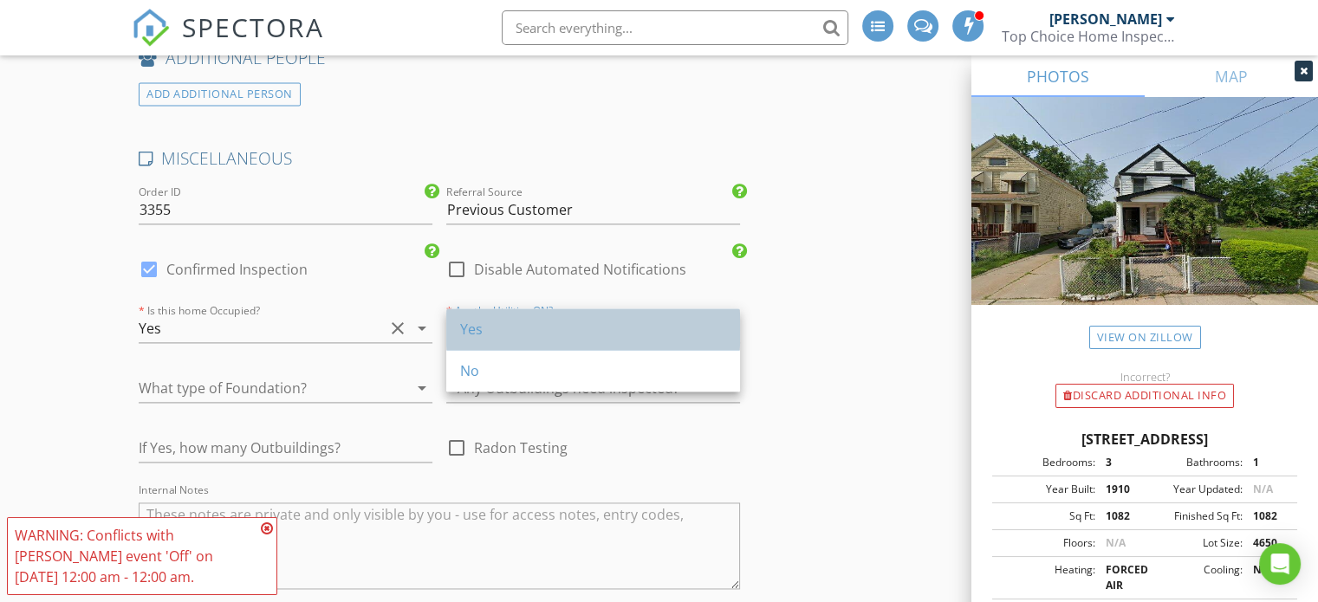
click at [498, 332] on div "Yes" at bounding box center [593, 329] width 266 height 21
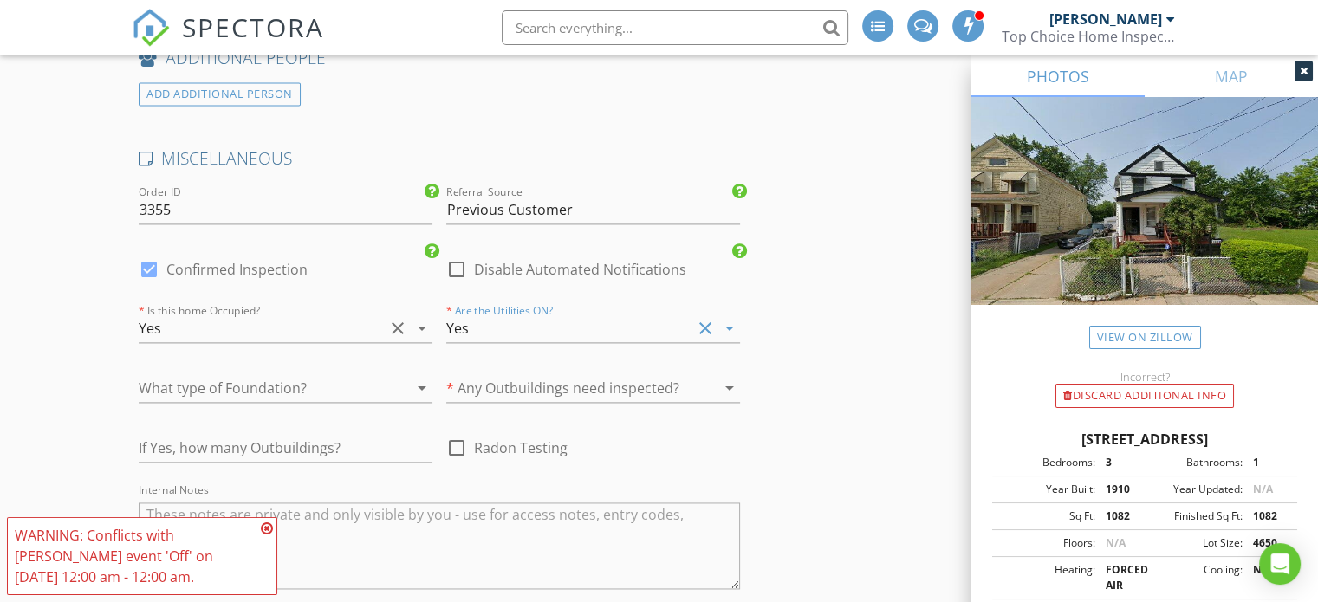
click at [257, 377] on div at bounding box center [261, 388] width 245 height 28
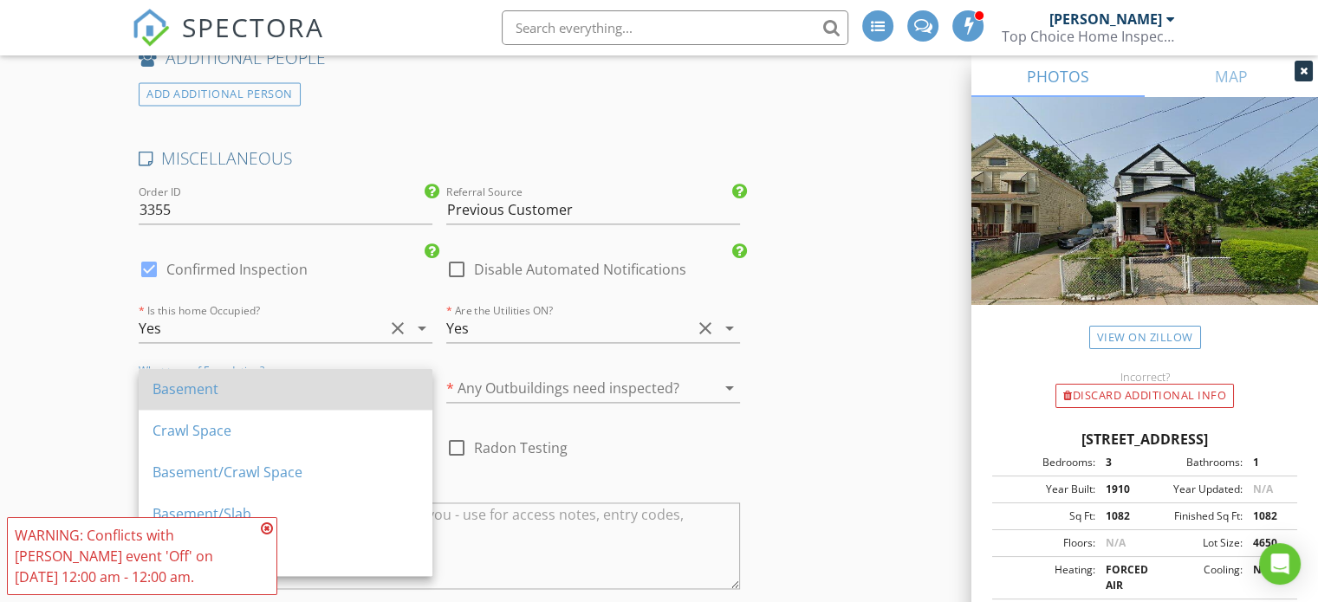
click at [257, 377] on div "Basement" at bounding box center [286, 389] width 266 height 42
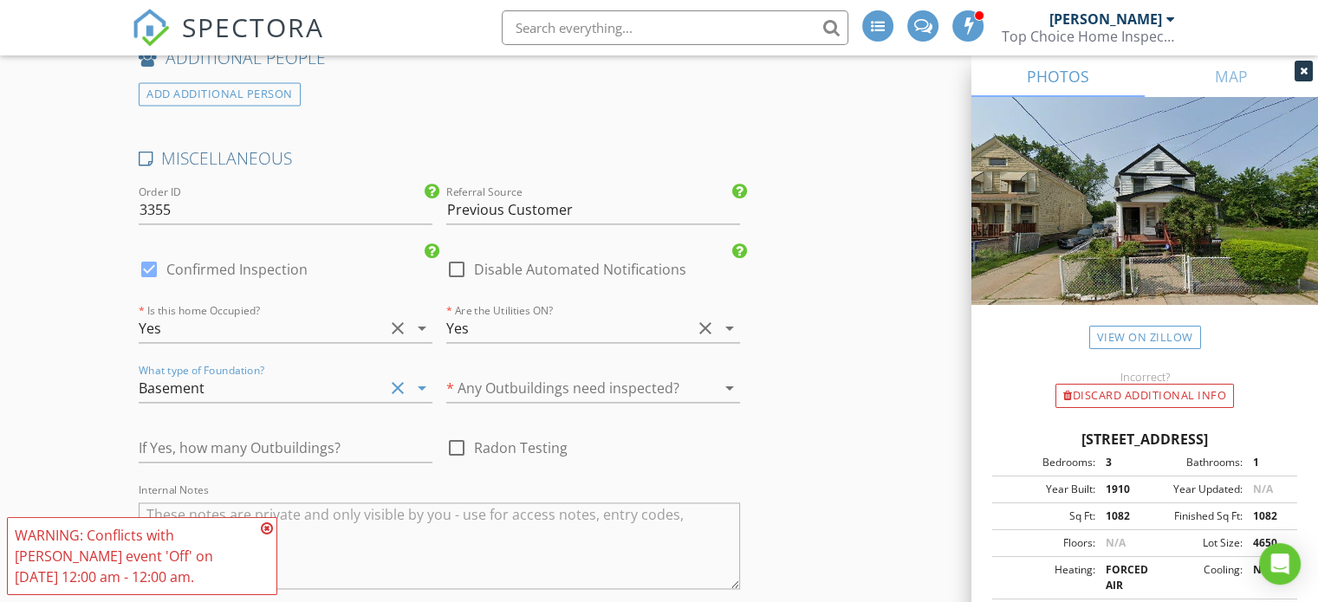
click at [524, 384] on div at bounding box center [568, 388] width 245 height 28
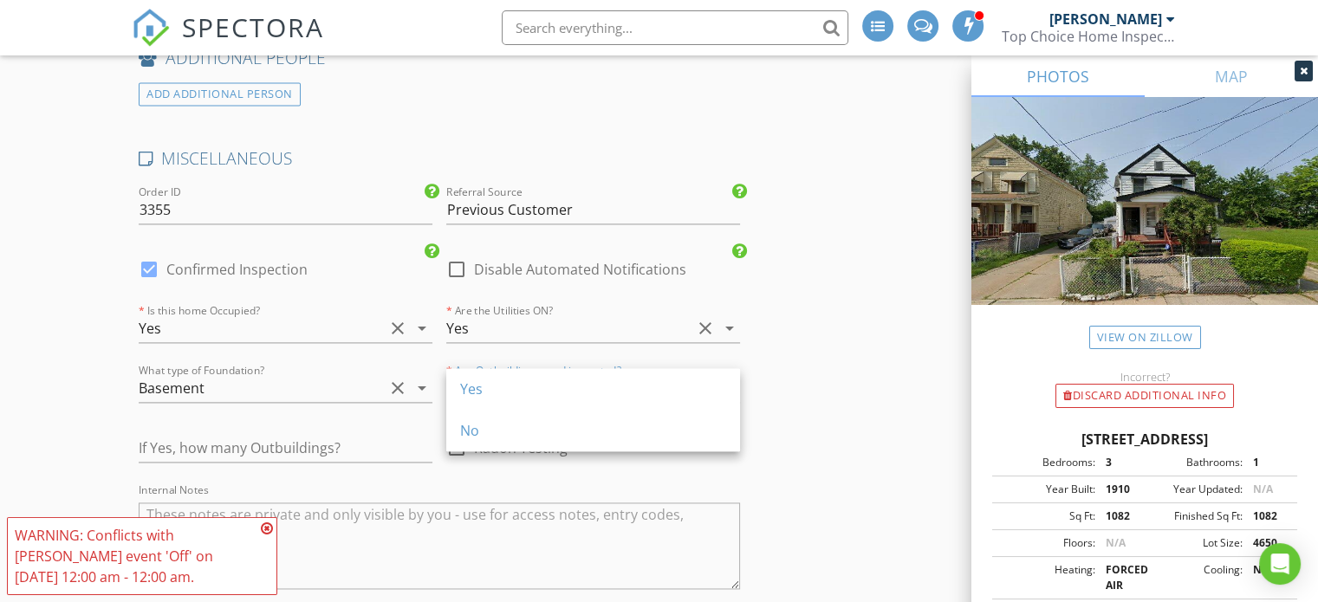
click at [532, 393] on div "Yes" at bounding box center [593, 389] width 266 height 21
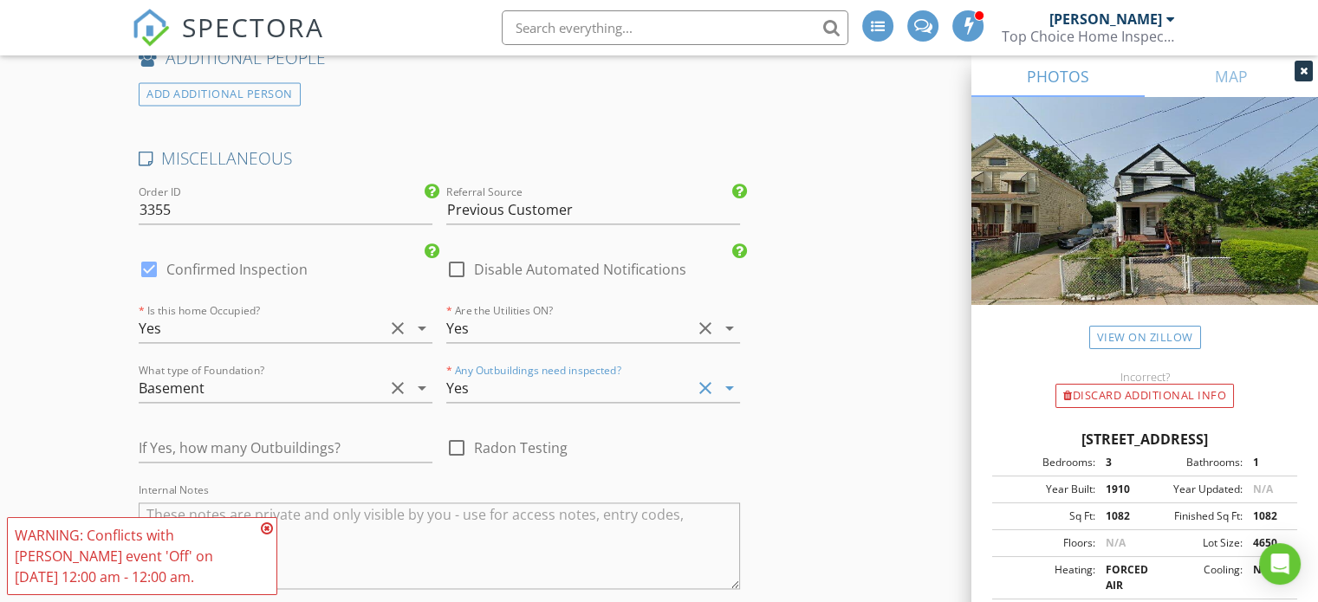
click at [269, 523] on icon at bounding box center [267, 529] width 12 height 14
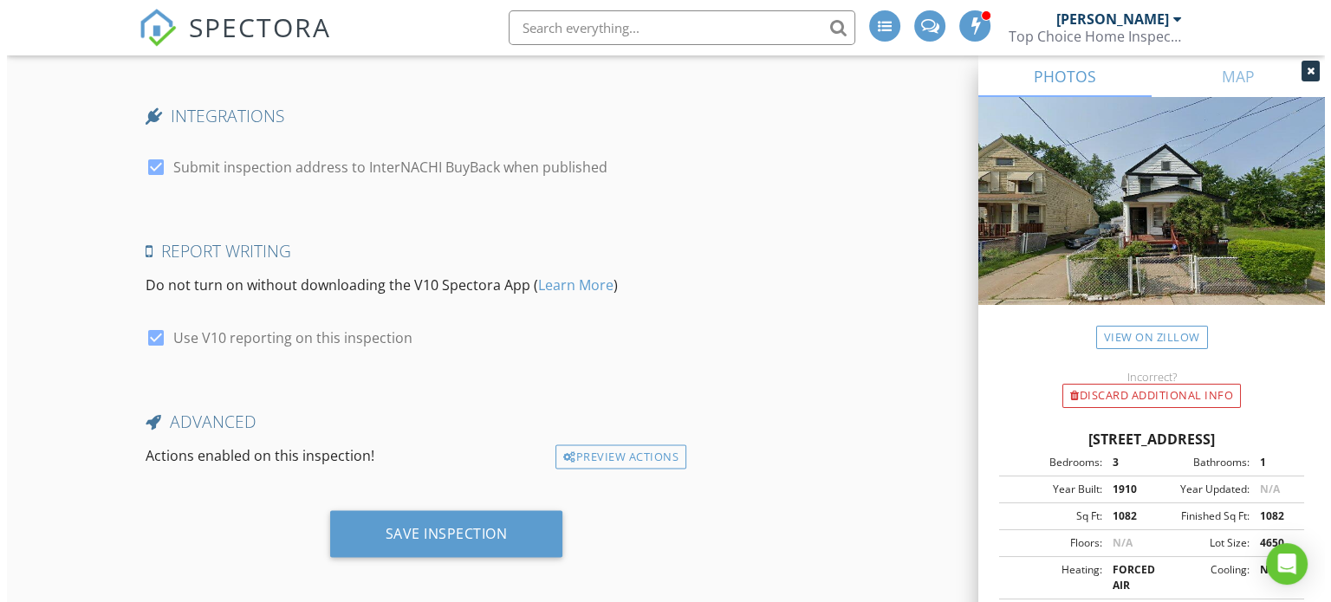
scroll to position [2980, 0]
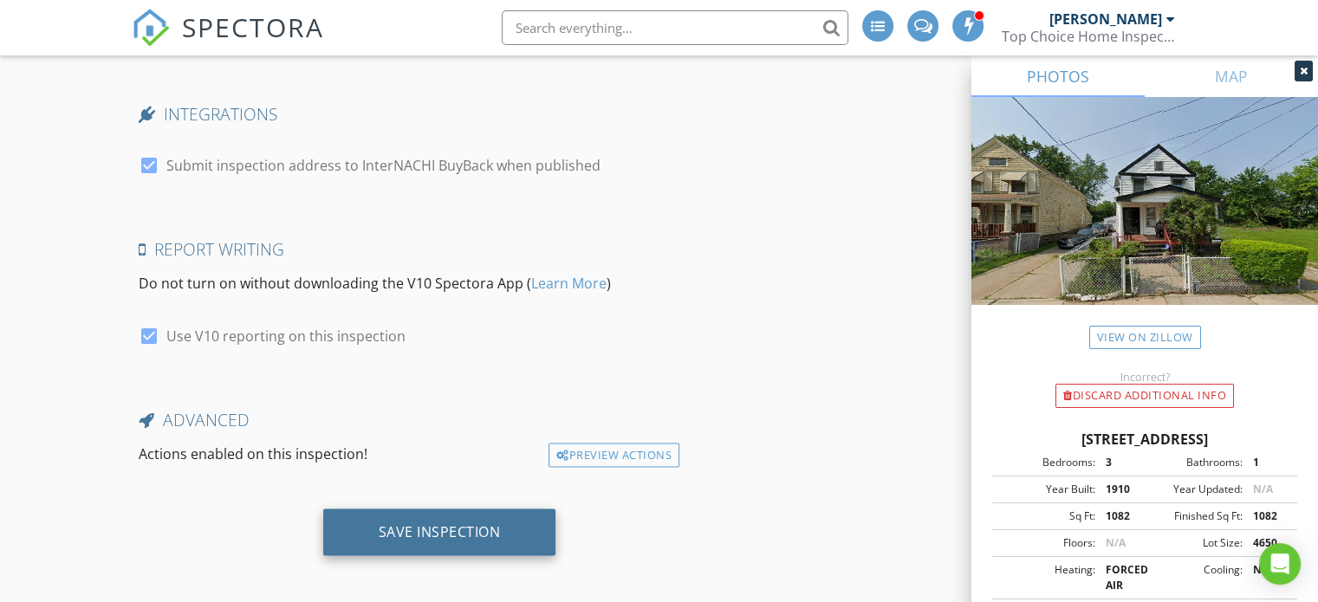
click at [406, 523] on div "Save Inspection" at bounding box center [440, 531] width 122 height 17
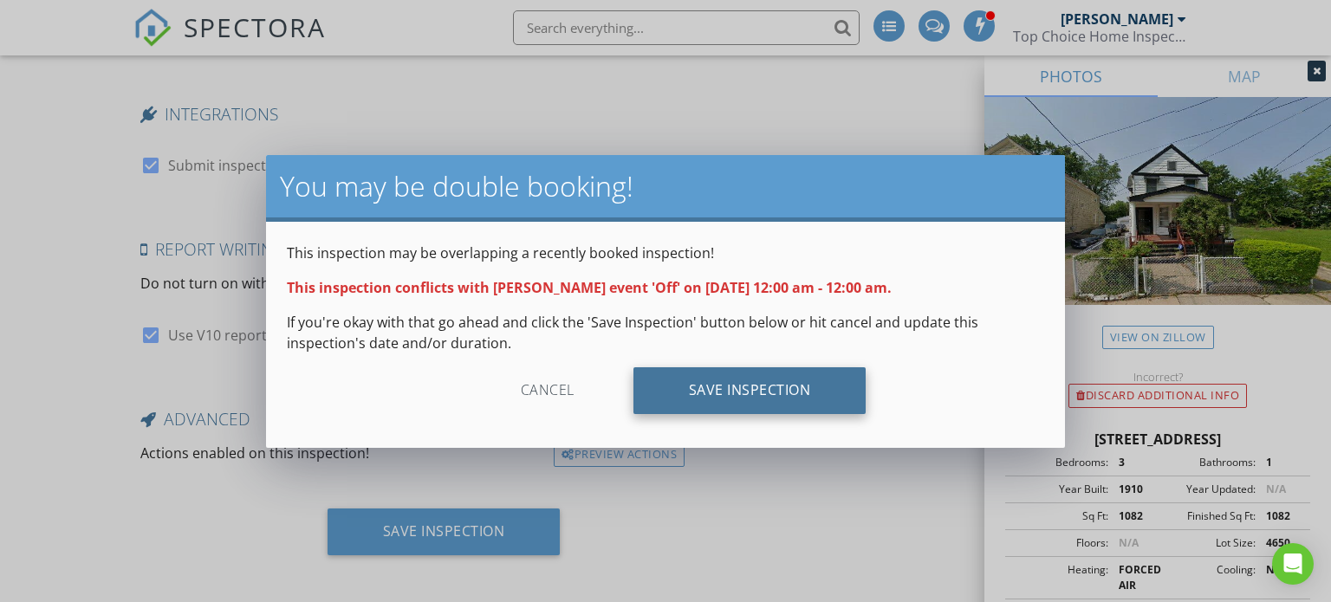
click at [717, 385] on div "Save Inspection" at bounding box center [750, 390] width 233 height 47
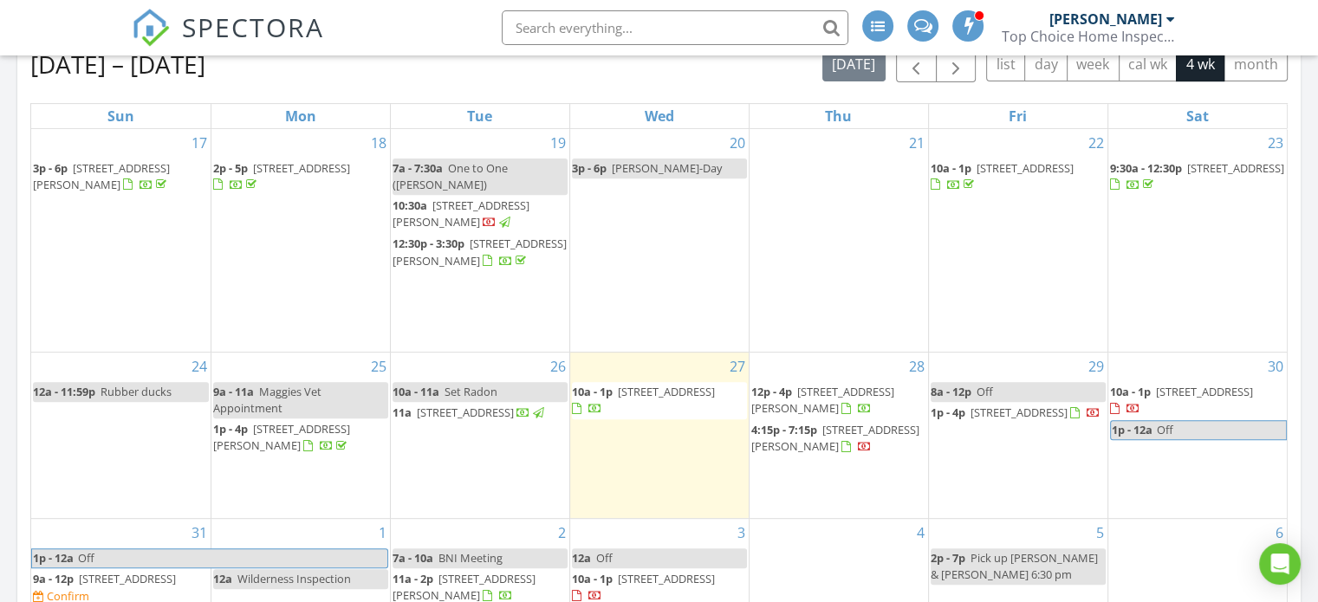
scroll to position [780, 0]
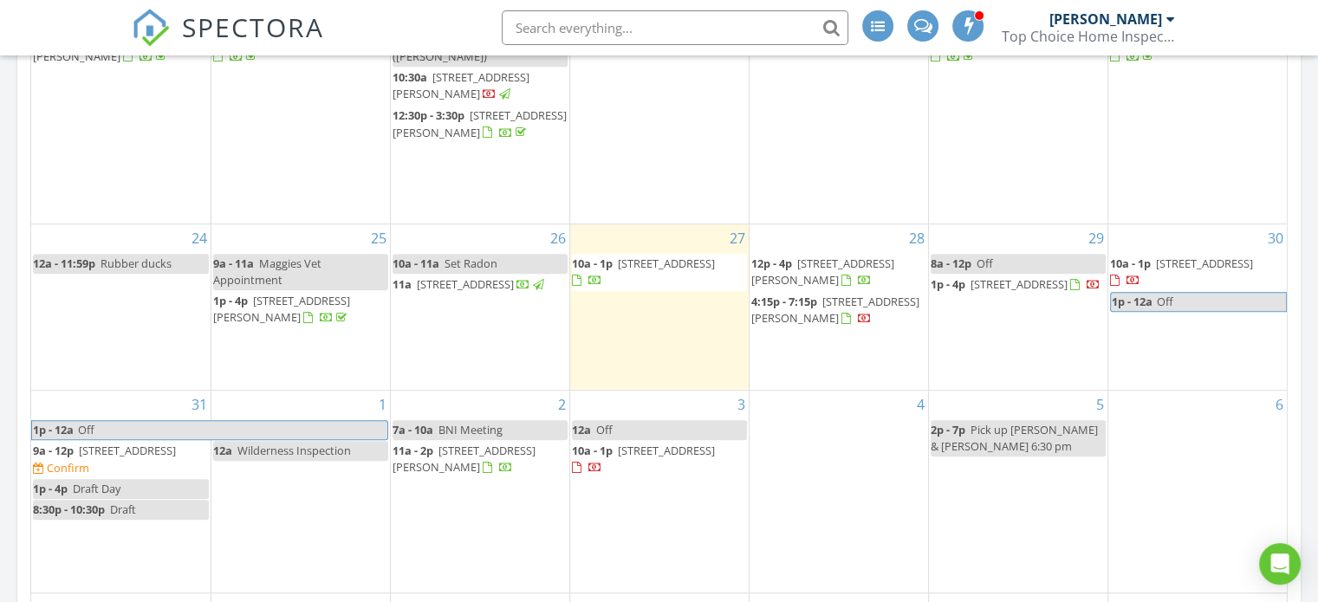
click at [90, 449] on span "[STREET_ADDRESS]" at bounding box center [127, 451] width 97 height 16
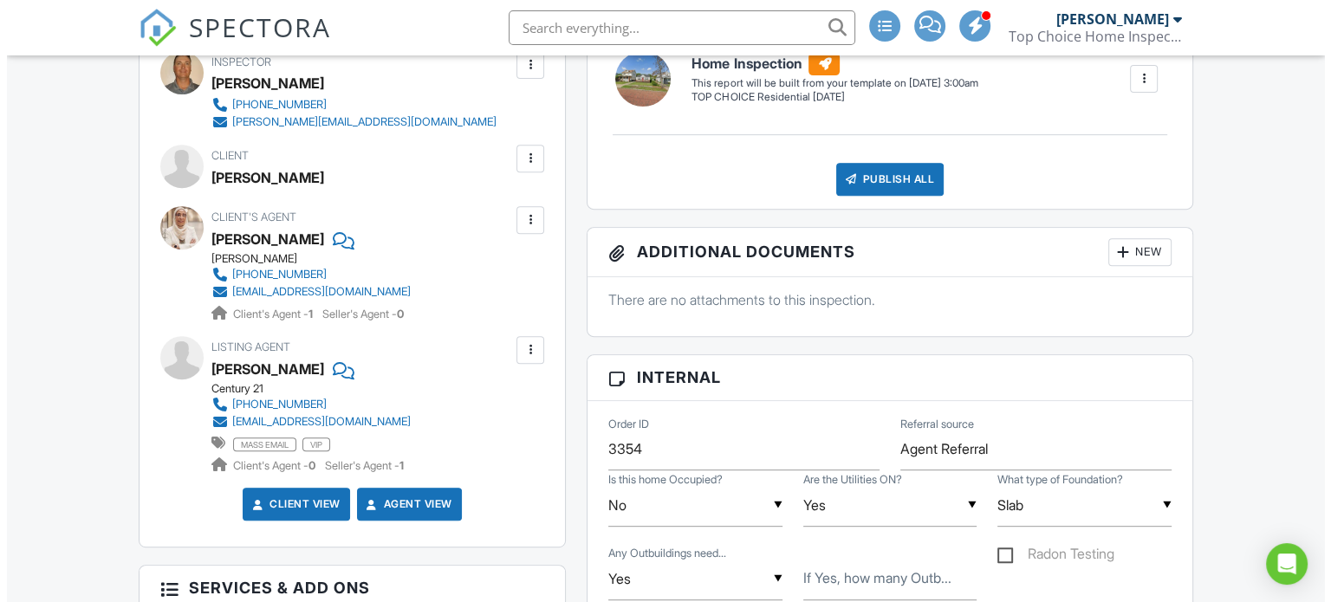
scroll to position [693, 0]
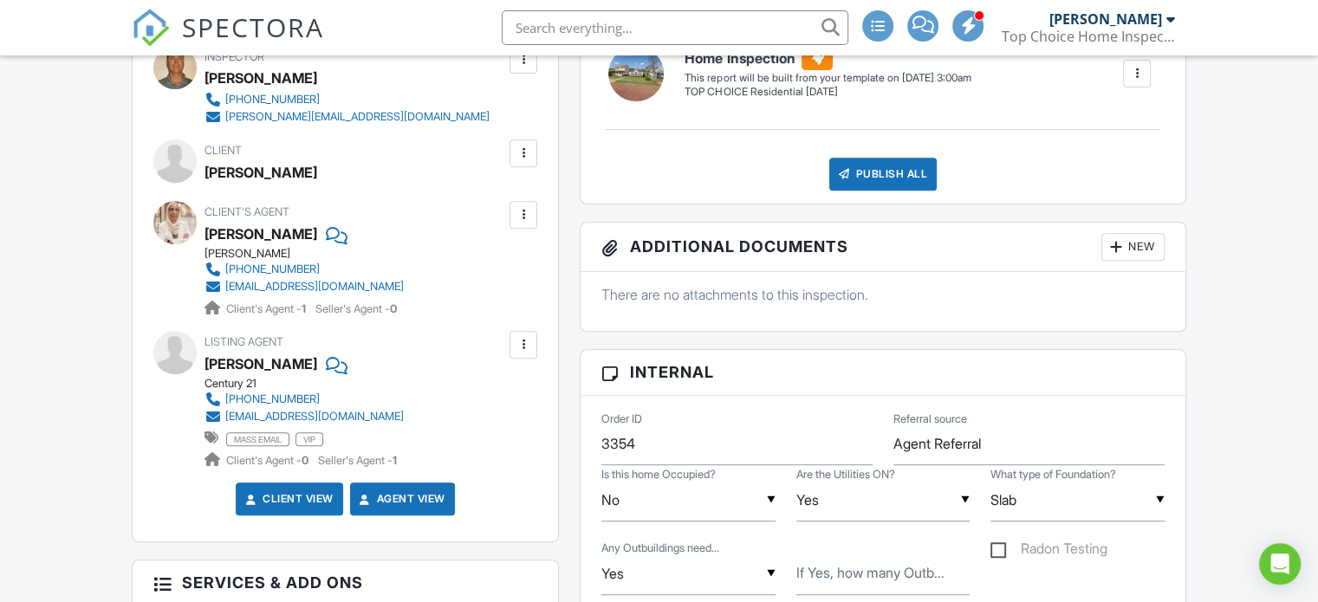
click at [518, 145] on div at bounding box center [523, 153] width 17 height 17
click at [478, 210] on li "Edit" at bounding box center [483, 206] width 88 height 43
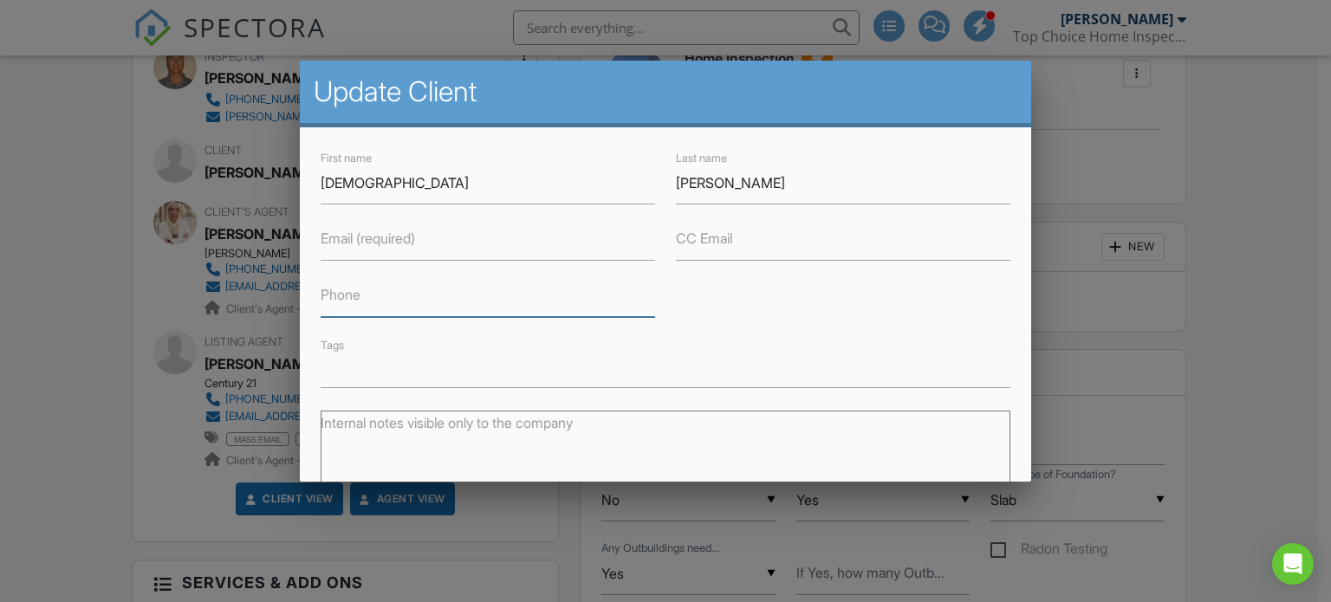
click at [365, 305] on input "Phone" at bounding box center [488, 296] width 335 height 42
type input "[PHONE_NUMBER]"
click at [380, 244] on label "Email (required)" at bounding box center [368, 238] width 94 height 19
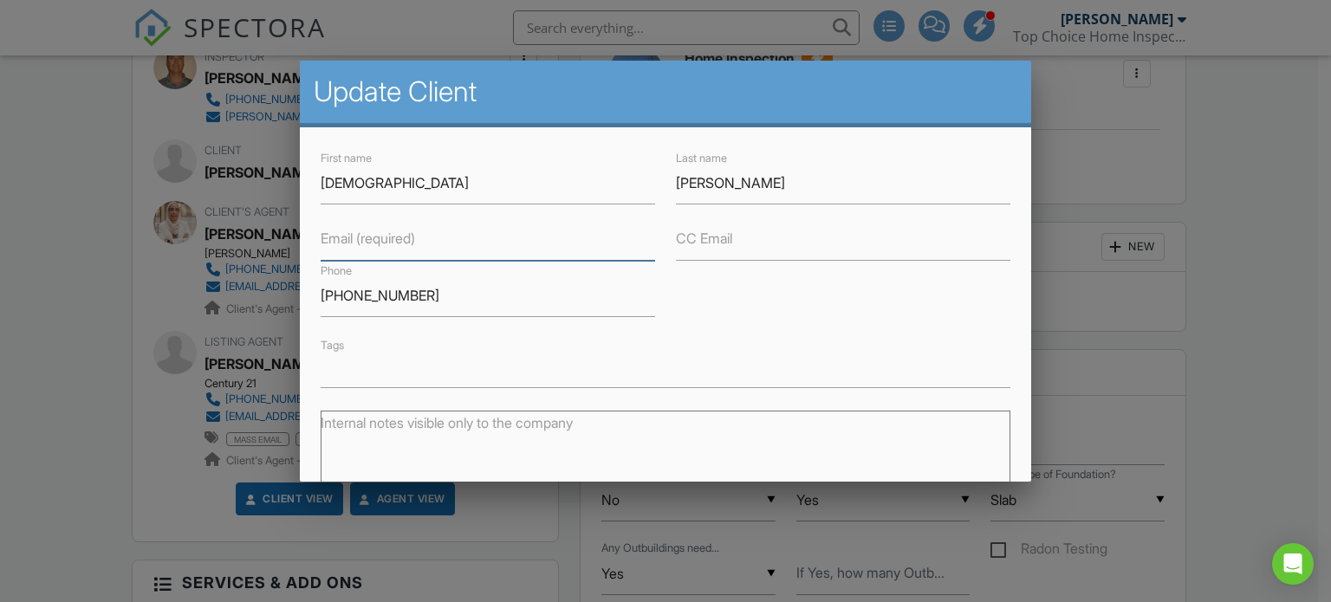
click at [380, 244] on input "Email (required)" at bounding box center [488, 239] width 335 height 42
type input "[PERSON_NAME][EMAIL_ADDRESS][DOMAIN_NAME]"
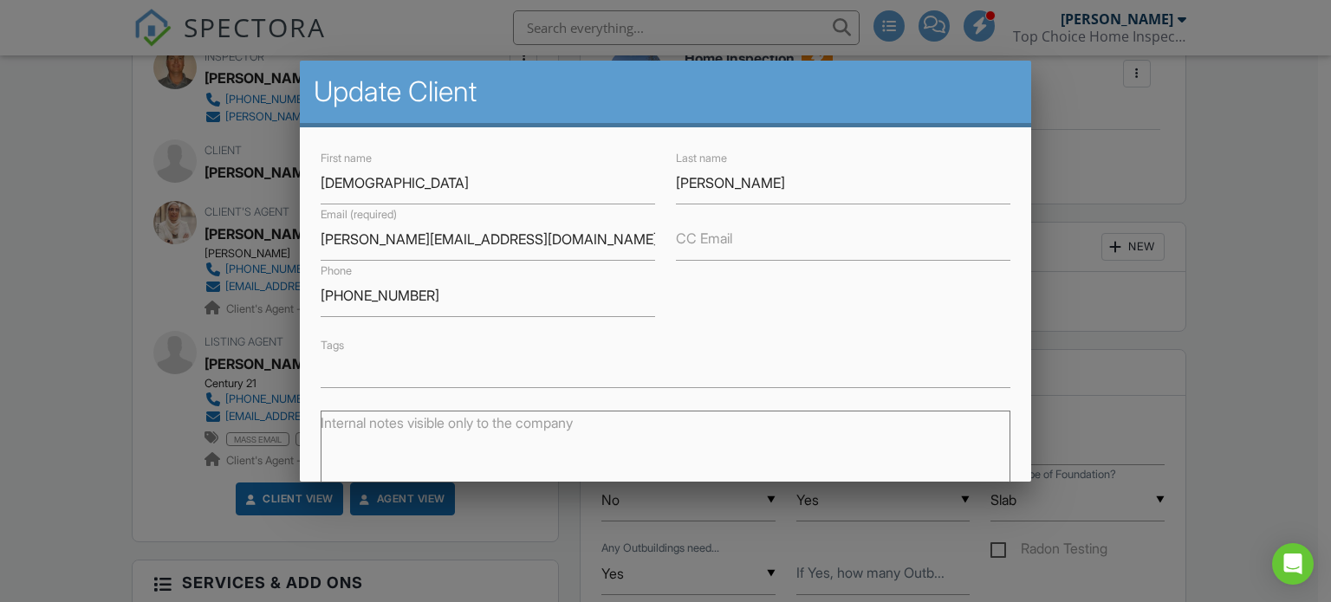
click at [756, 283] on div "First name Mahdi Last name Slak Email (required) slak.mahdi@gmail.com CC Email …" at bounding box center [666, 268] width 712 height 240
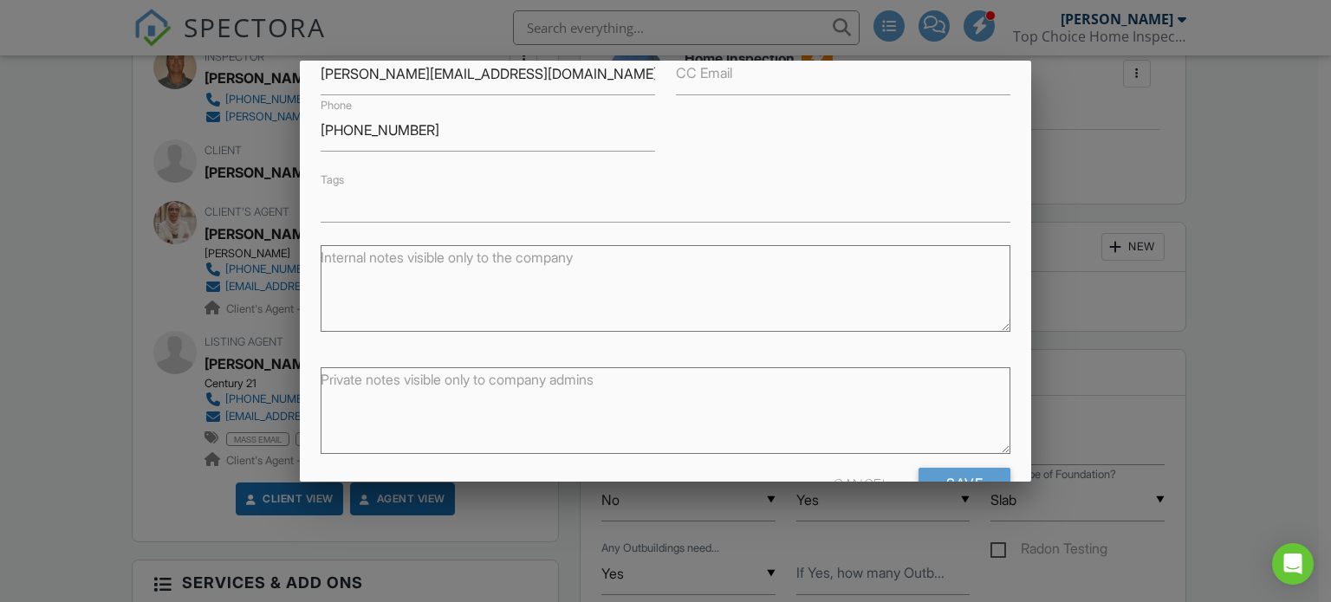
scroll to position [215, 0]
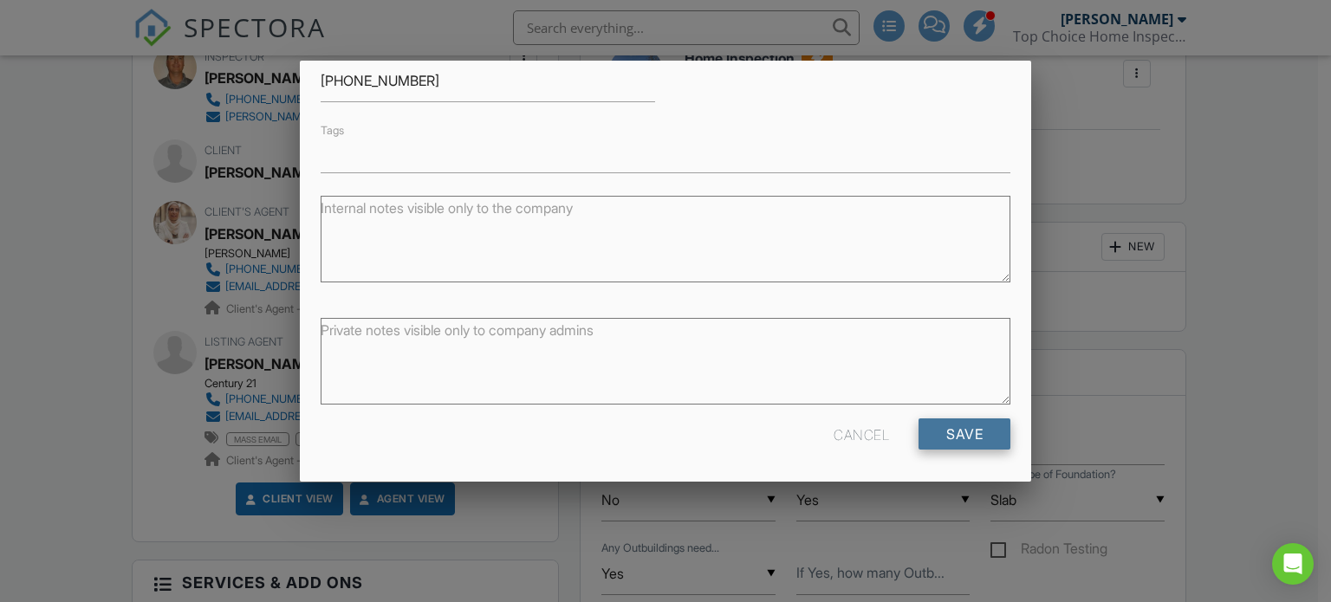
click at [924, 429] on input "Save" at bounding box center [965, 434] width 92 height 31
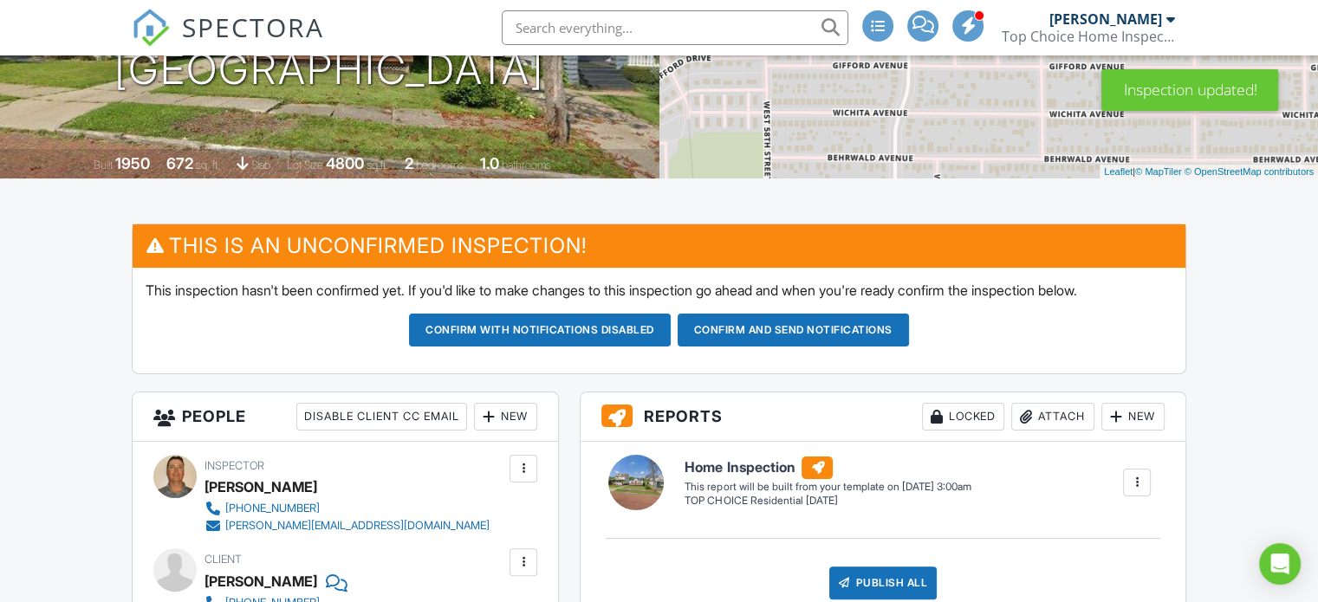
scroll to position [260, 0]
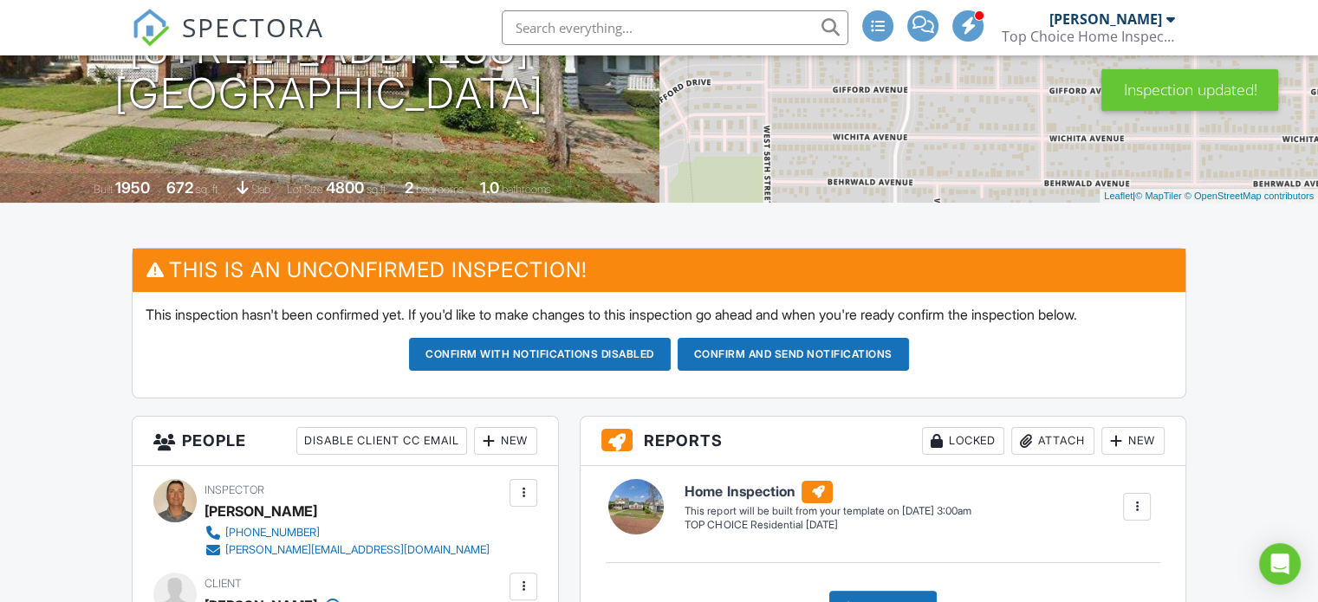
click at [671, 348] on button "Confirm and send notifications" at bounding box center [540, 354] width 262 height 33
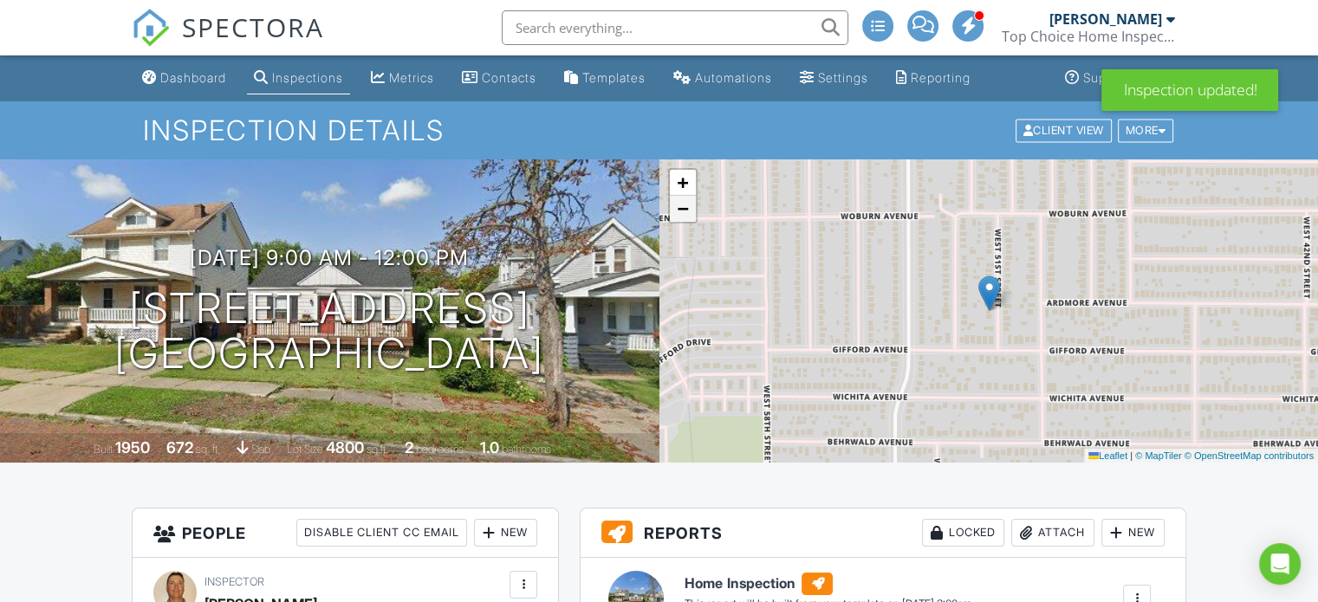
click at [686, 213] on span "−" at bounding box center [682, 209] width 11 height 22
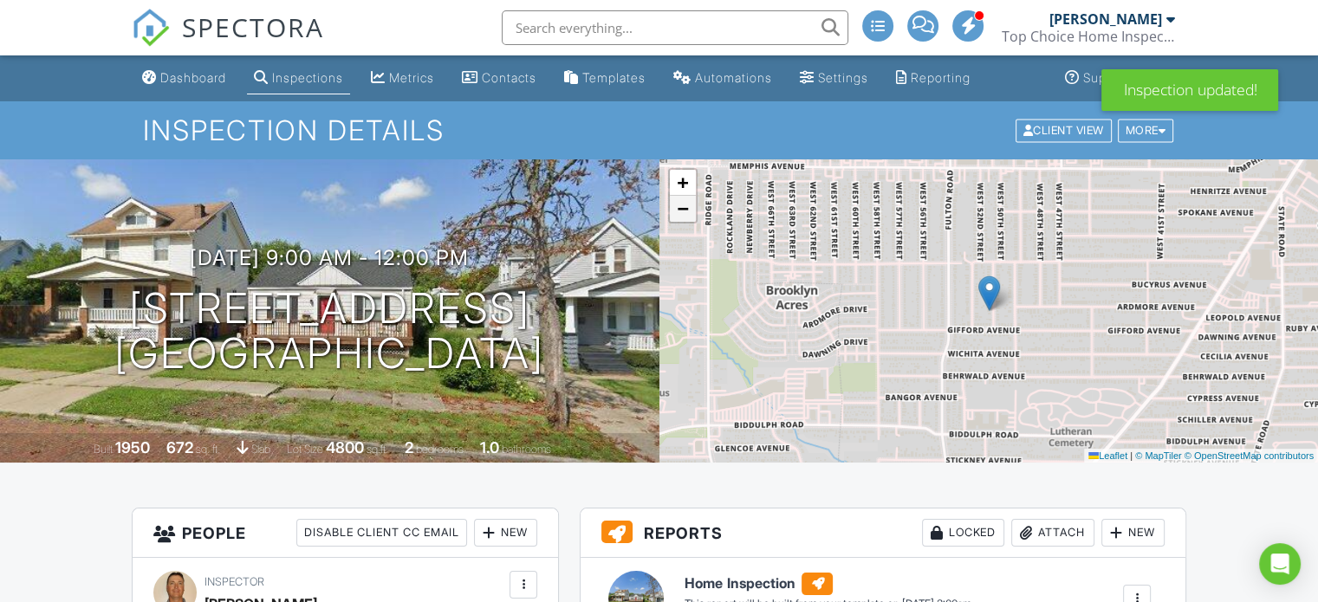
click at [688, 218] on link "−" at bounding box center [683, 209] width 26 height 26
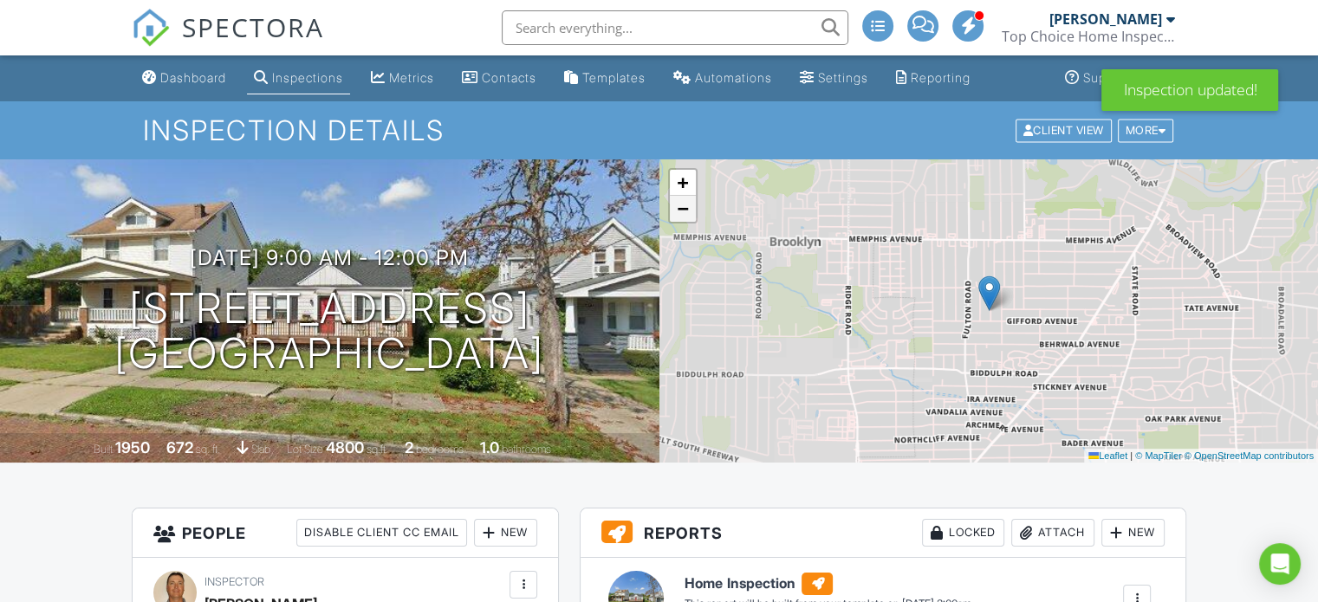
click at [688, 218] on link "−" at bounding box center [683, 209] width 26 height 26
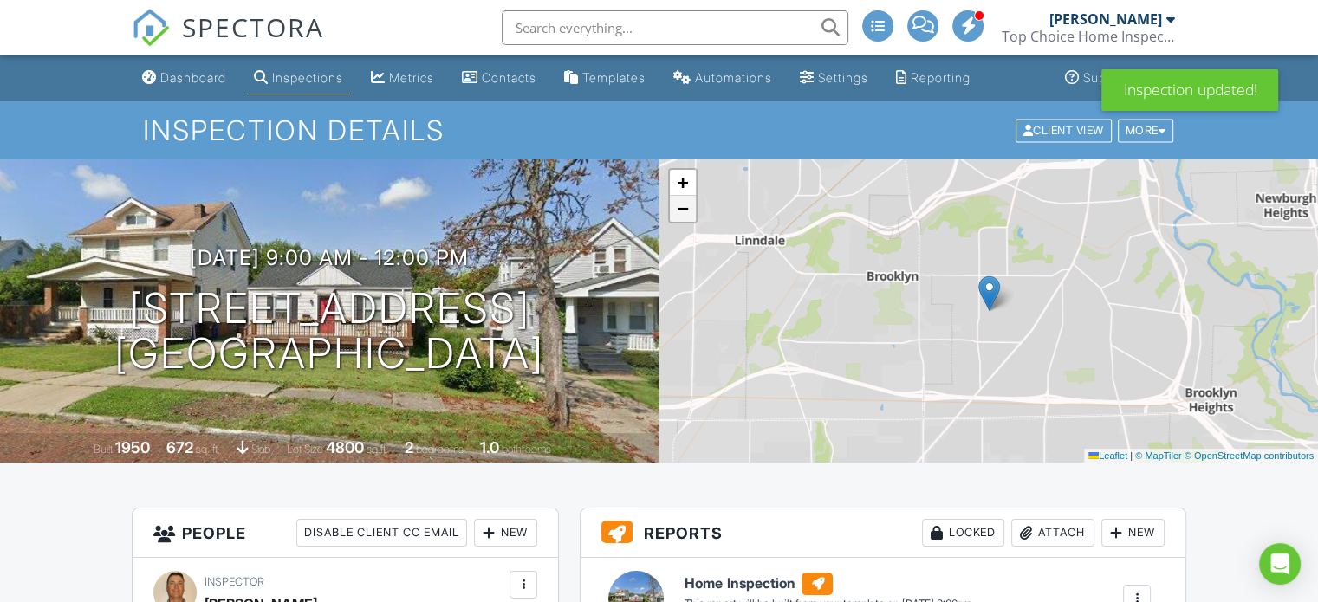
click at [688, 219] on link "−" at bounding box center [683, 209] width 26 height 26
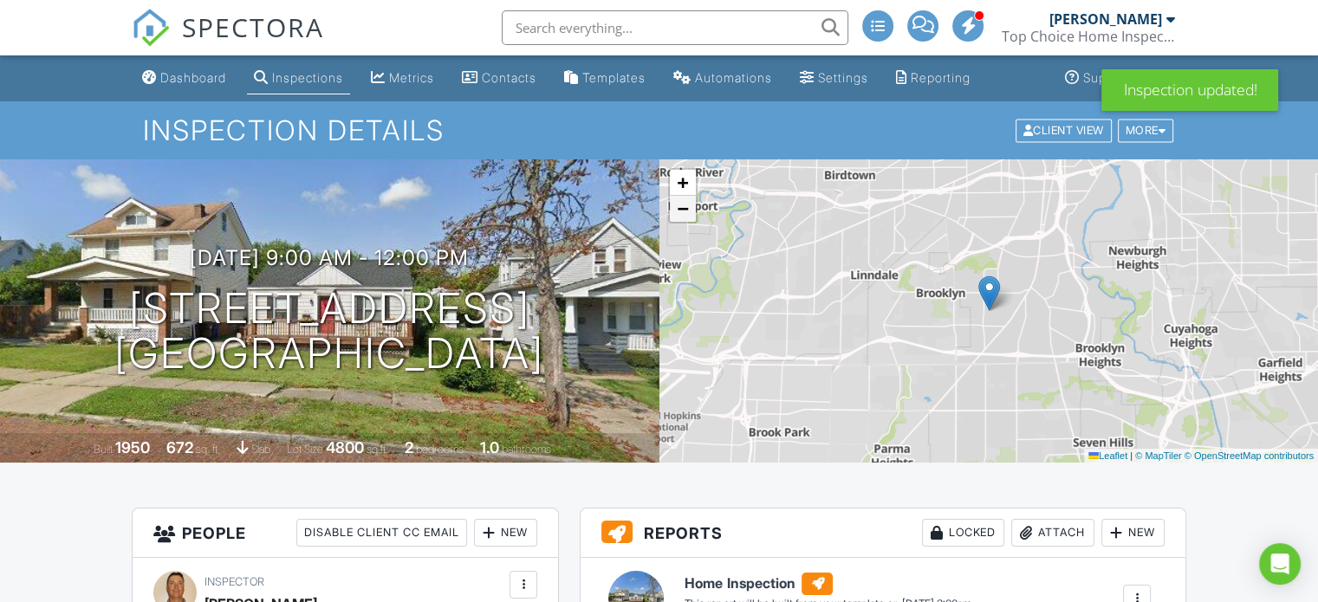
click at [688, 219] on link "−" at bounding box center [683, 209] width 26 height 26
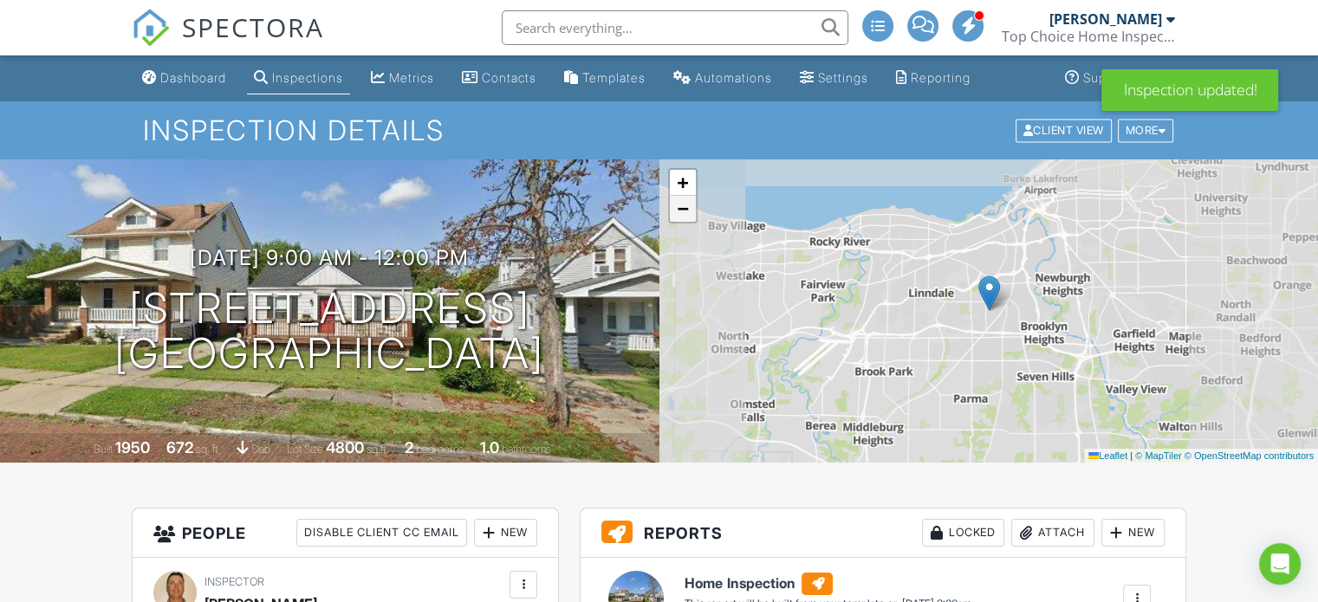
click at [686, 219] on link "−" at bounding box center [683, 209] width 26 height 26
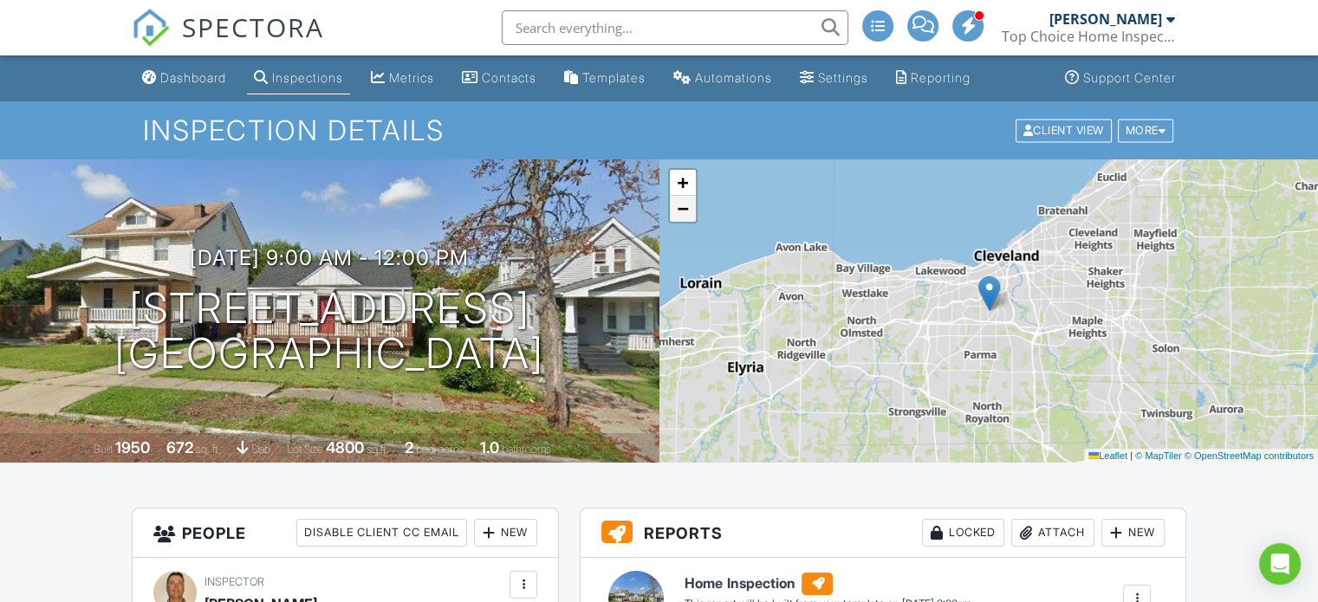
click at [686, 219] on link "−" at bounding box center [683, 209] width 26 height 26
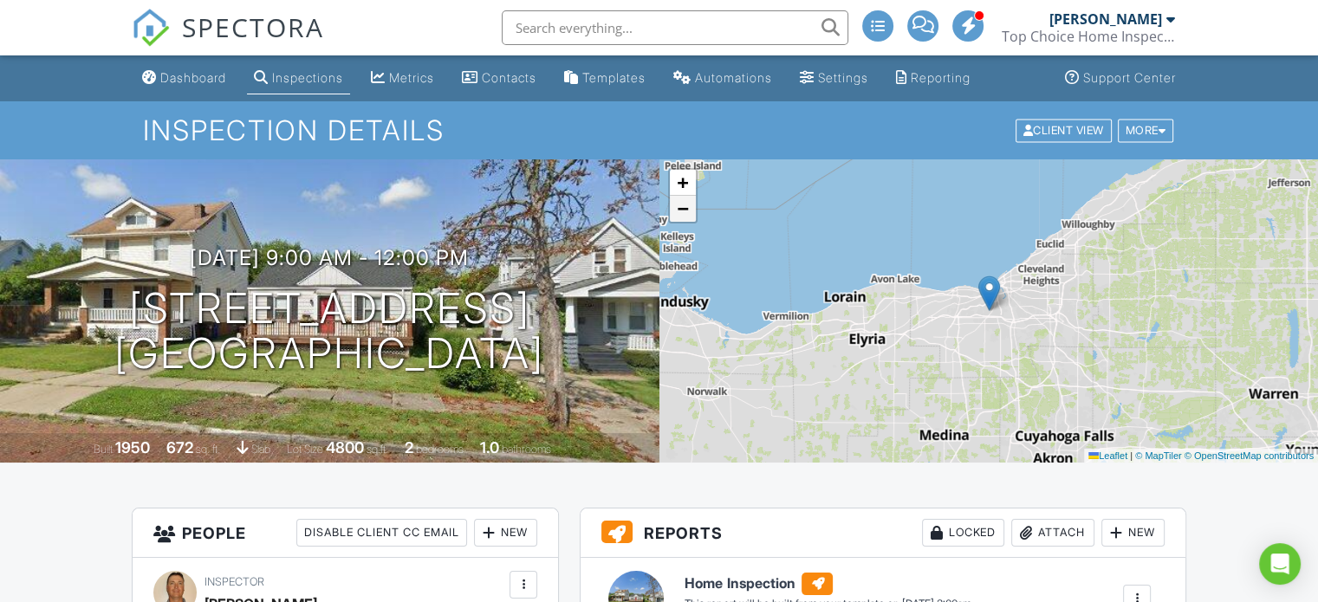
click at [686, 219] on link "−" at bounding box center [683, 209] width 26 height 26
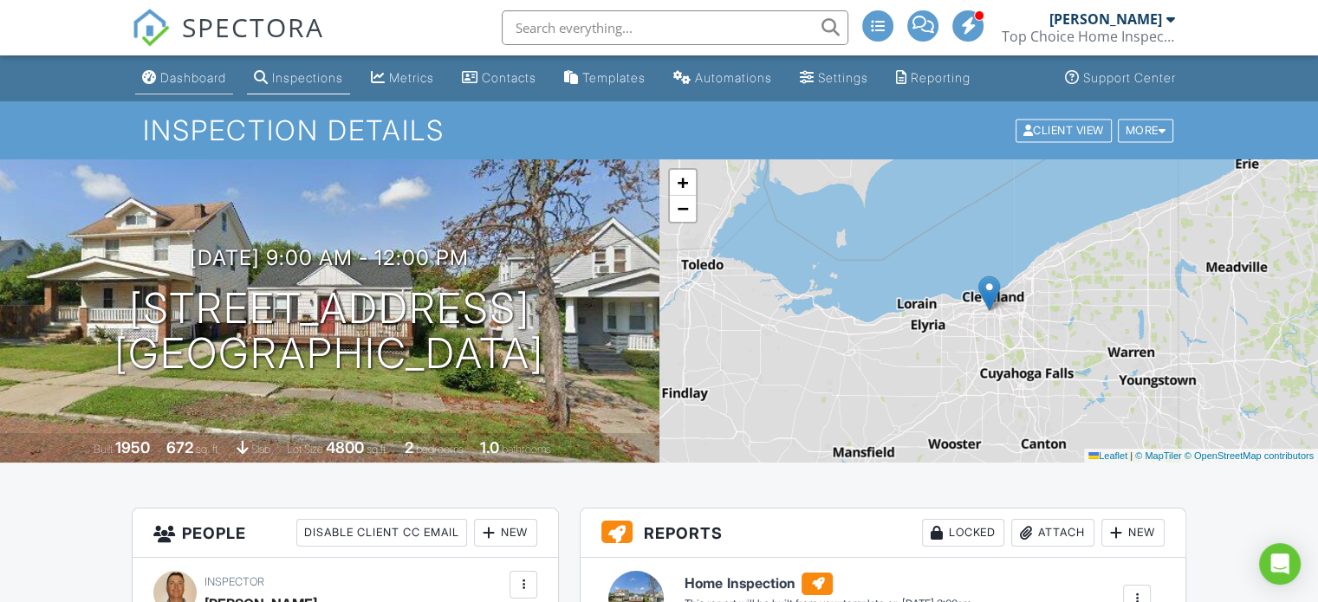
click at [187, 78] on div "Dashboard" at bounding box center [193, 77] width 66 height 15
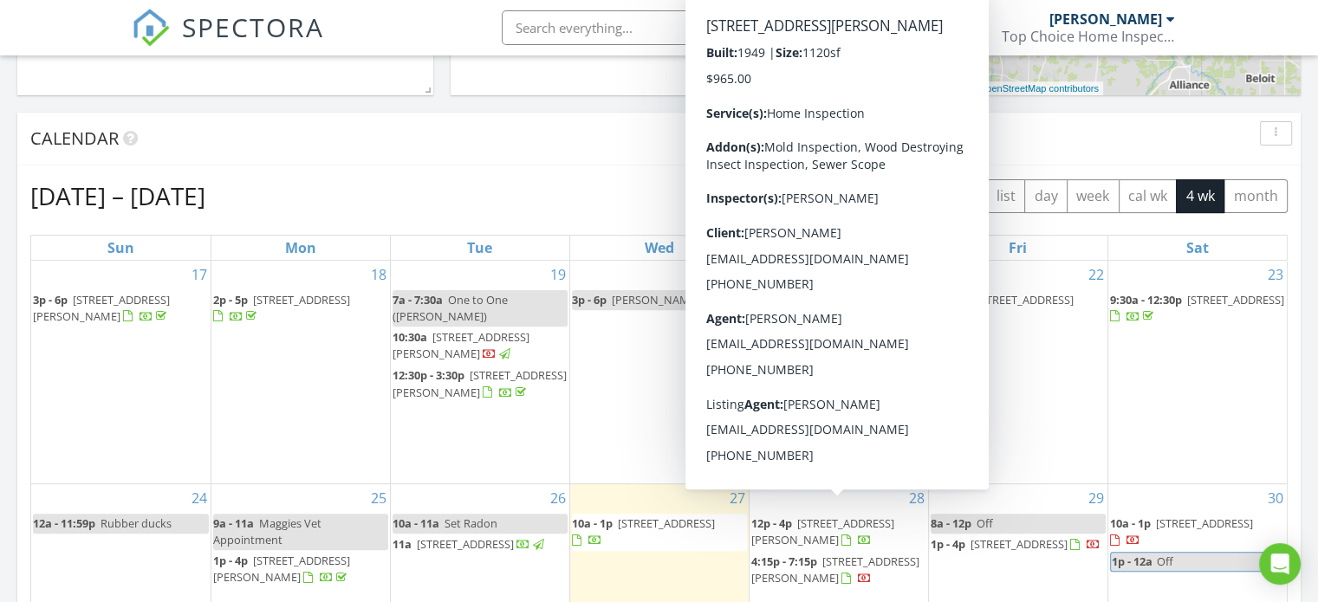
scroll to position [693, 0]
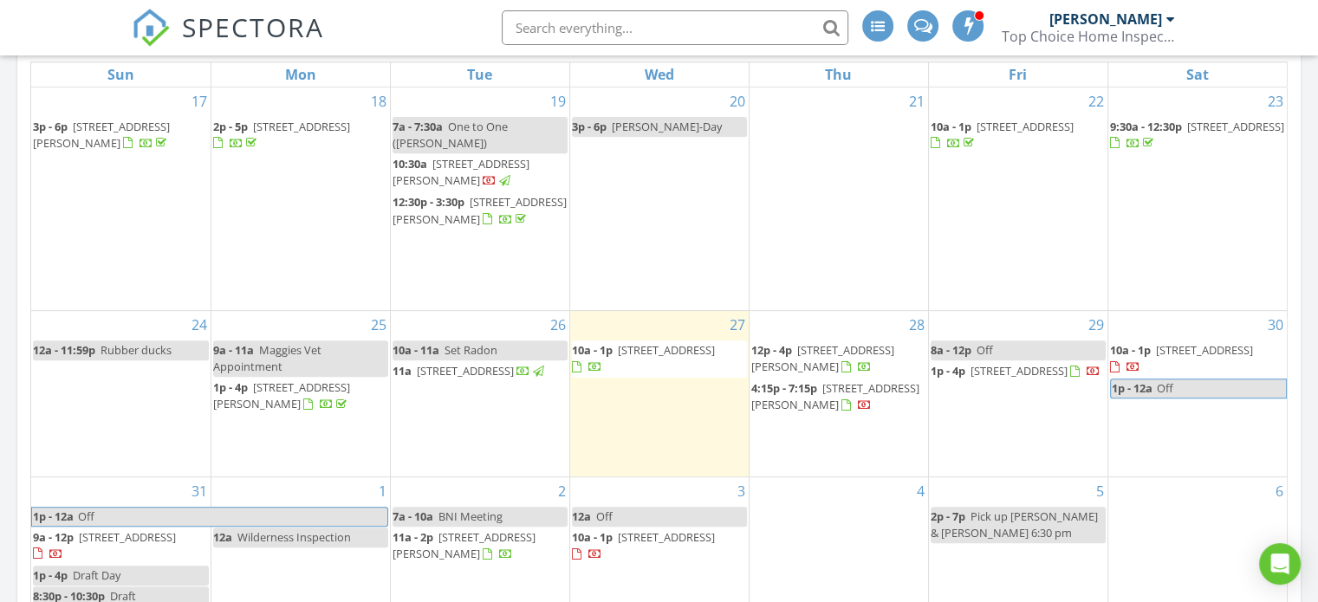
click at [816, 380] on span "[STREET_ADDRESS][PERSON_NAME]" at bounding box center [835, 396] width 168 height 32
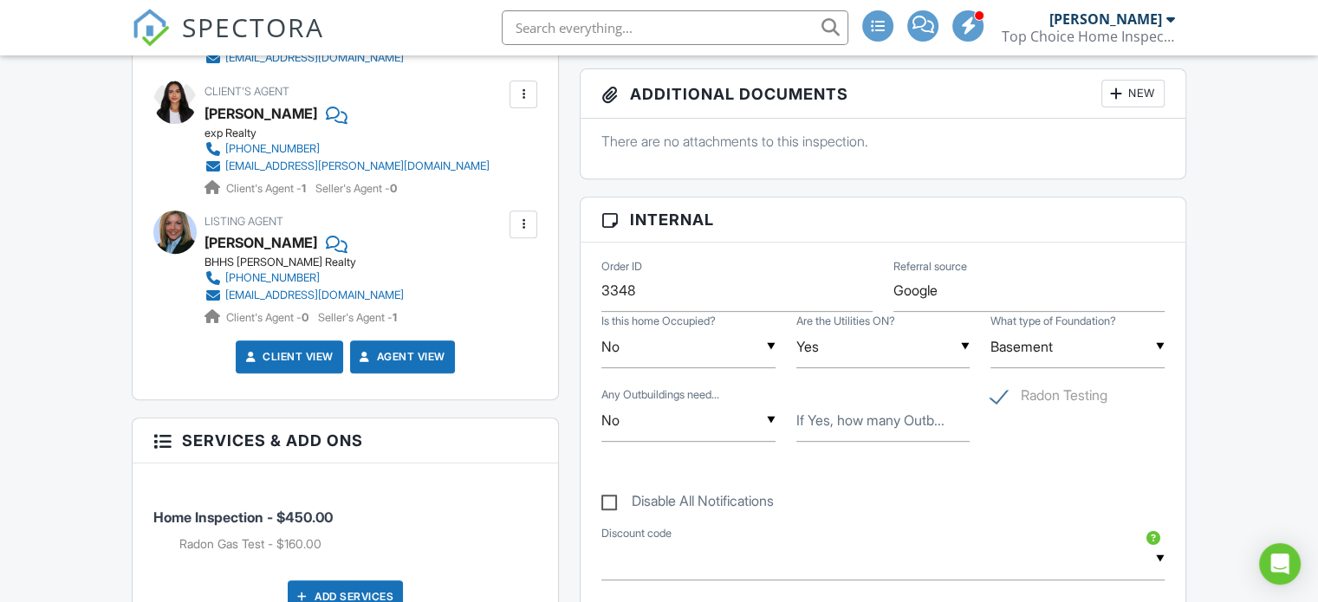
scroll to position [693, 0]
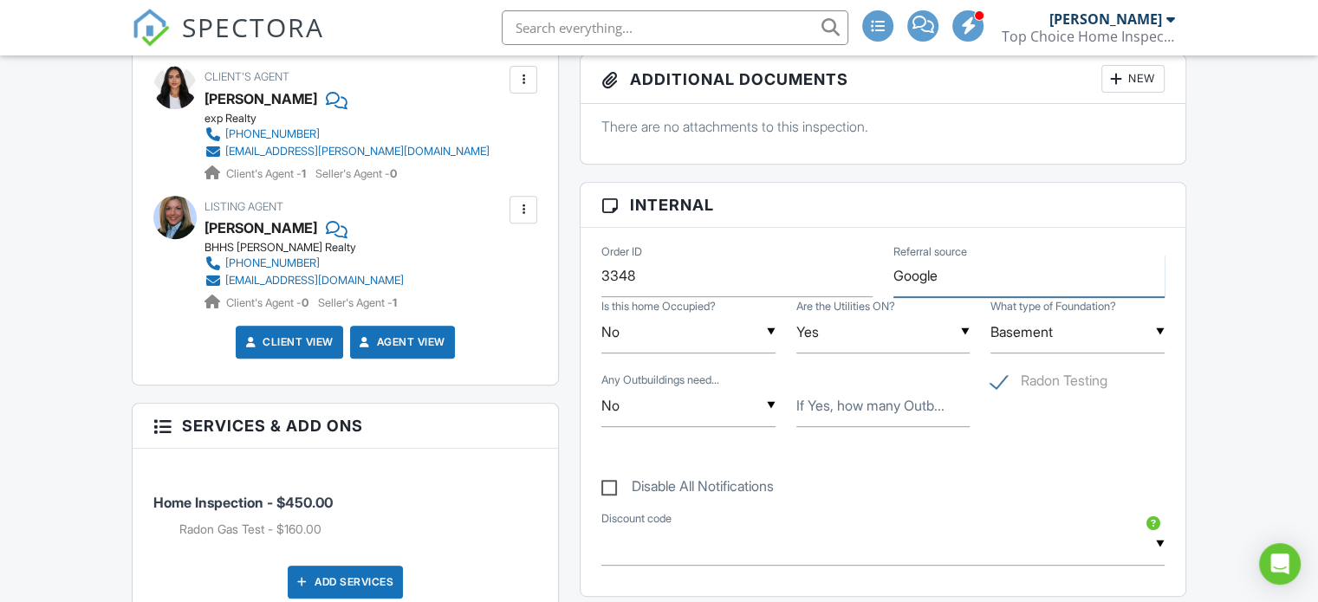
drag, startPoint x: 911, startPoint y: 275, endPoint x: 870, endPoint y: 276, distance: 40.8
click at [870, 276] on div "Order ID 3348 Referral source Google" at bounding box center [883, 269] width 584 height 56
type input "BNI"
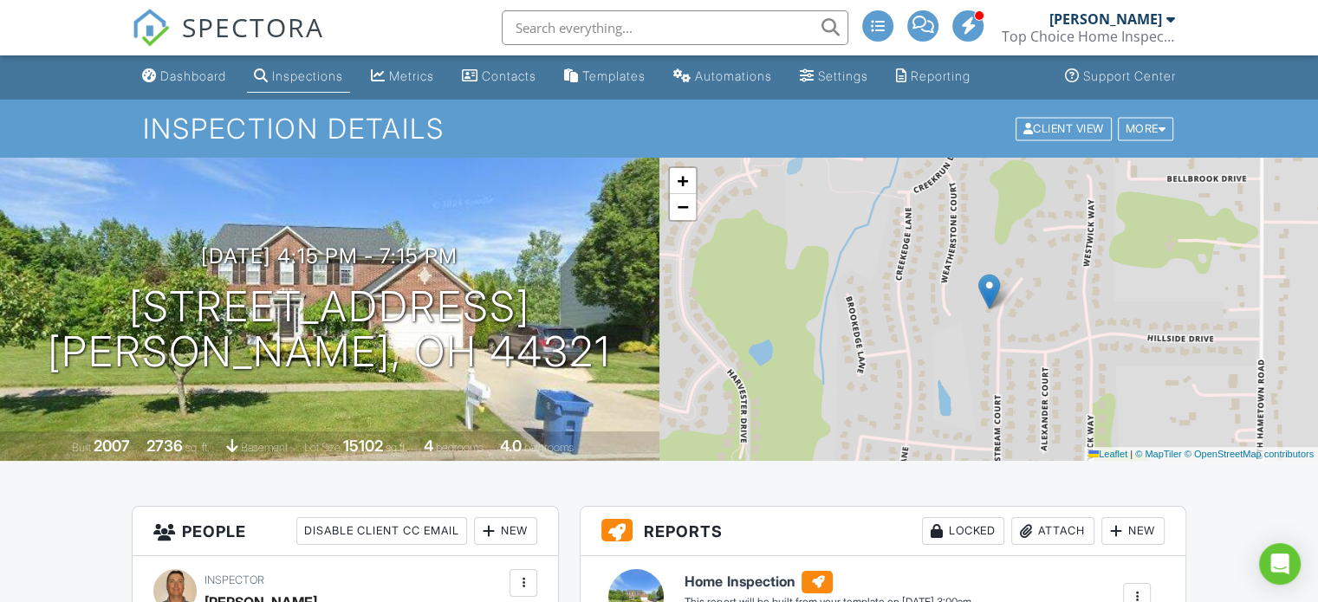
scroll to position [0, 0]
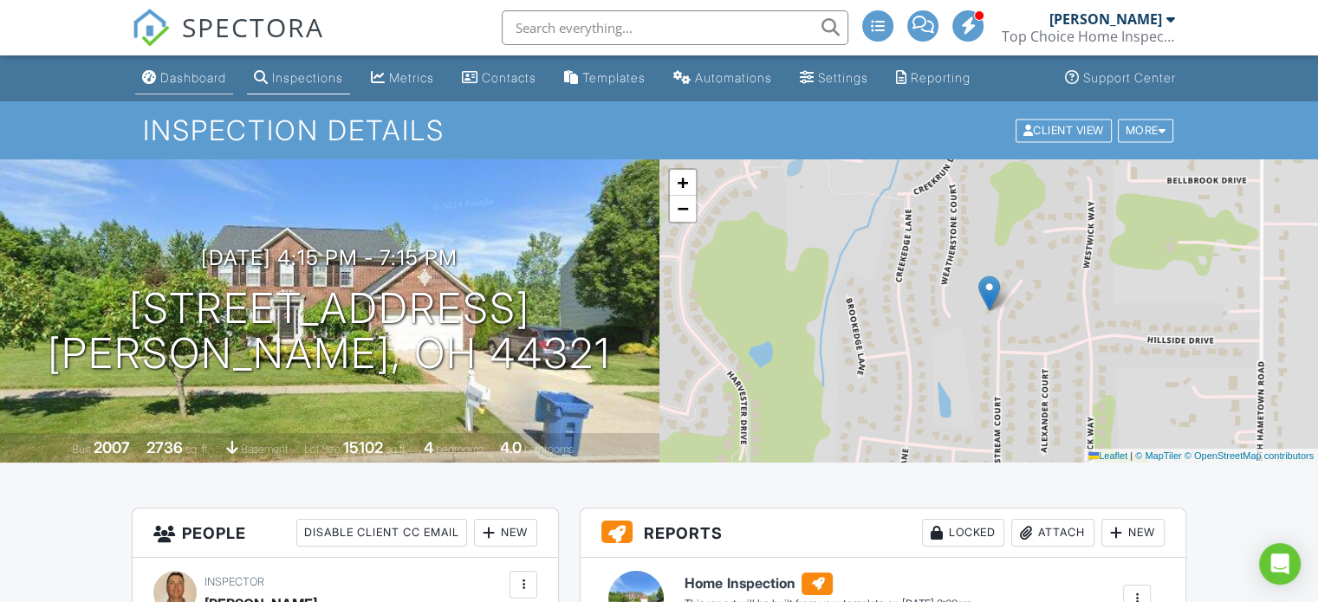
click at [177, 72] on div "Dashboard" at bounding box center [193, 77] width 66 height 15
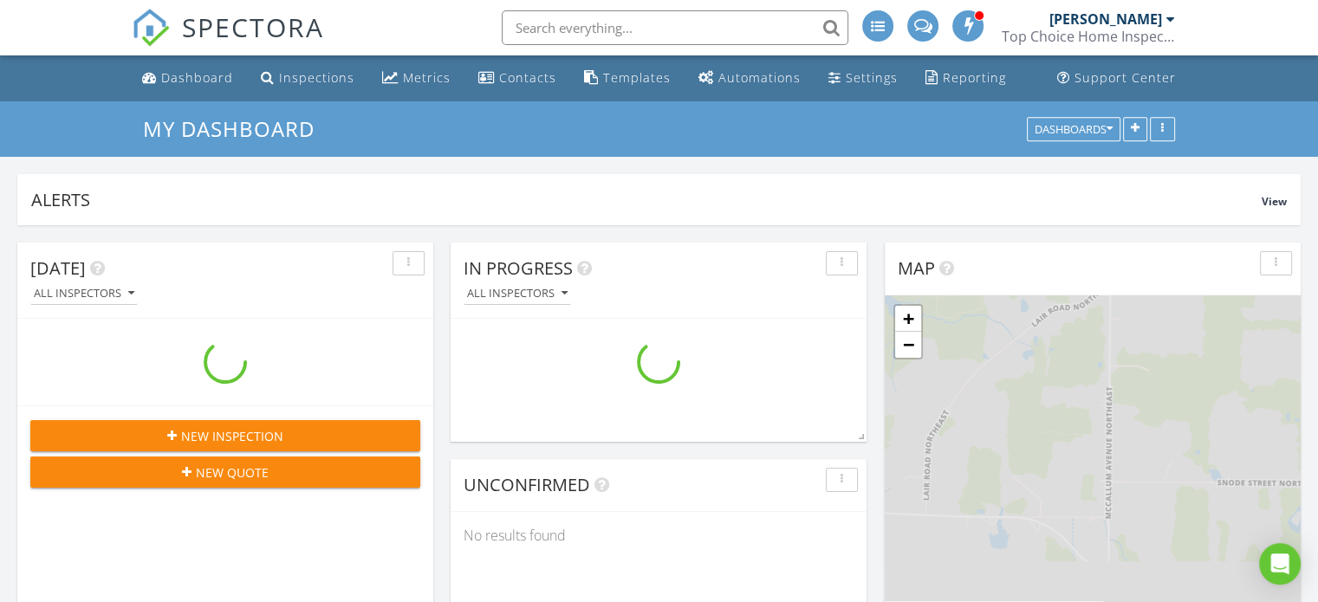
scroll to position [1691, 1345]
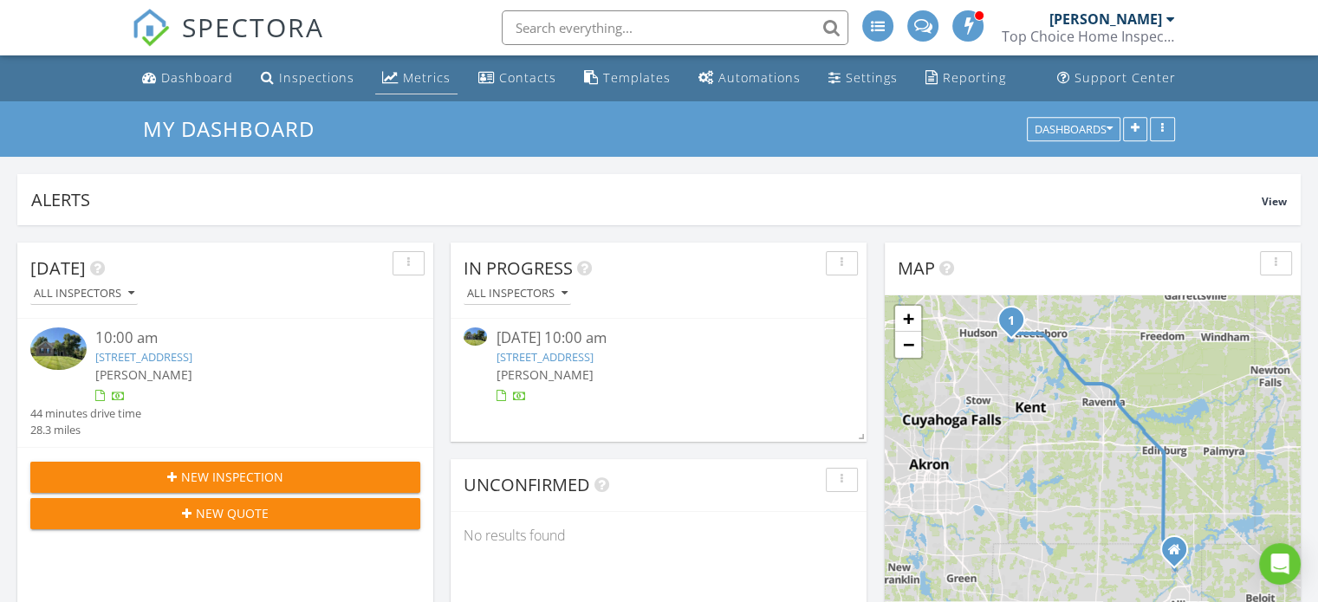
click at [435, 73] on div "Metrics" at bounding box center [427, 77] width 48 height 16
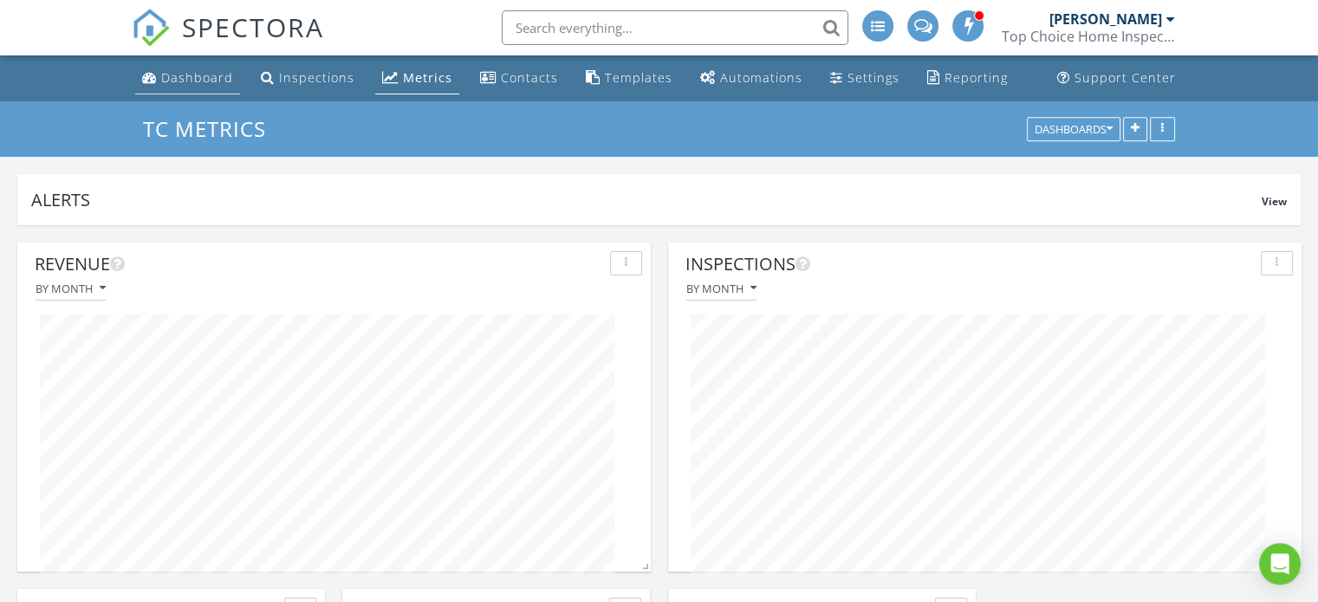
click at [222, 73] on div "Dashboard" at bounding box center [197, 77] width 72 height 16
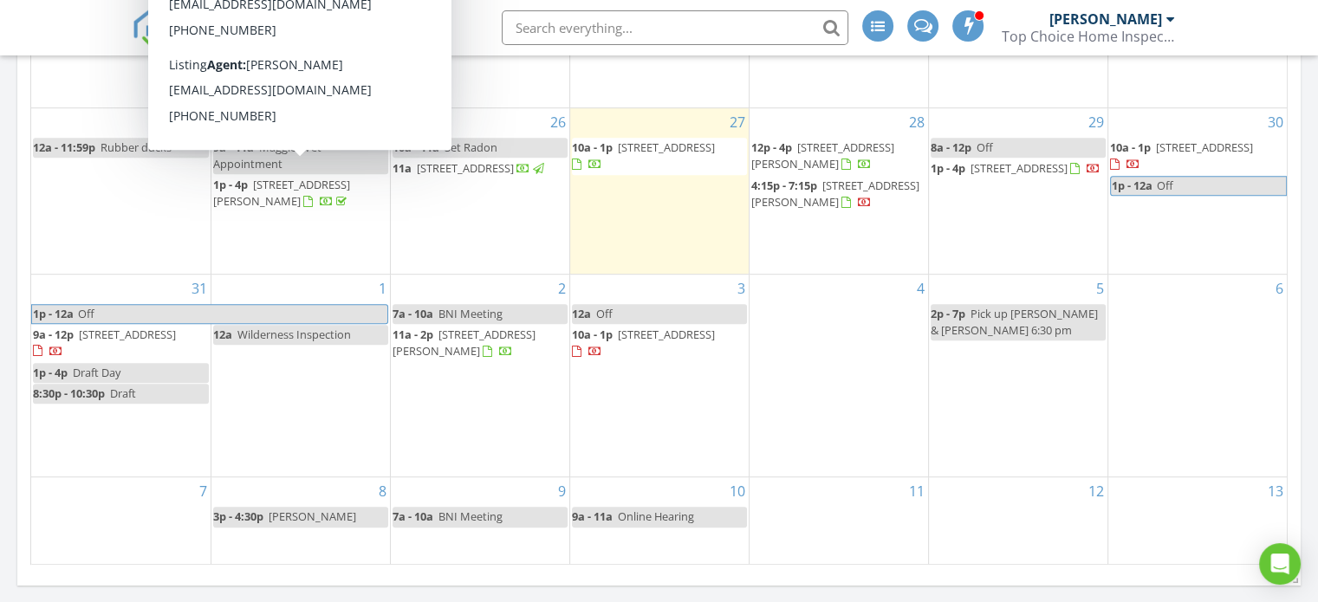
scroll to position [867, 0]
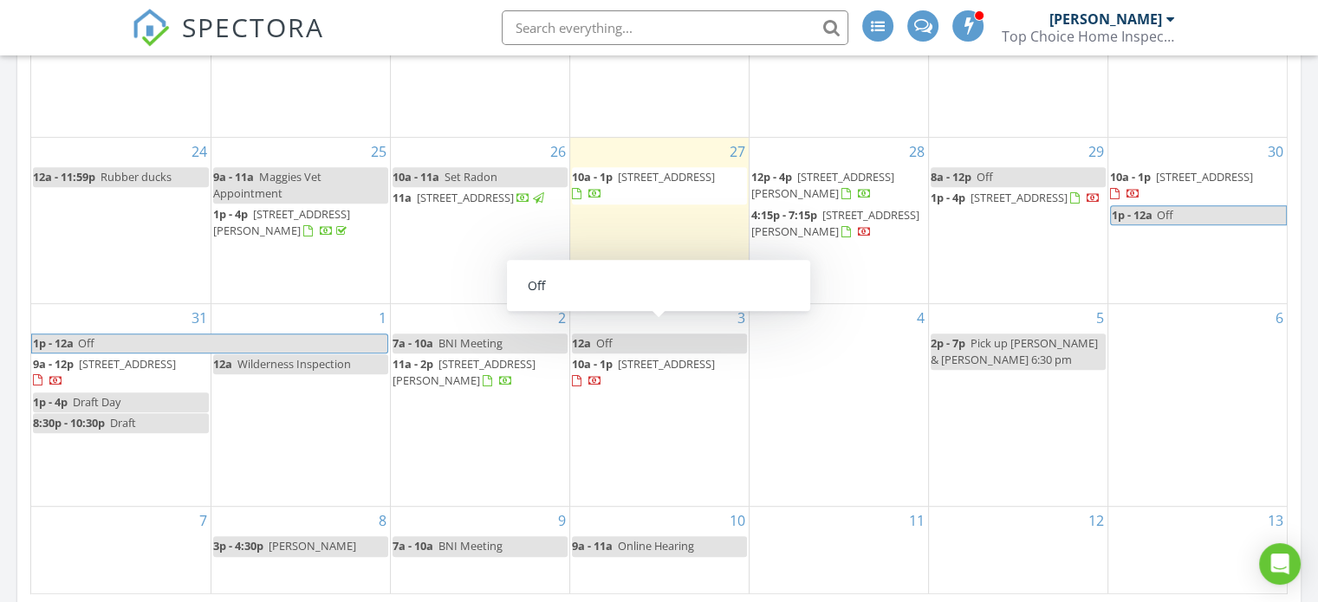
click at [621, 334] on link "12a Off" at bounding box center [659, 344] width 175 height 20
select select "8"
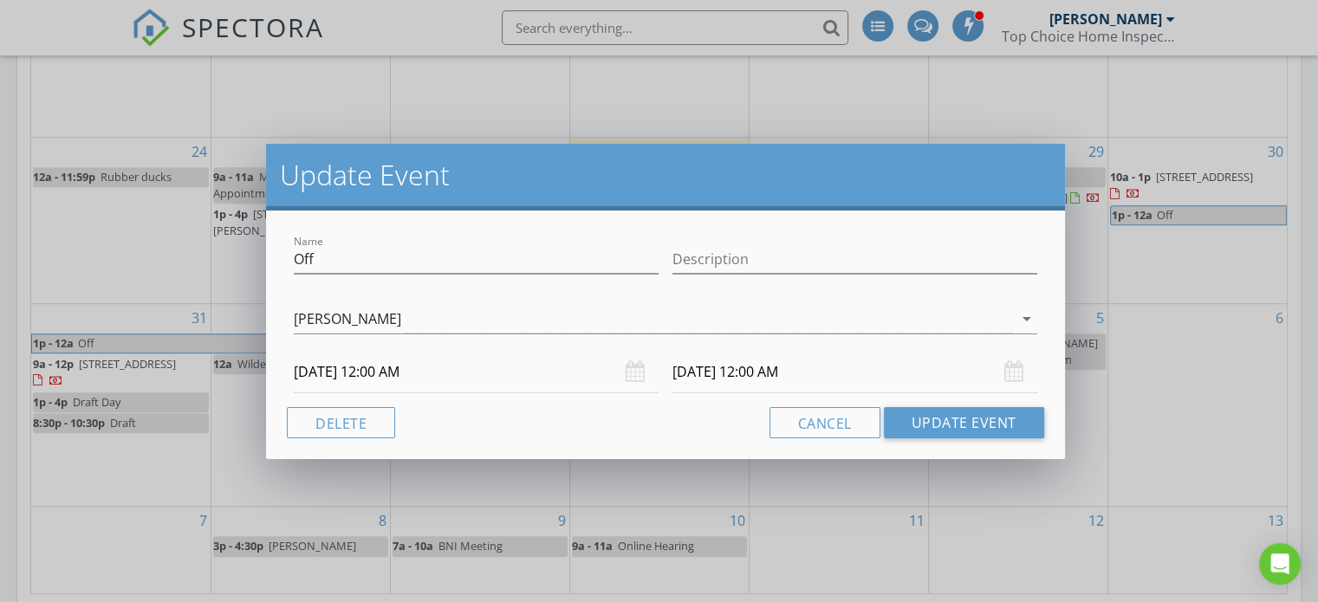
click at [364, 372] on input "09/03/2025 12:00 AM" at bounding box center [476, 372] width 365 height 42
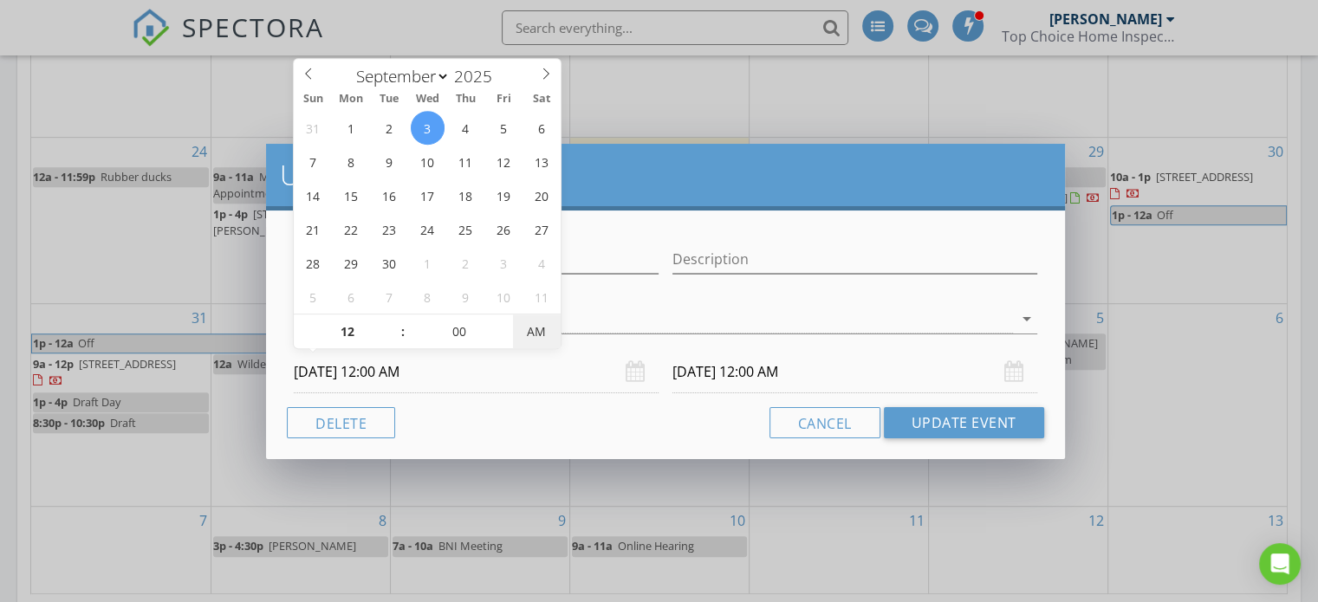
type input "09/03/2025 12:00 PM"
click at [531, 328] on span "AM" at bounding box center [537, 332] width 48 height 35
click at [738, 373] on input "09/04/2025 12:00 PM" at bounding box center [855, 372] width 365 height 42
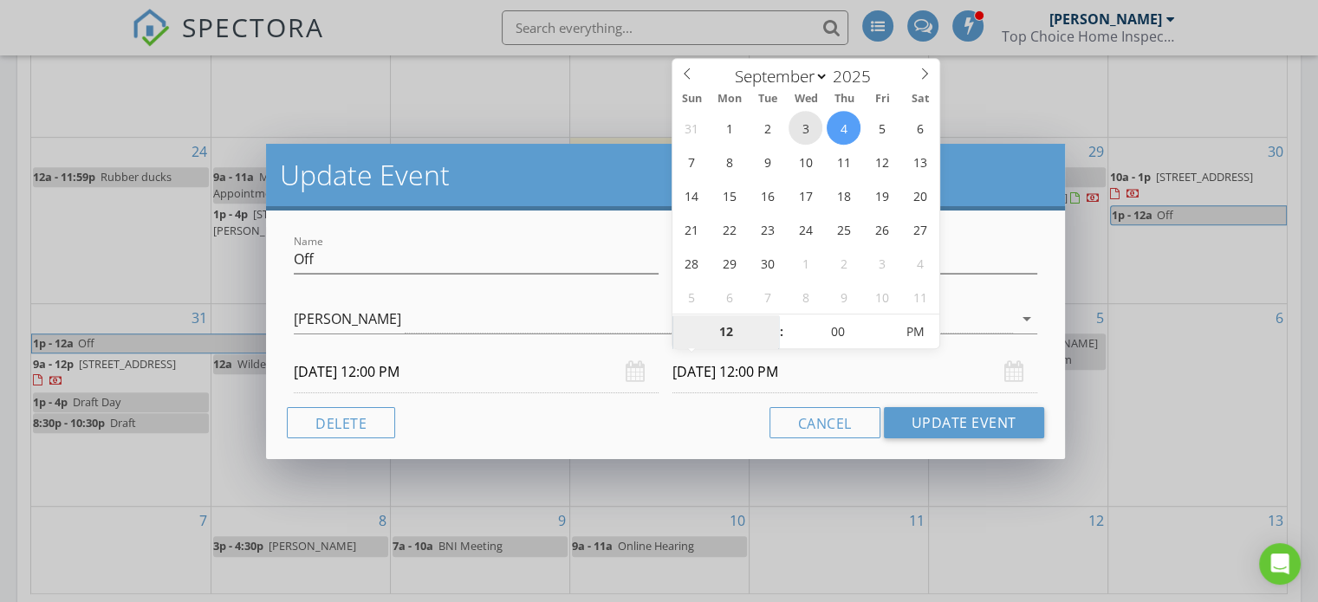
type input "09/03/2025 12:00 PM"
click at [393, 367] on input "09/03/2025 12:00 PM" at bounding box center [476, 372] width 365 height 42
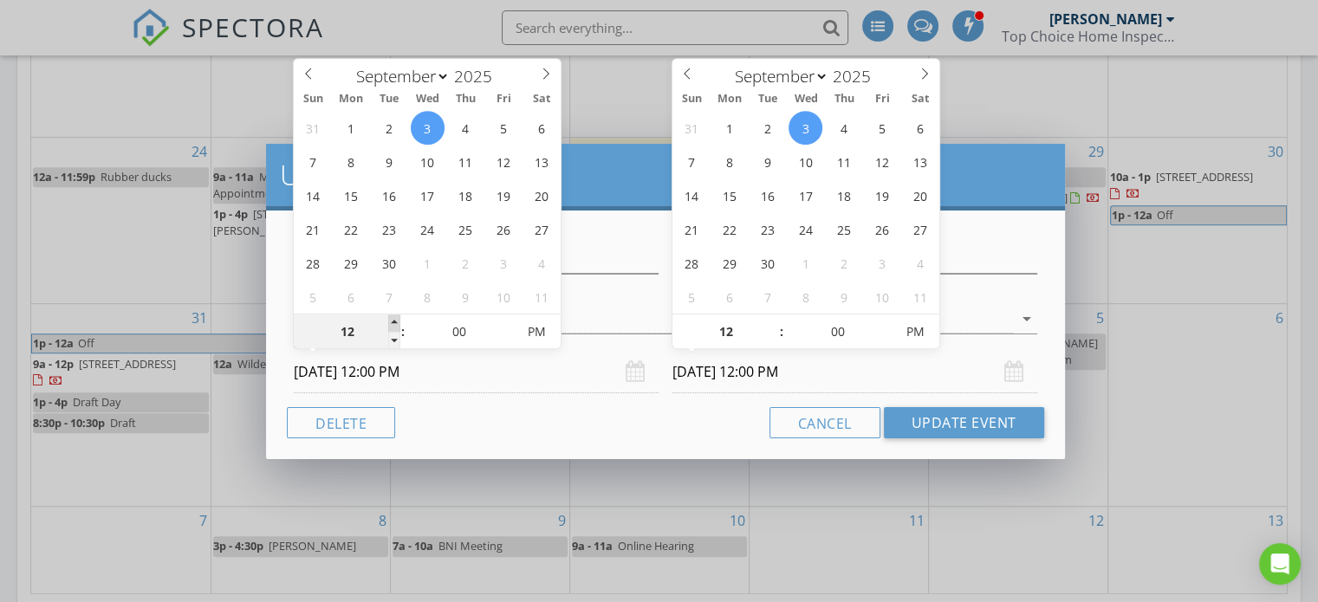
type input "01"
type input "09/03/2025 1:00 PM"
click at [392, 323] on span at bounding box center [394, 323] width 12 height 17
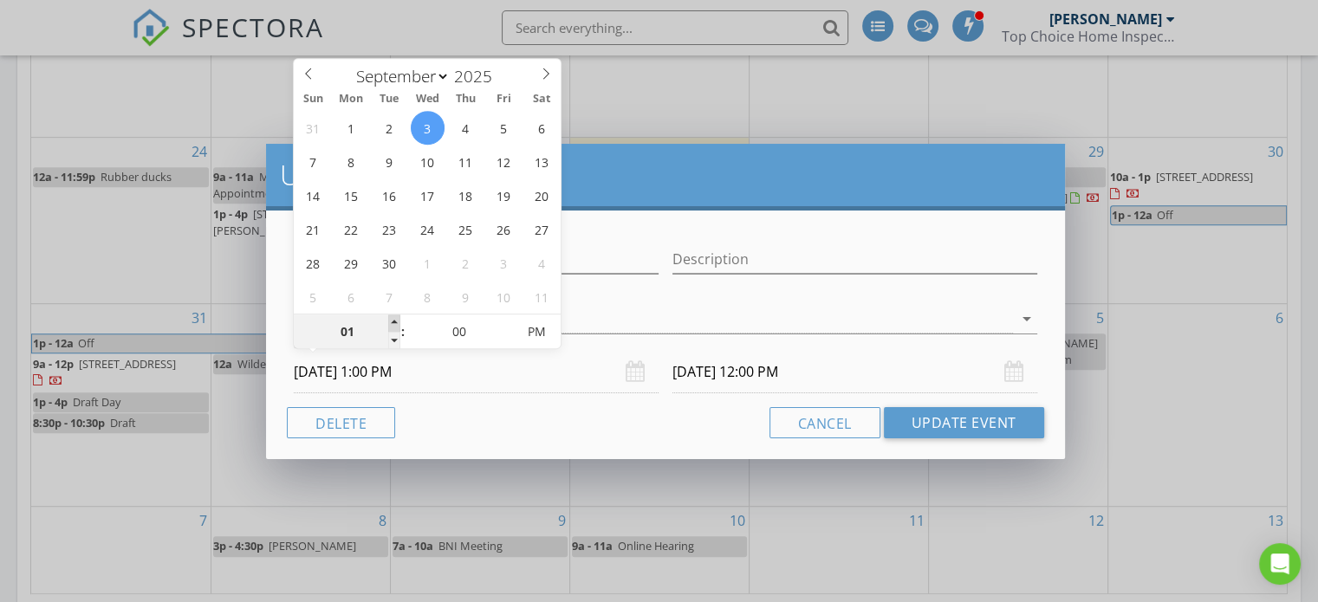
type input "01"
type input "09/03/2025 1:00 PM"
type input "02"
type input "09/03/2025 2:00 PM"
click at [392, 323] on span at bounding box center [394, 323] width 12 height 17
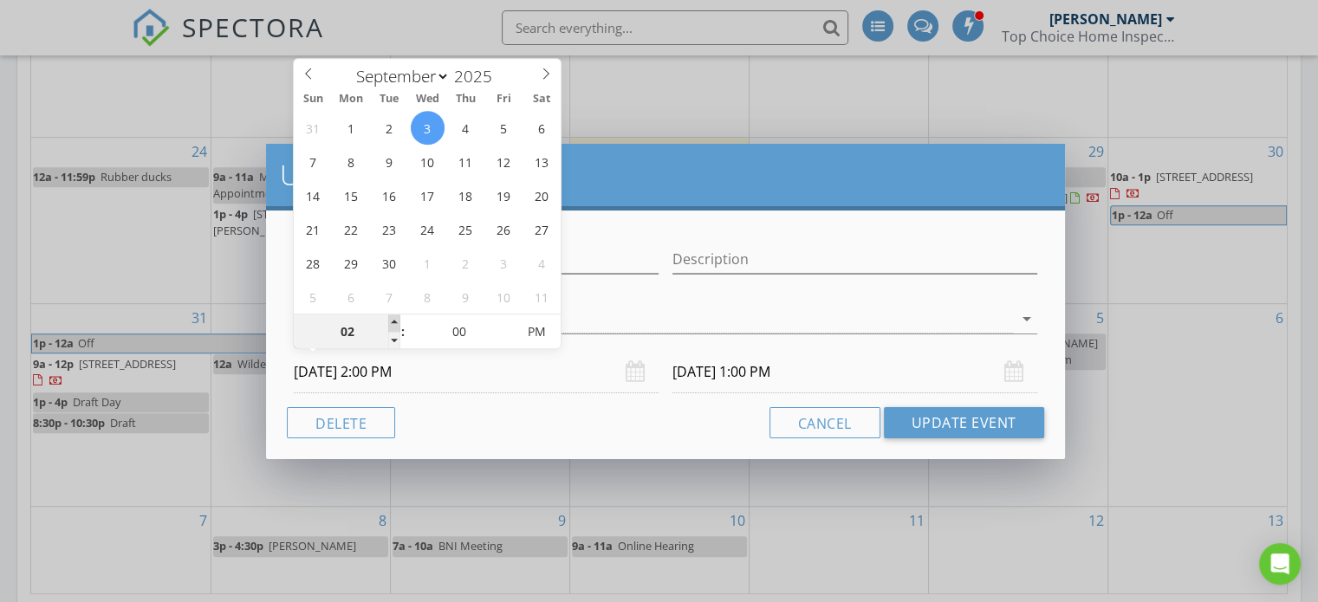
type input "02"
type input "09/03/2025 2:00 PM"
type input "01"
type input "09/03/2025 1:00 PM"
click at [395, 342] on span at bounding box center [394, 340] width 12 height 17
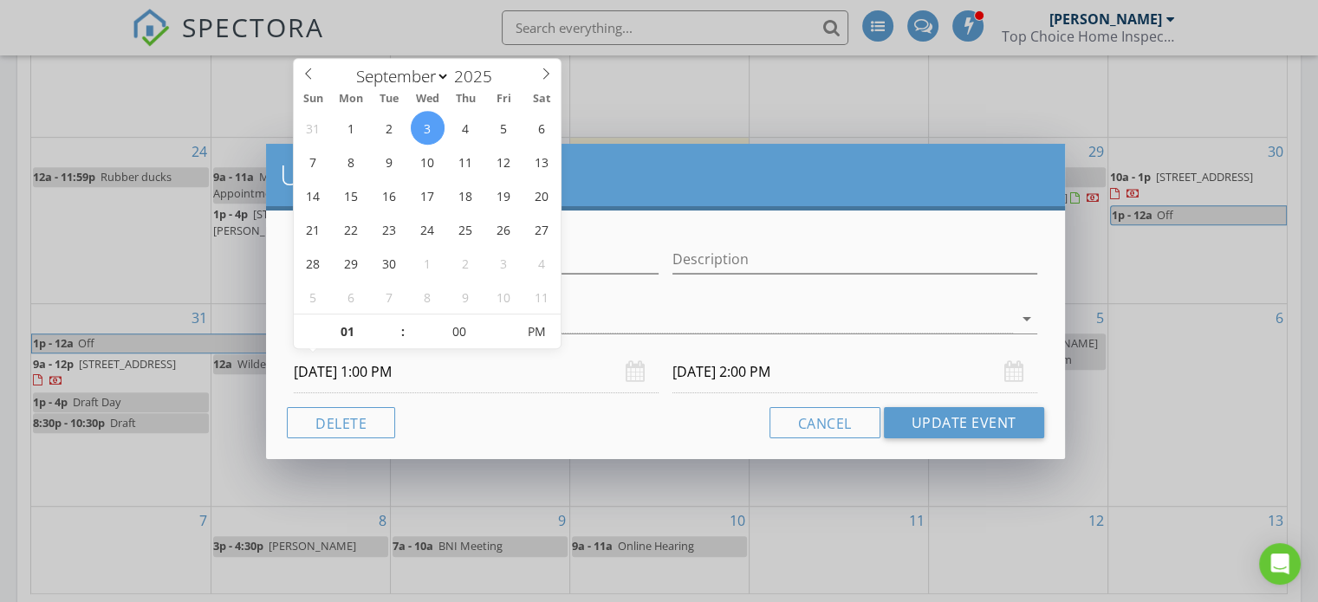
type input "01"
type input "09/03/2025 1:00 PM"
click at [738, 374] on input "09/03/2025 1:00 PM" at bounding box center [855, 372] width 365 height 42
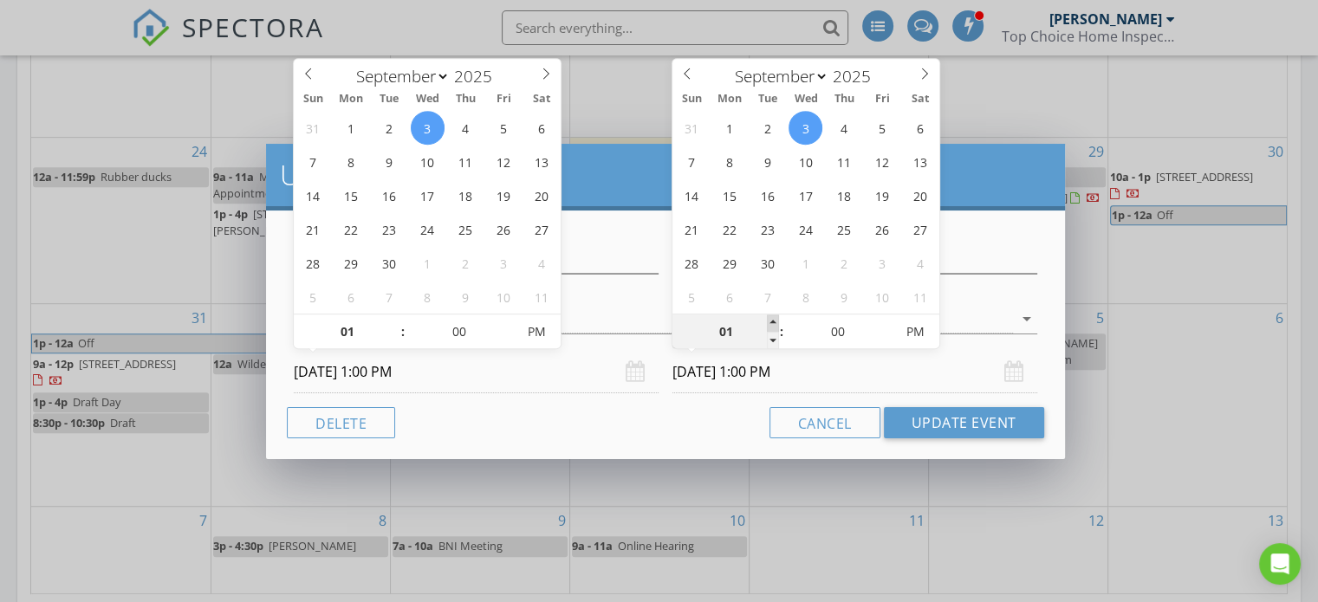
type input "02"
type input "09/03/2025 2:00 PM"
click at [770, 319] on span at bounding box center [773, 323] width 12 height 17
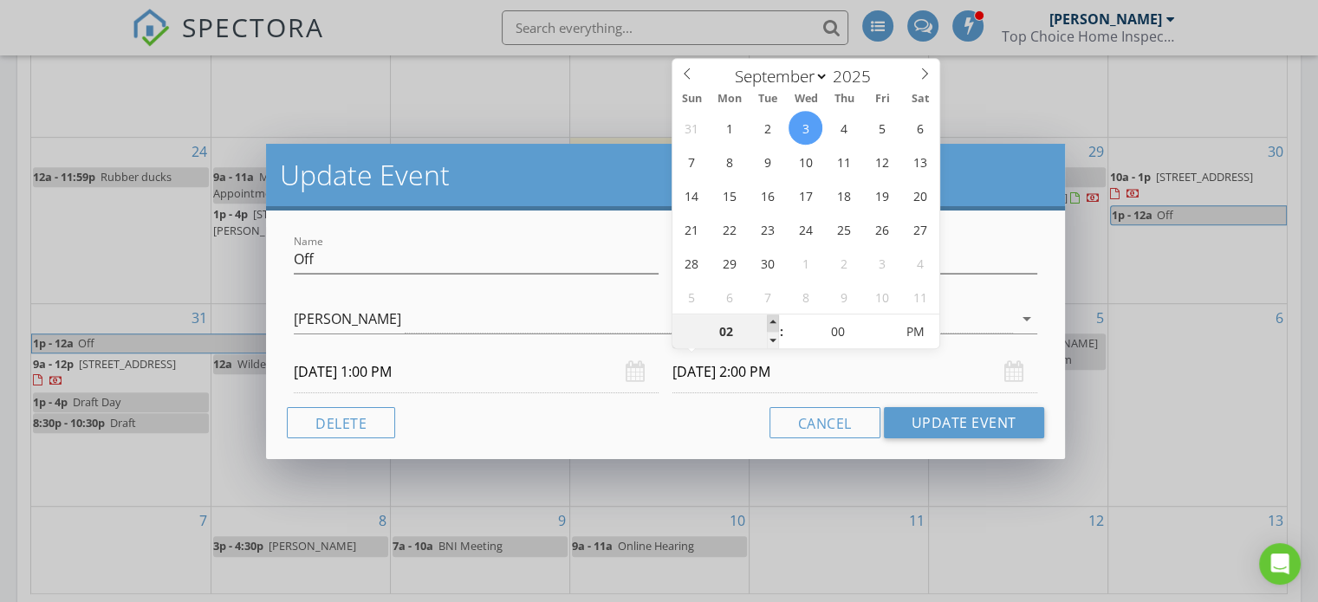
type input "03"
type input "09/03/2025 3:00 PM"
click at [770, 319] on span at bounding box center [773, 323] width 12 height 17
type input "04"
type input "09/03/2025 4:00 PM"
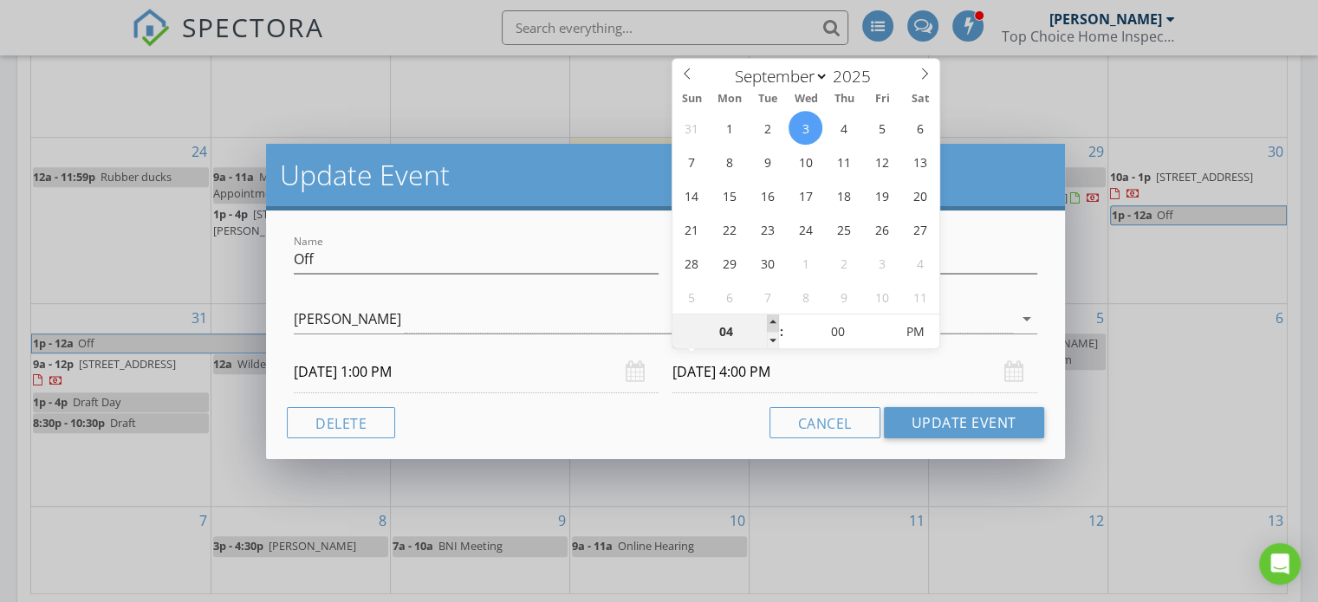
click at [771, 320] on span at bounding box center [773, 323] width 12 height 17
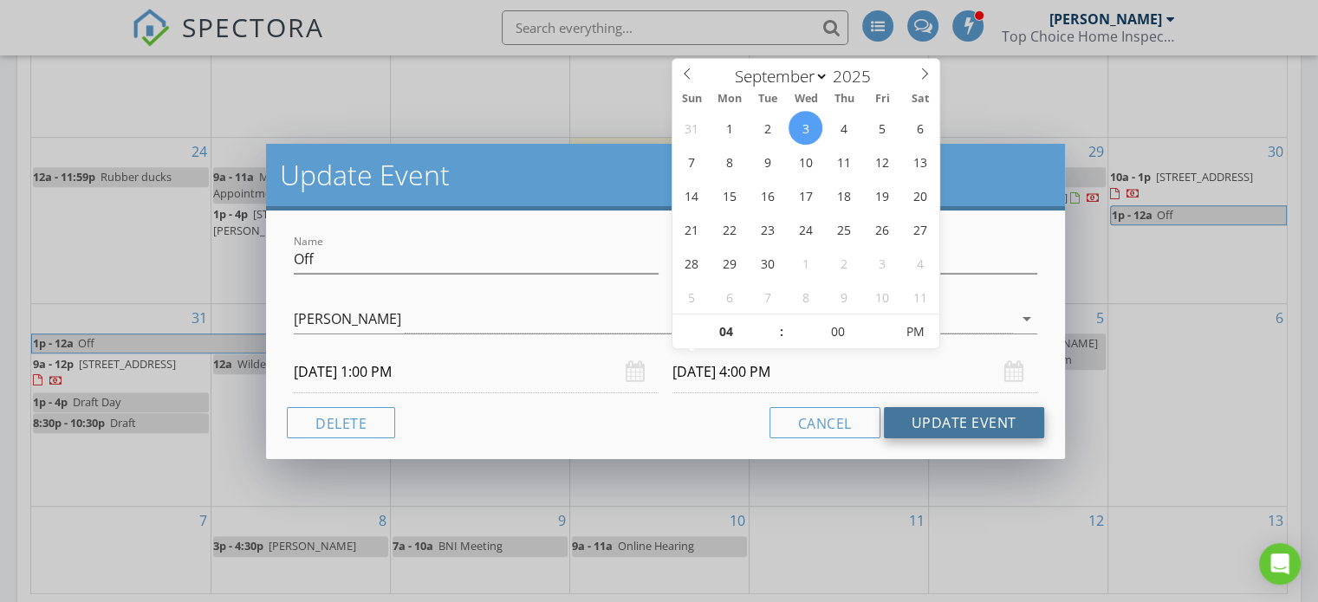
click at [972, 426] on button "Update Event" at bounding box center [964, 422] width 160 height 31
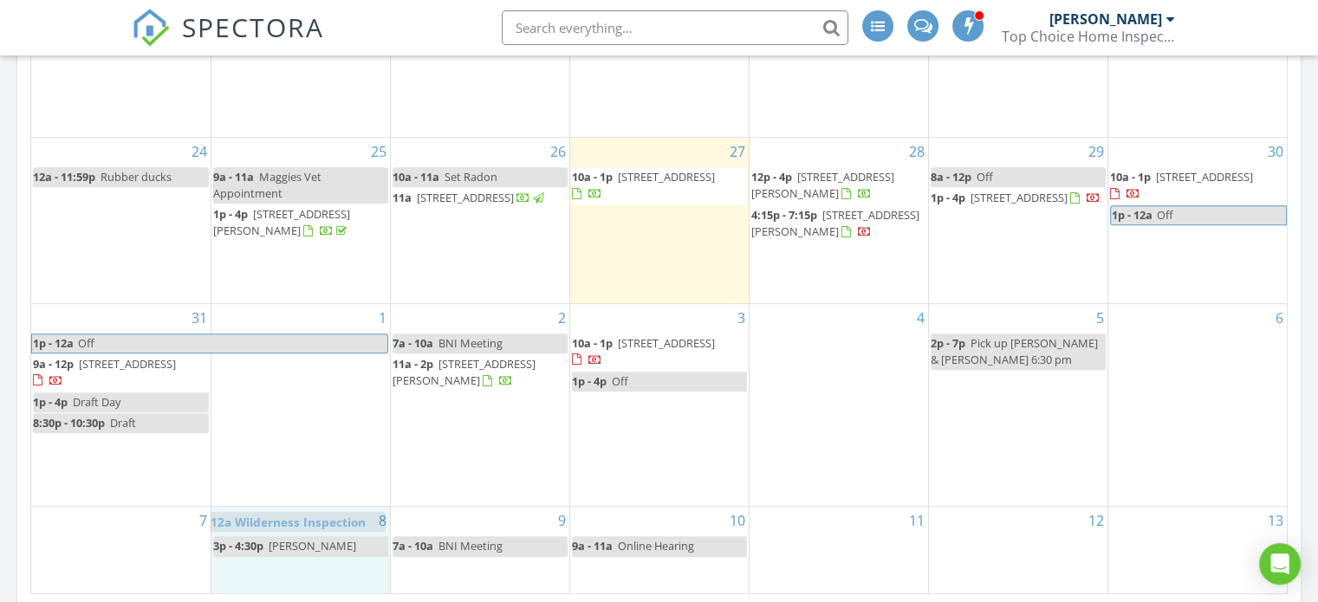
drag, startPoint x: 329, startPoint y: 350, endPoint x: 328, endPoint y: 519, distance: 169.0
click at [328, 519] on body "SPECTORA Todd Hoffmeyer Top Choice Home Inspections, LLC Role: Inspector Change…" at bounding box center [659, 395] width 1318 height 2525
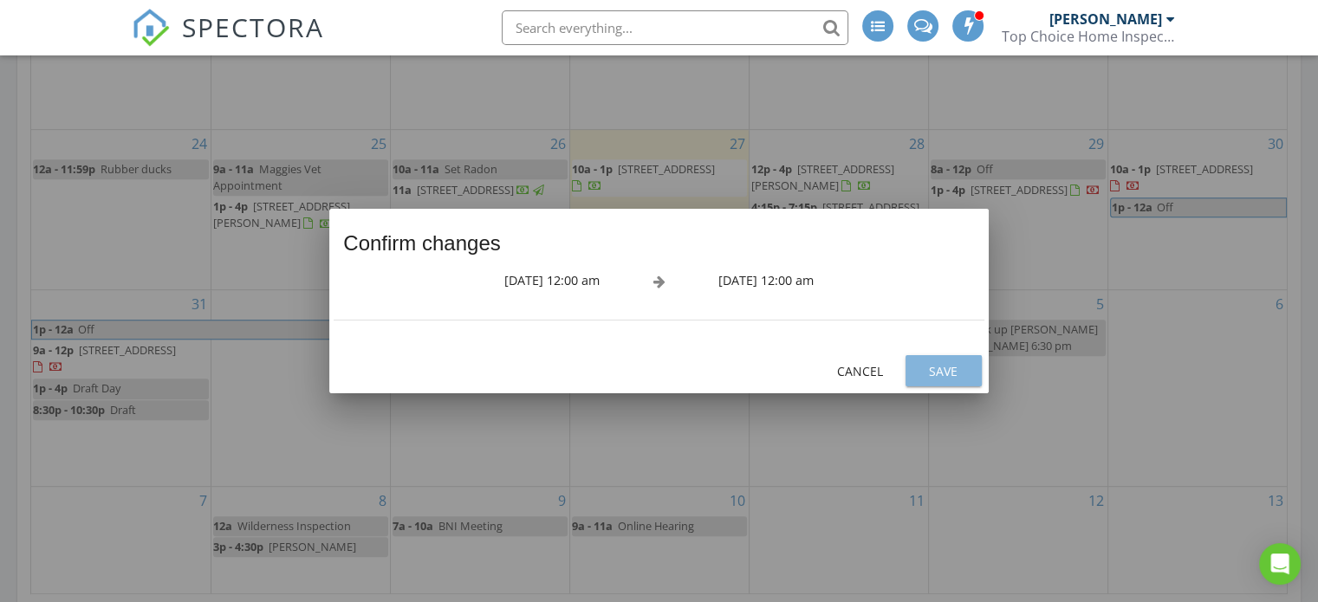
click at [950, 380] on div "Save" at bounding box center [944, 371] width 49 height 18
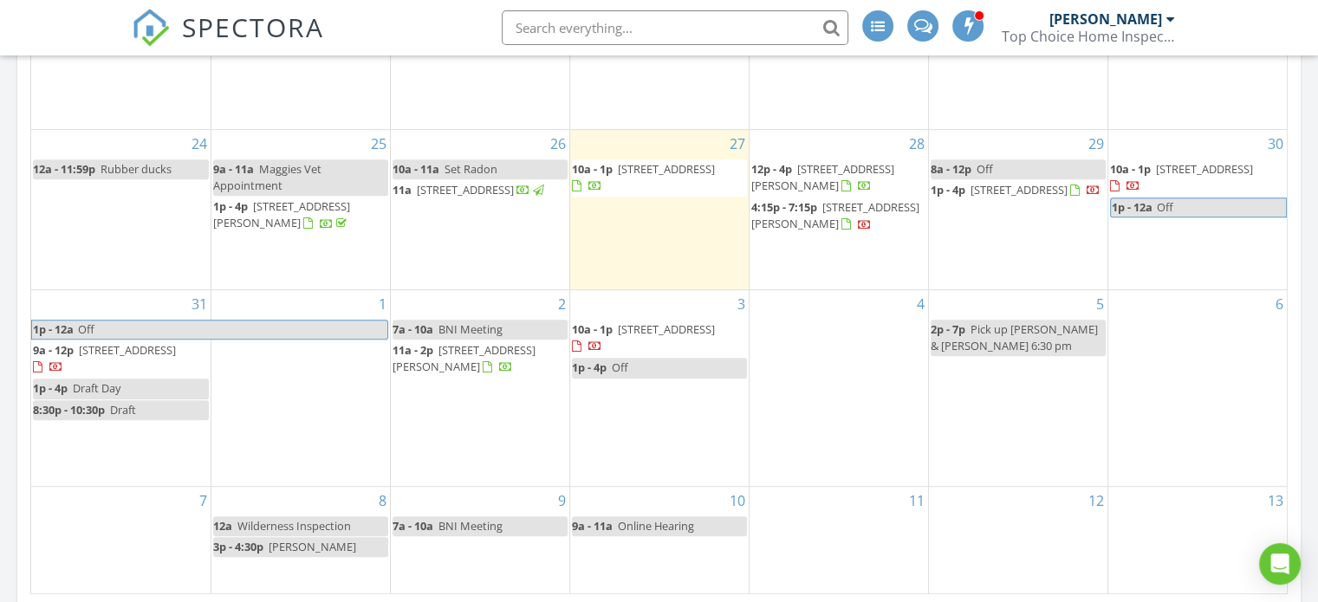
click at [618, 166] on span "174 Sapphire Ln, Streetsboro 44241" at bounding box center [666, 169] width 97 height 16
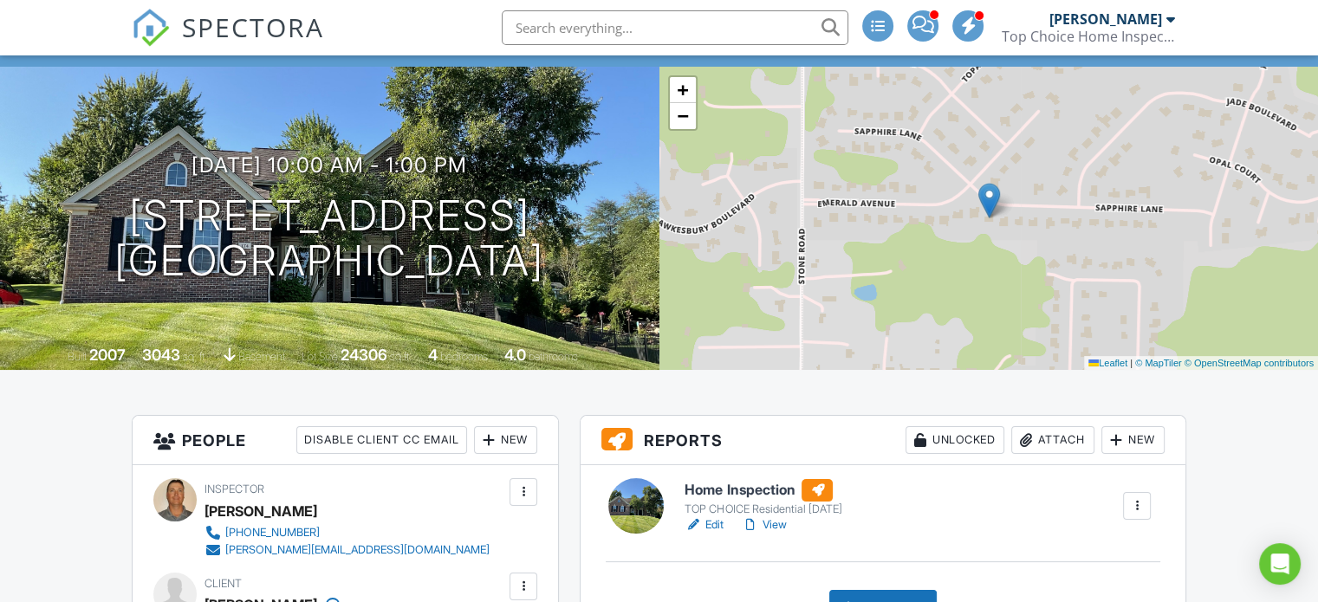
scroll to position [347, 0]
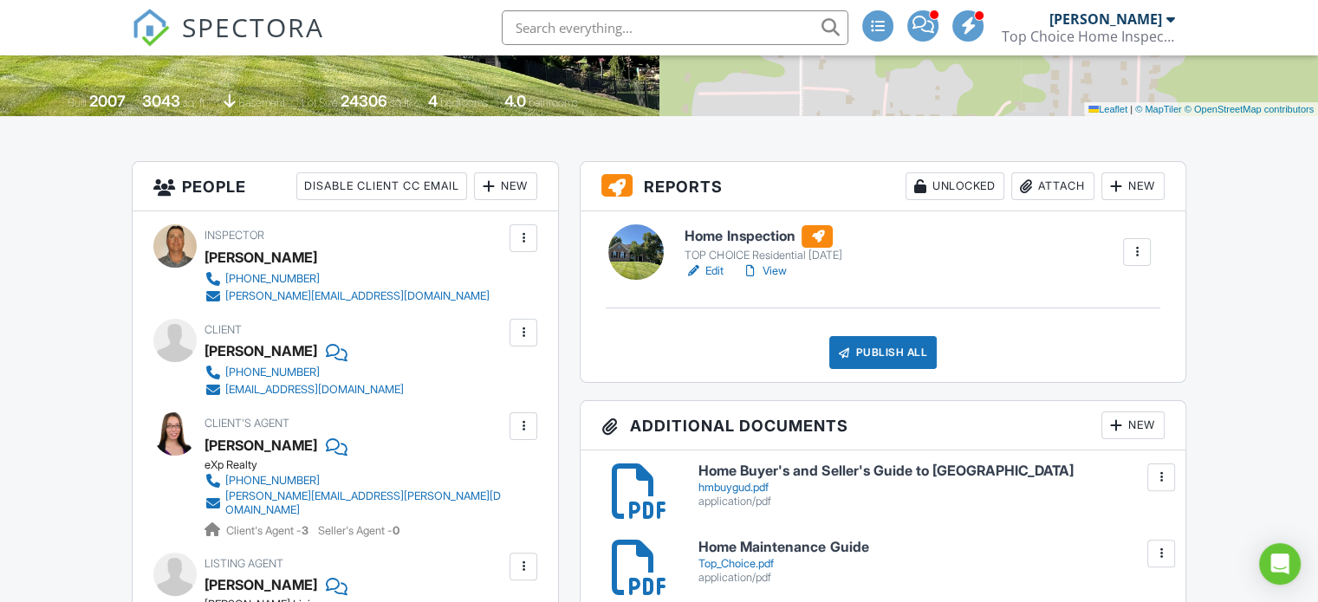
click at [714, 267] on link "Edit" at bounding box center [704, 271] width 39 height 17
